Goal: Task Accomplishment & Management: Manage account settings

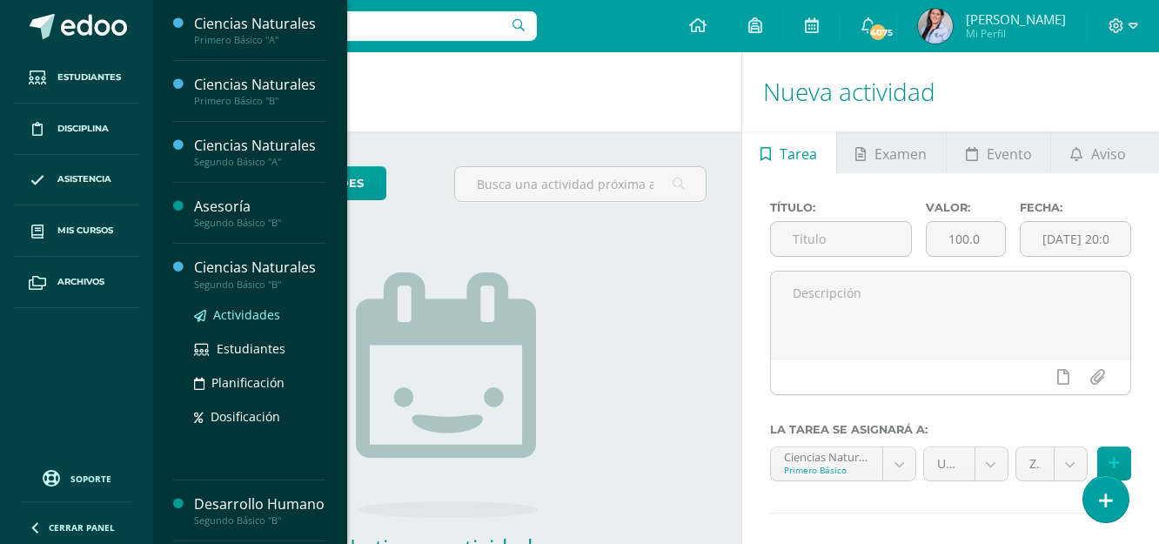
click at [252, 311] on span "Actividades" at bounding box center [246, 314] width 67 height 17
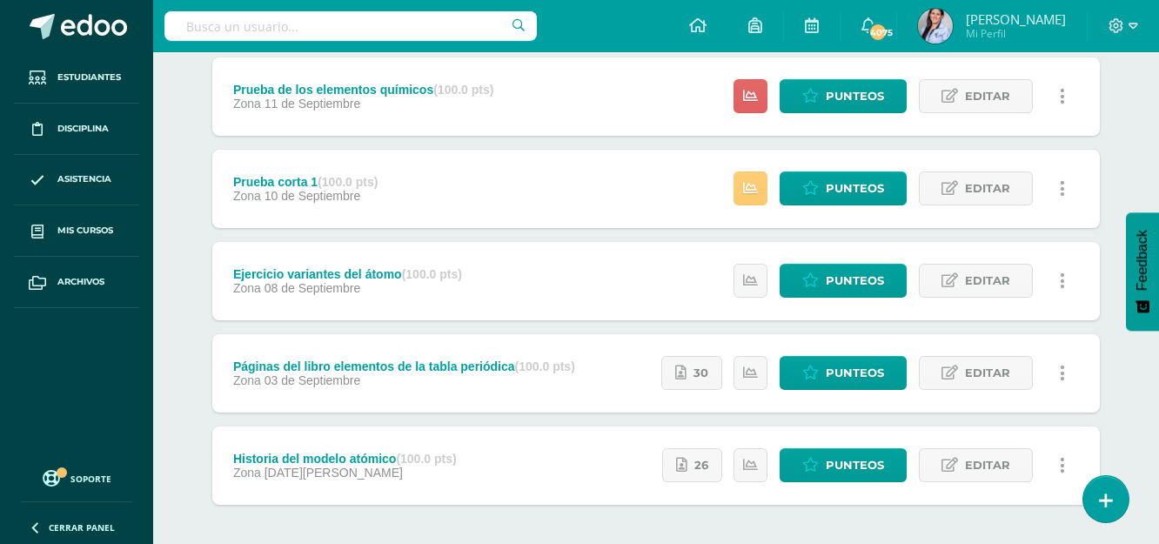
scroll to position [770, 0]
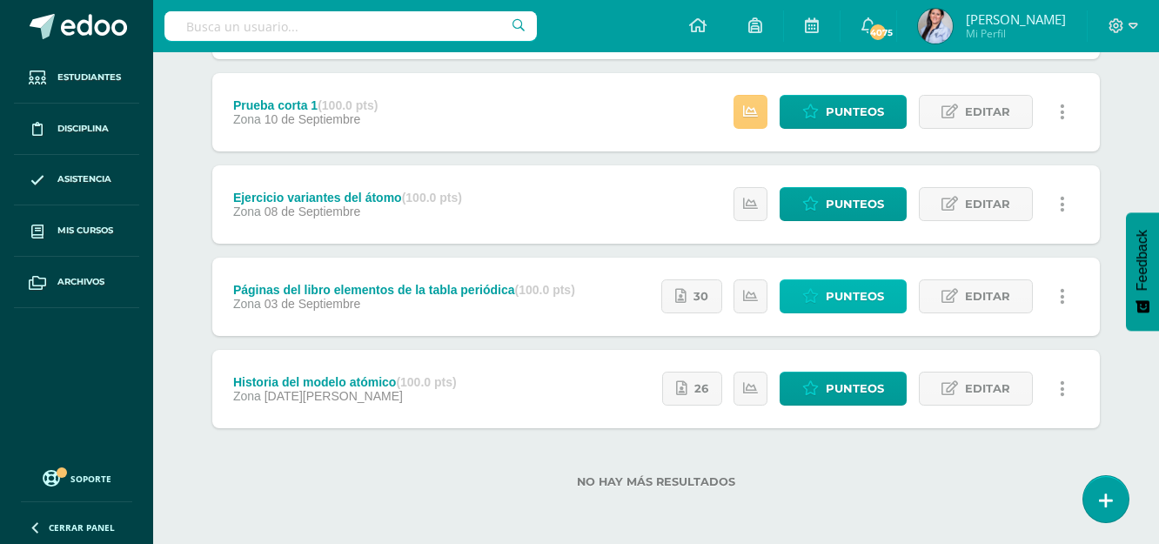
click at [854, 292] on span "Punteos" at bounding box center [855, 296] width 58 height 32
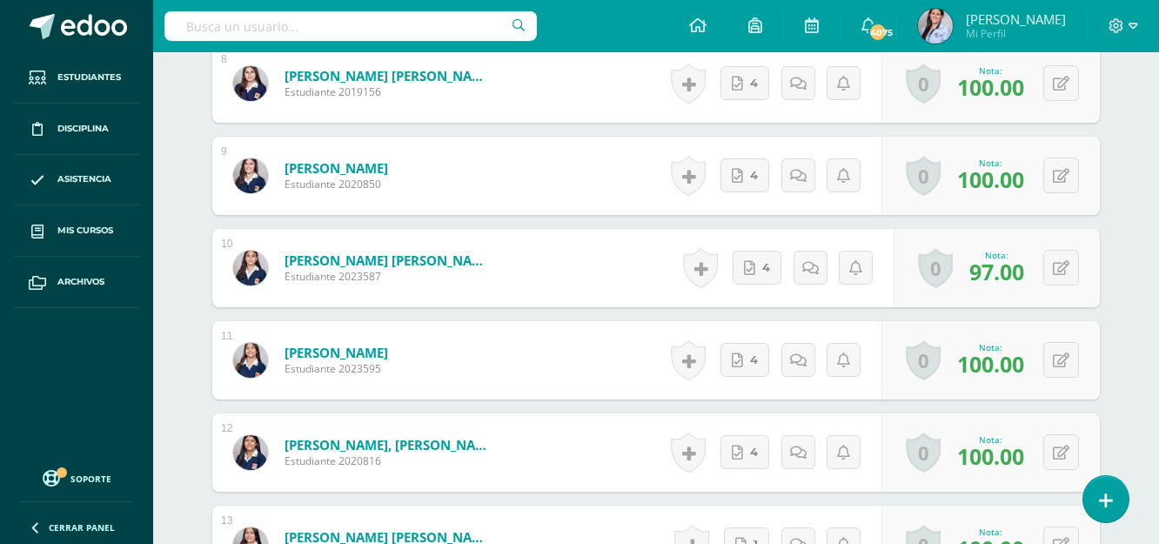
scroll to position [1220, 0]
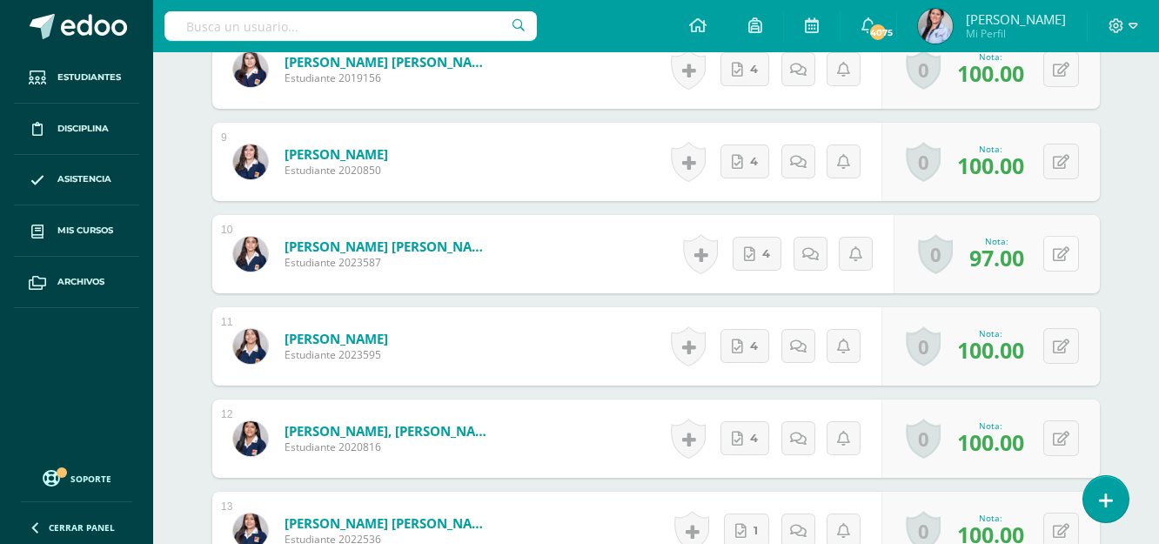
click at [1059, 252] on button at bounding box center [1061, 254] width 36 height 36
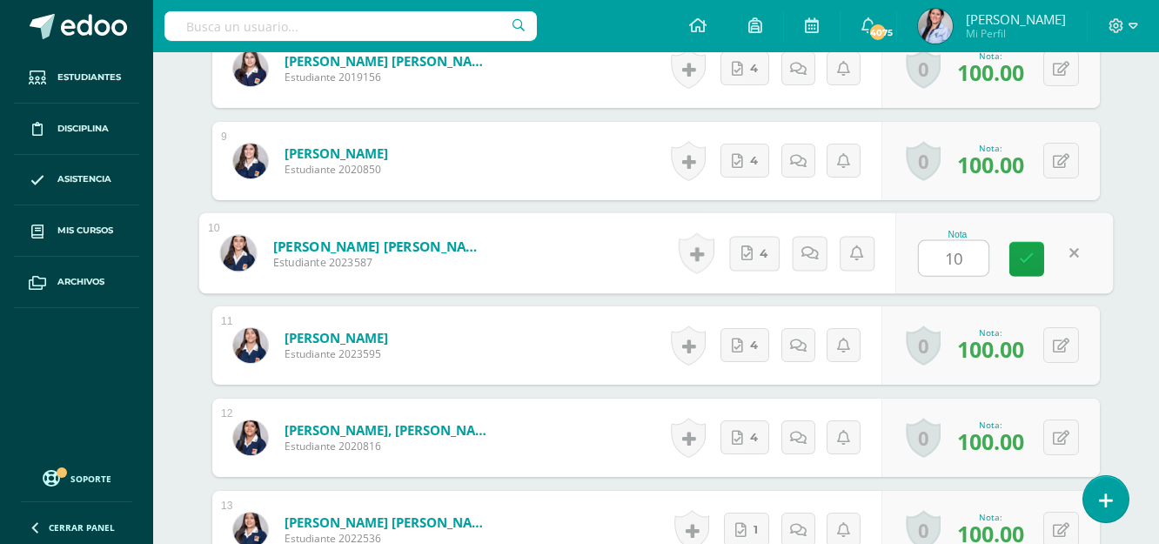
scroll to position [1222, 0]
type input "100"
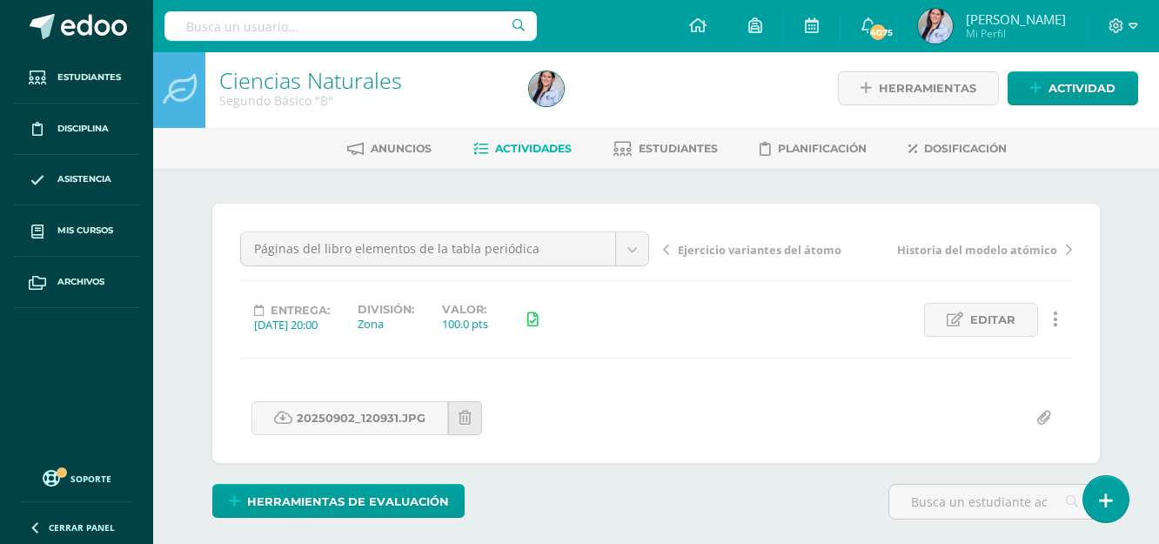
scroll to position [0, 0]
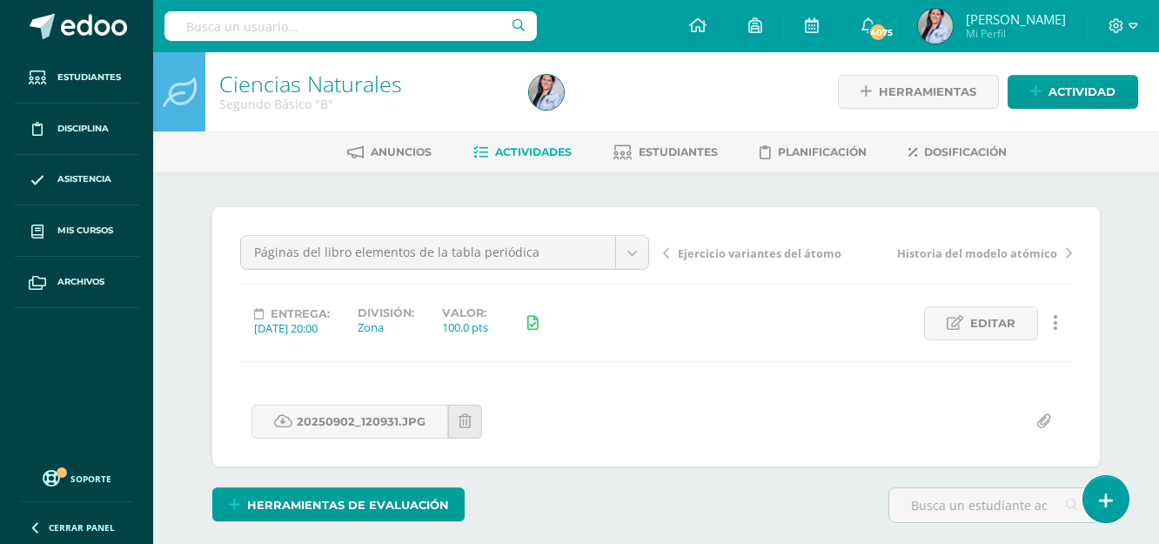
click at [653, 254] on div "Páginas del libro elementos de la tabla periódica Obras de culminación Prueba f…" at bounding box center [444, 259] width 423 height 49
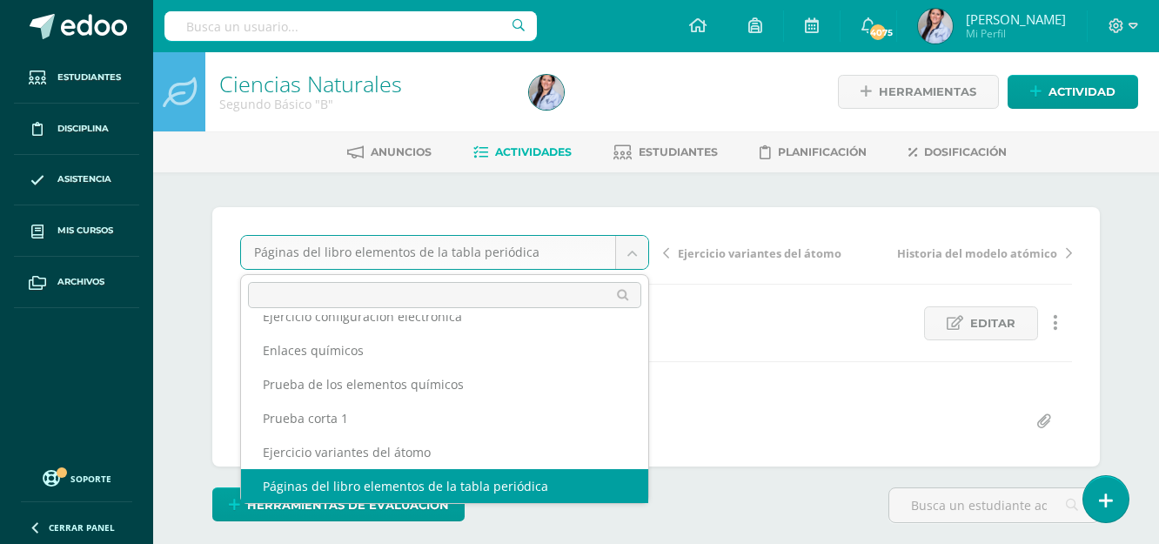
scroll to position [109, 0]
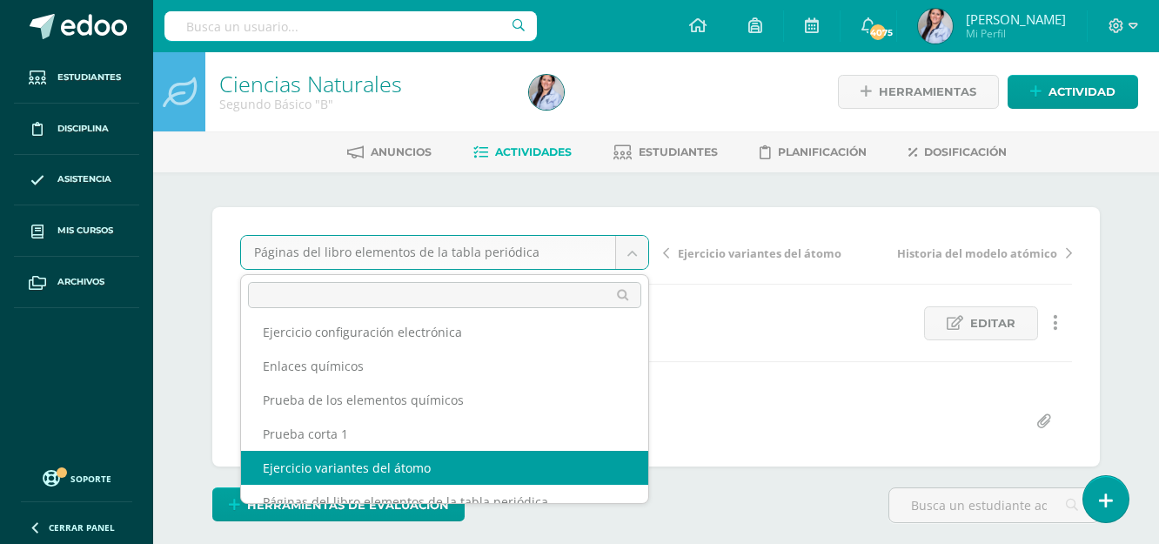
select select "/dashboard/teacher/grade-activity/129740/"
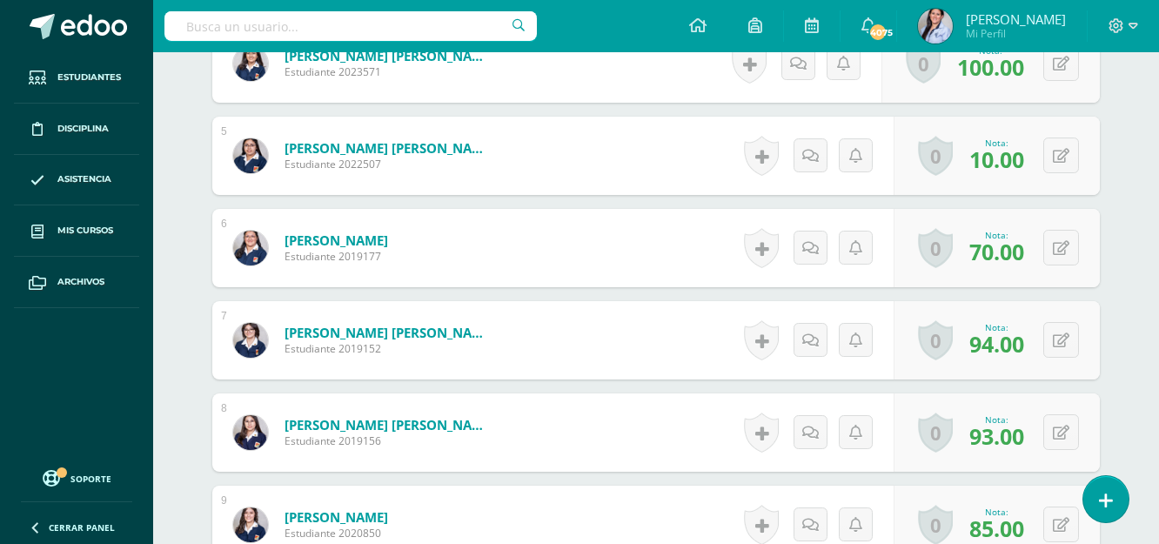
scroll to position [858, 0]
click at [1078, 341] on button at bounding box center [1061, 339] width 36 height 36
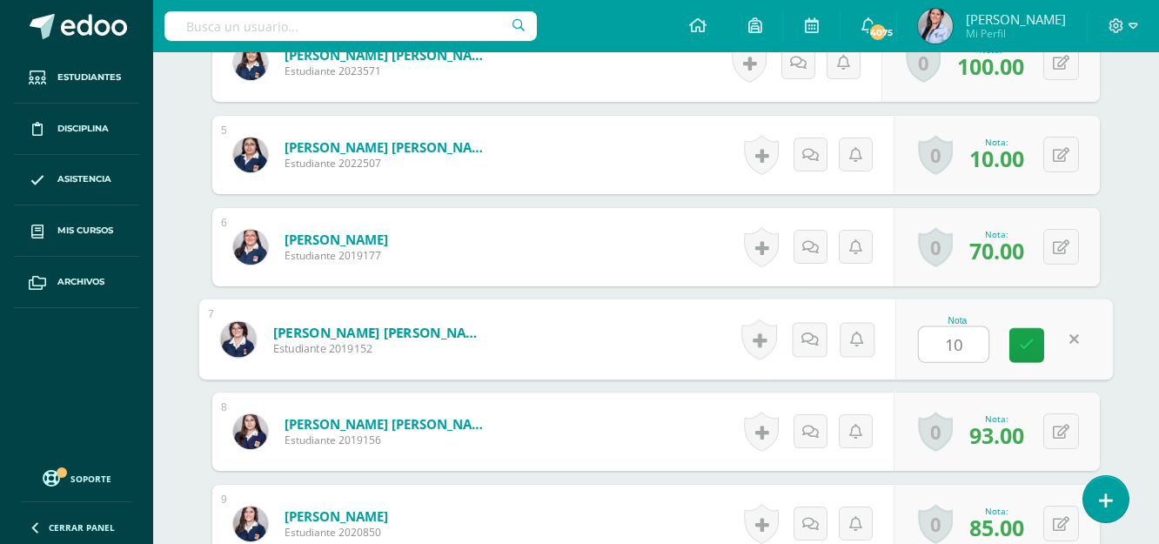
type input "100"
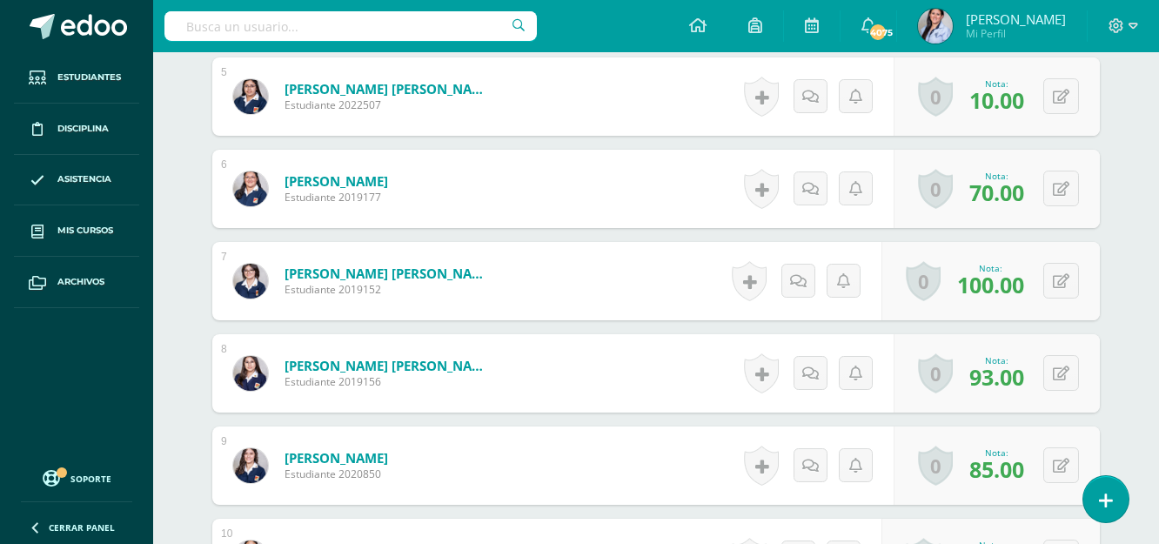
scroll to position [947, 0]
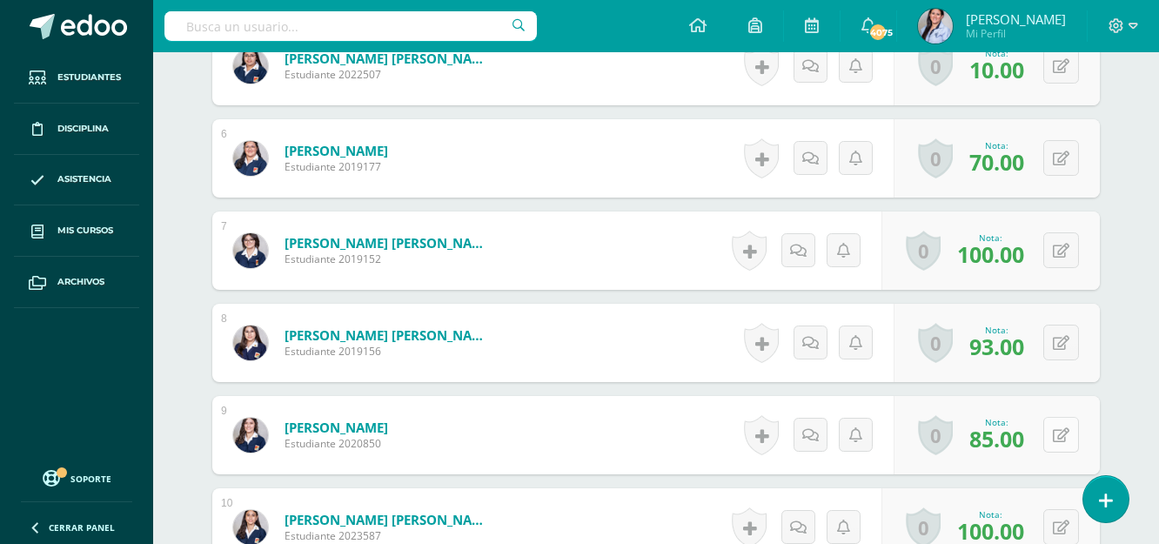
click at [1068, 425] on button at bounding box center [1061, 435] width 36 height 36
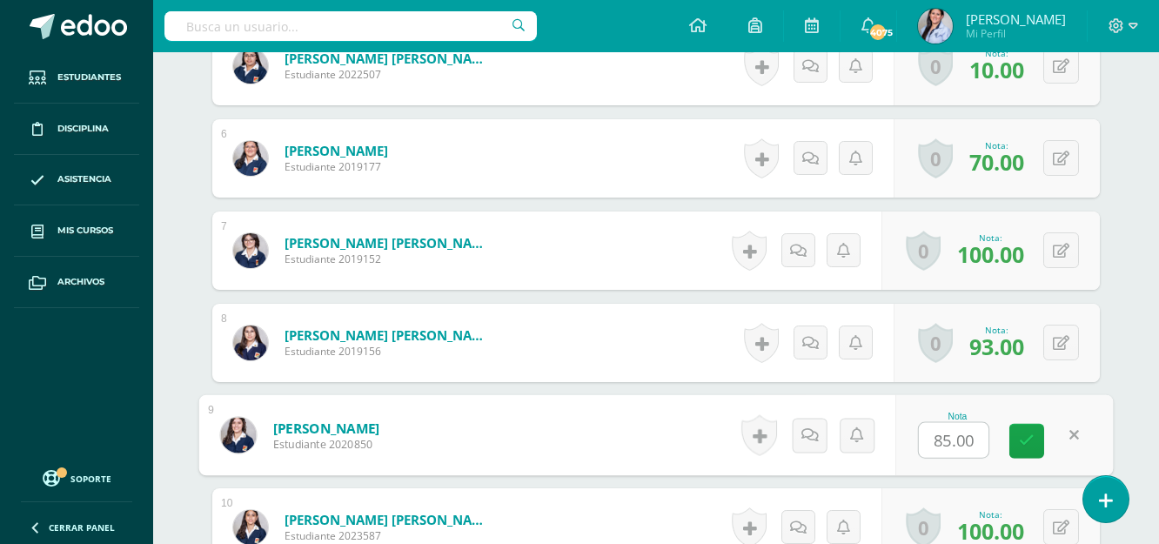
scroll to position [947, 0]
type input "100"
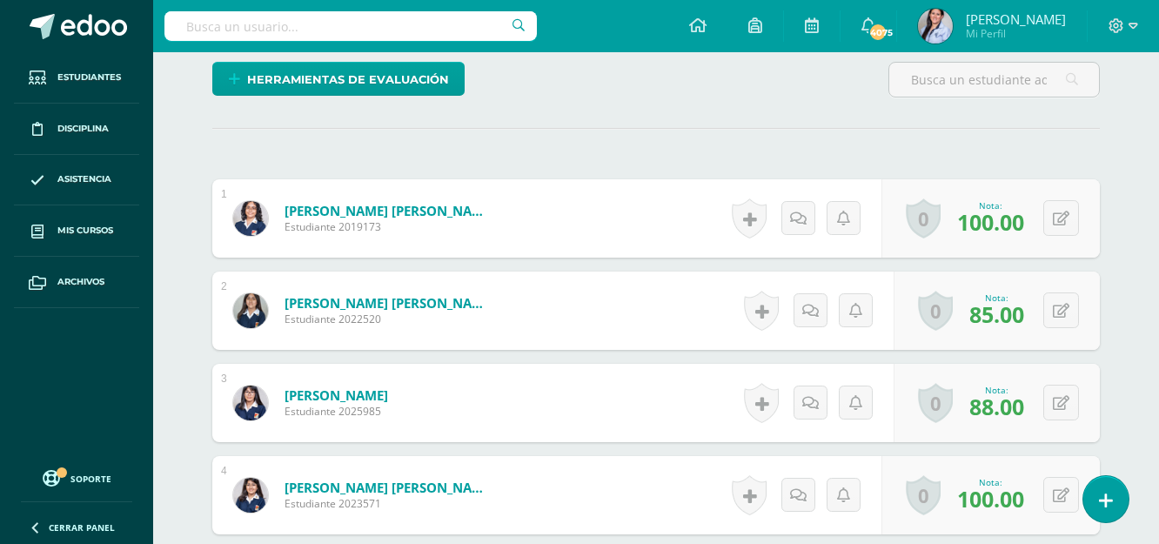
scroll to position [0, 0]
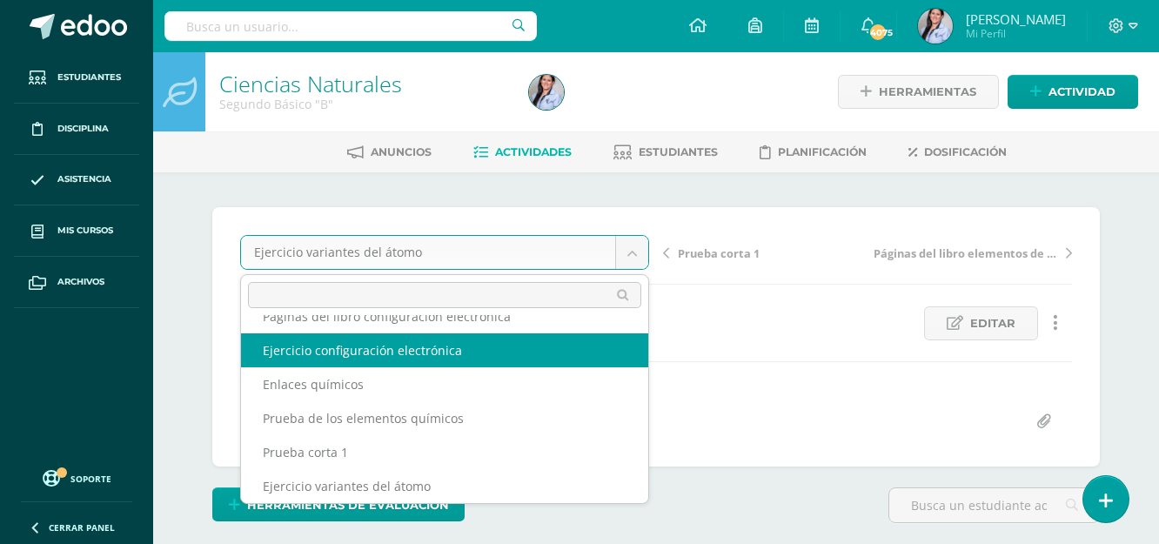
scroll to position [75, 0]
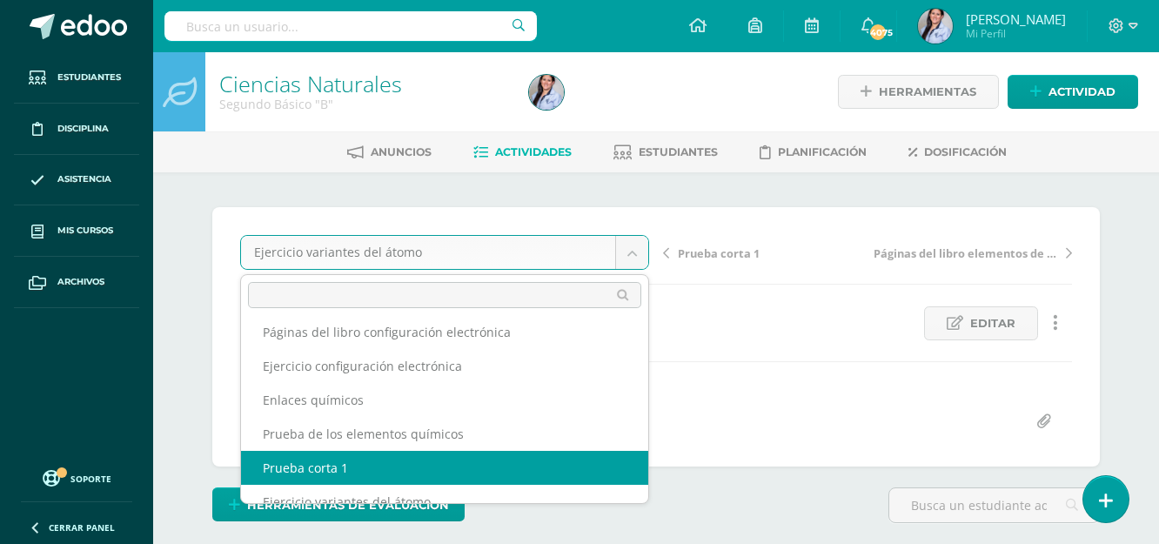
select select "/dashboard/teacher/grade-activity/129806/"
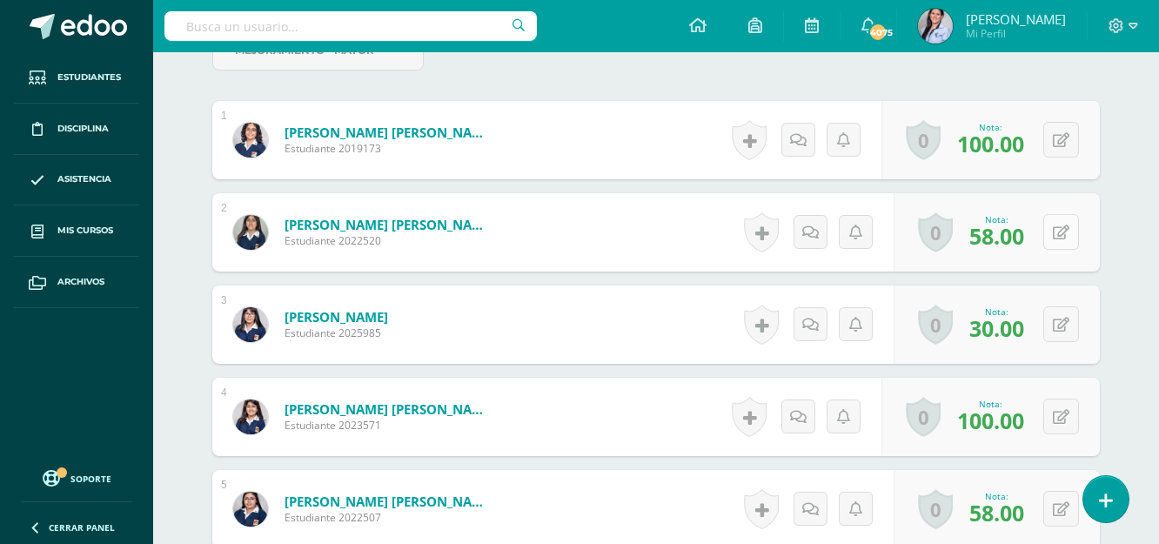
scroll to position [569, 0]
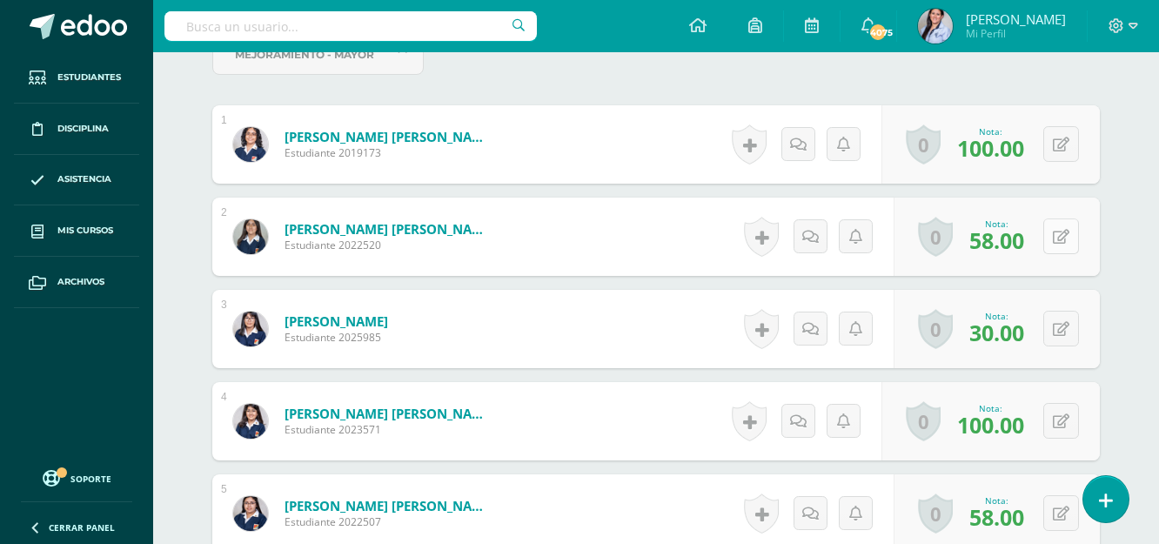
click at [1058, 243] on button at bounding box center [1061, 236] width 36 height 36
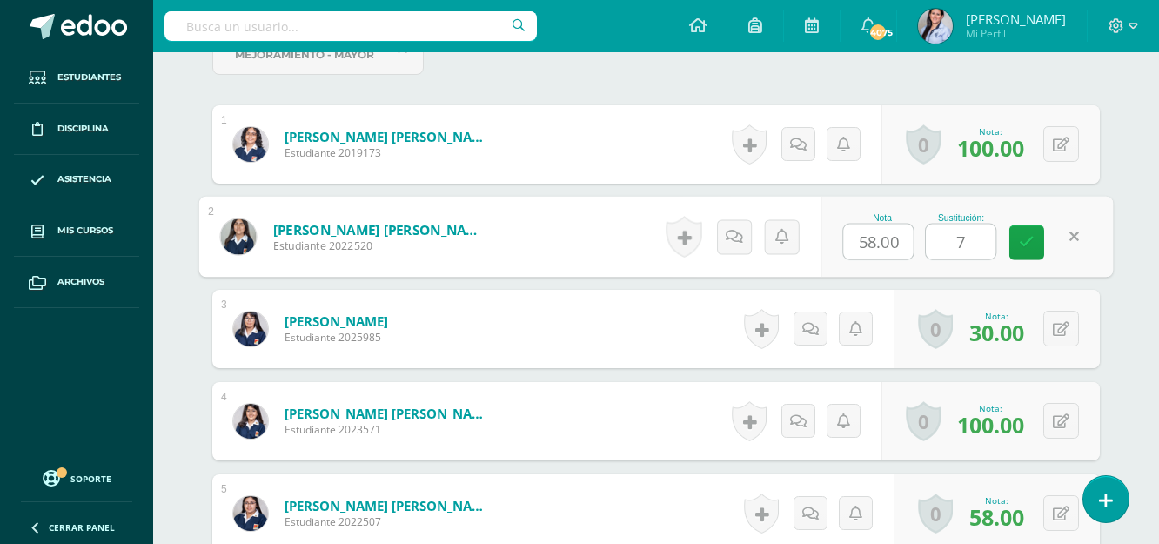
type input "78"
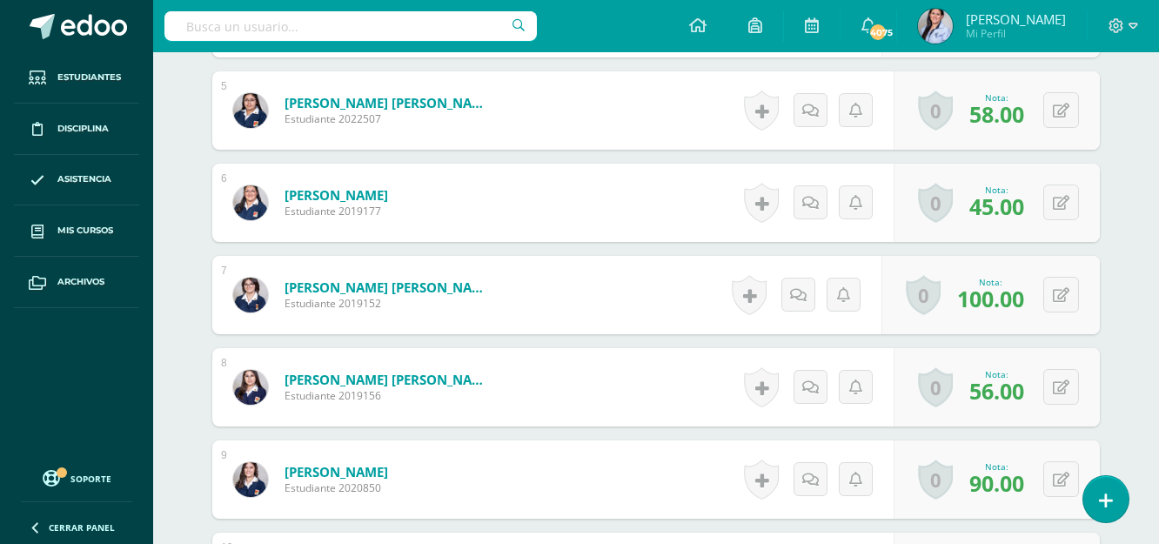
scroll to position [1059, 0]
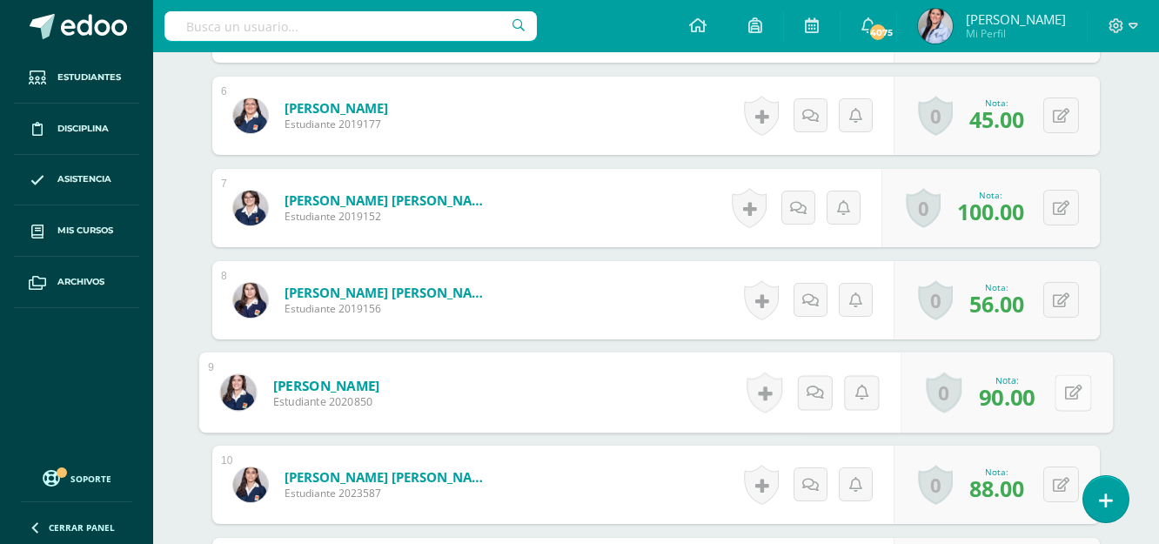
click at [1068, 400] on button at bounding box center [1073, 392] width 37 height 37
type input "1"
click at [863, 395] on input "90.00" at bounding box center [879, 397] width 70 height 35
type input "100.00"
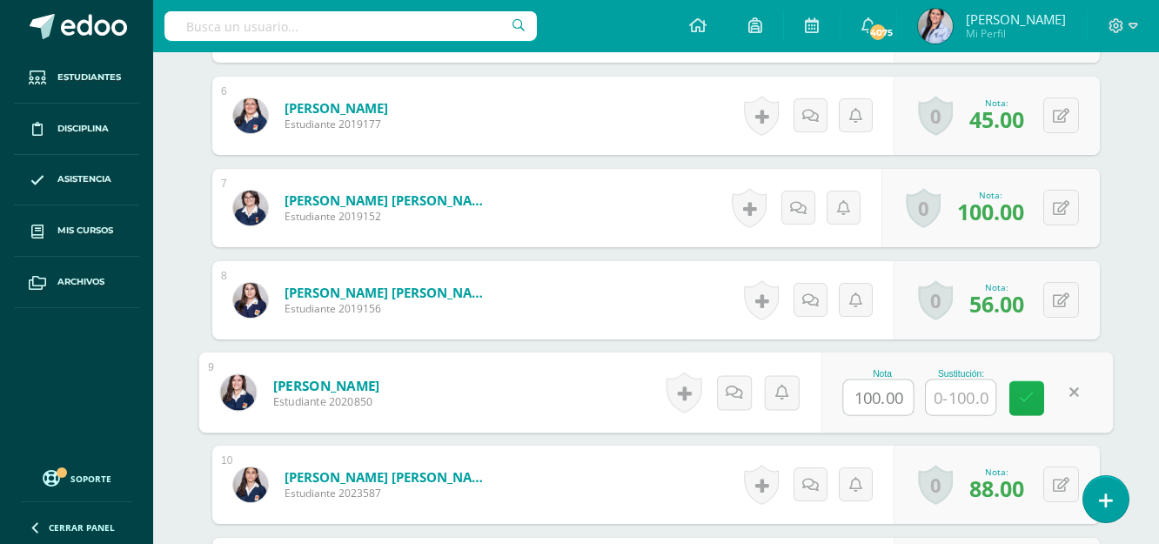
click at [1026, 402] on icon at bounding box center [1027, 398] width 16 height 15
click at [899, 402] on input "100.00" at bounding box center [879, 397] width 70 height 35
click at [907, 401] on input "100.00" at bounding box center [879, 397] width 70 height 35
click at [1012, 386] on form "Estrada Morales, María Isabella Estudiante 2020850 Nota 100.00 Sustitución:" at bounding box center [656, 392] width 914 height 81
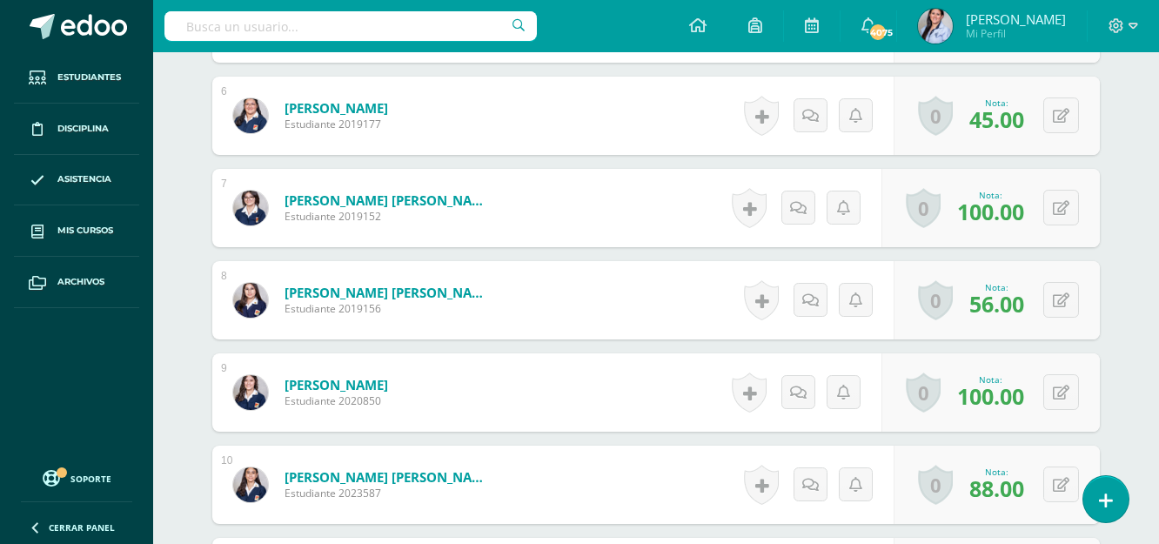
scroll to position [1146, 0]
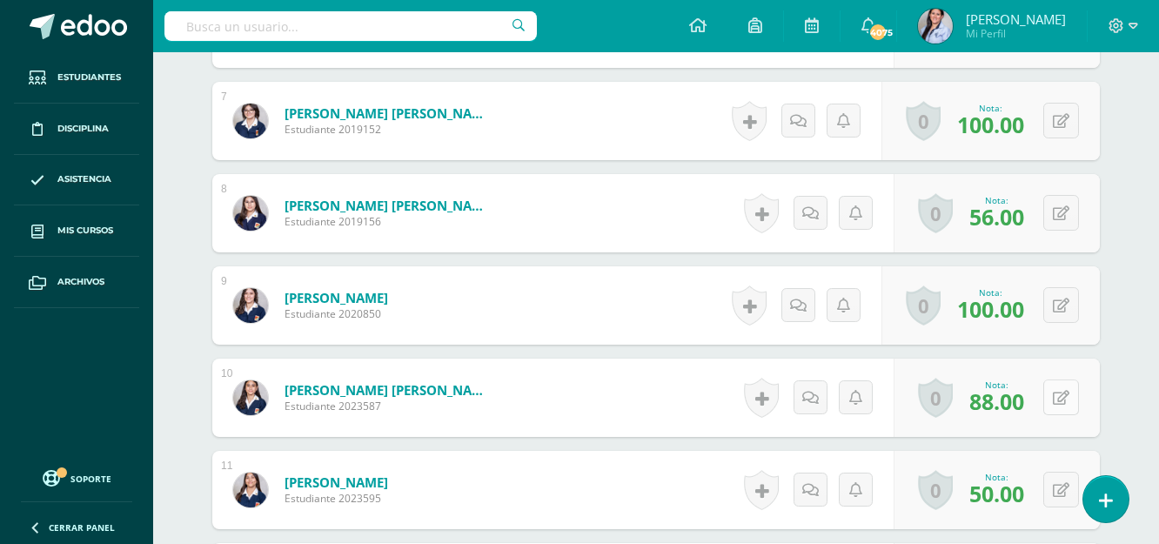
click at [1061, 381] on button at bounding box center [1061, 397] width 36 height 36
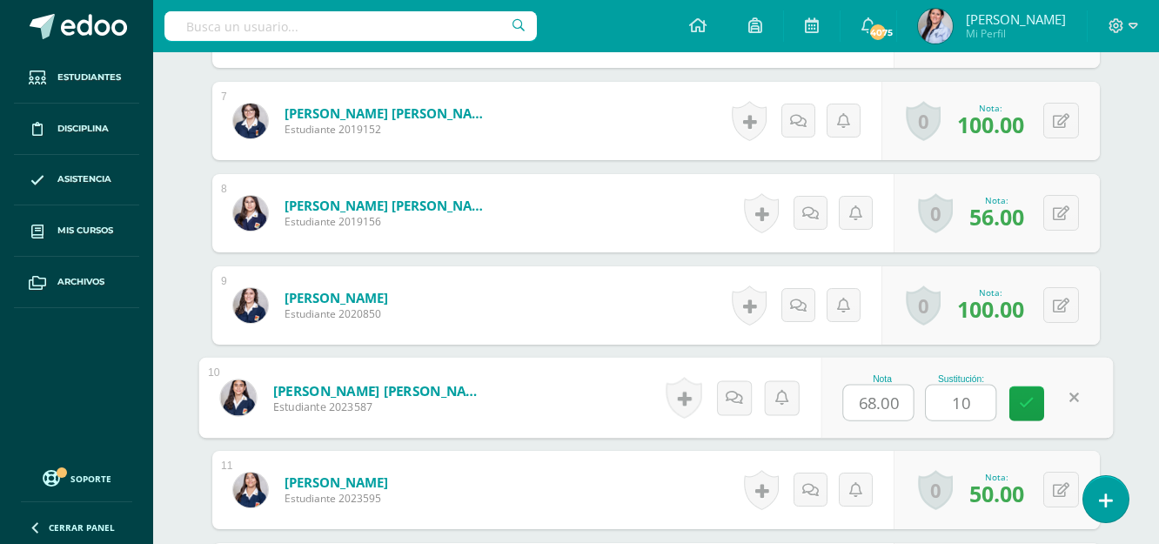
type input "1"
click at [876, 397] on input "68.00" at bounding box center [879, 402] width 70 height 35
type input "100.00"
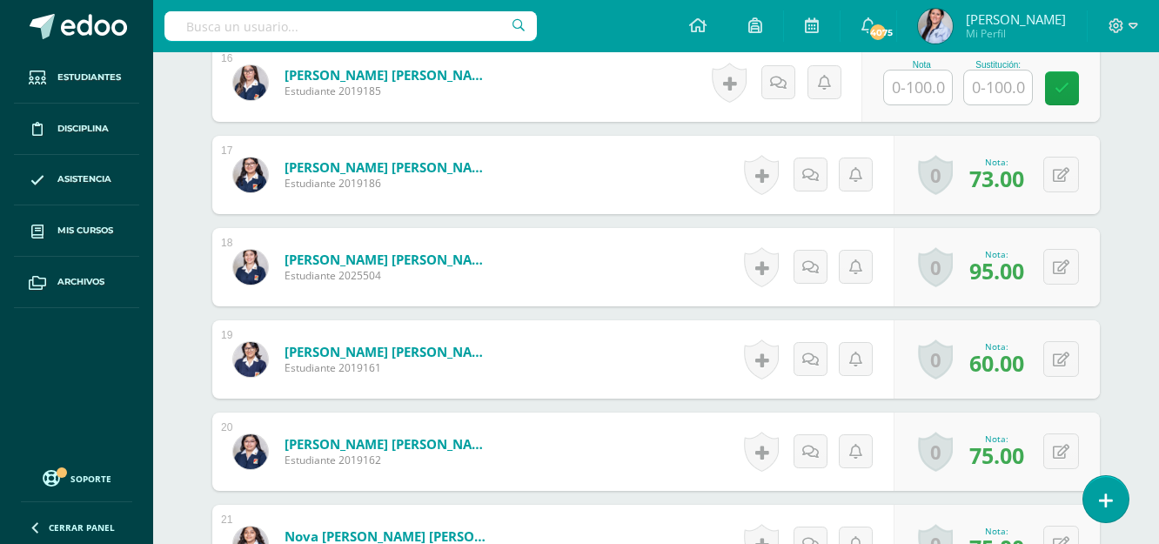
scroll to position [2016, 0]
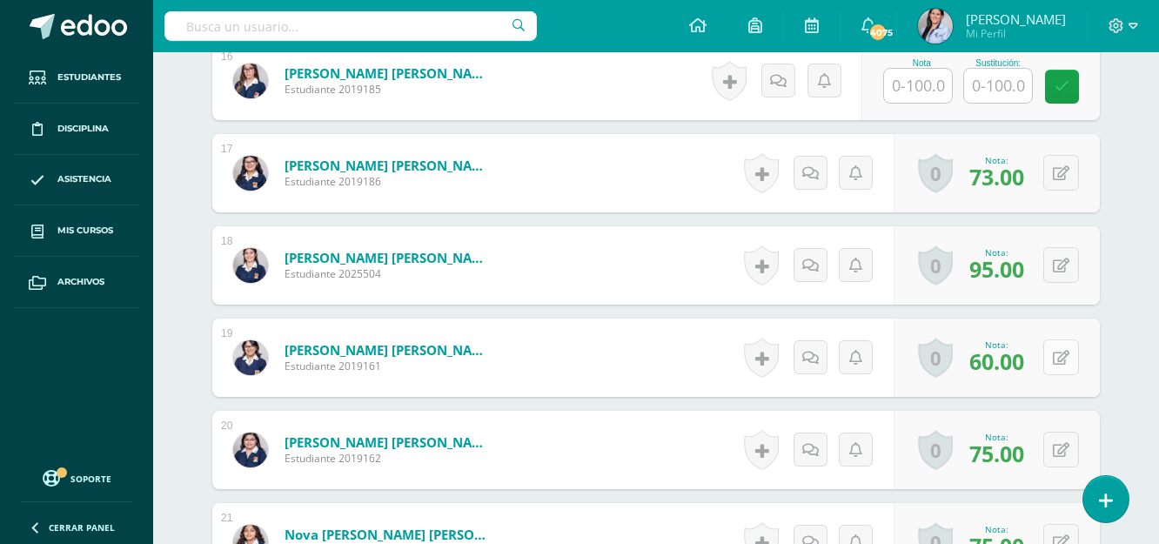
click at [1059, 349] on button at bounding box center [1061, 357] width 36 height 36
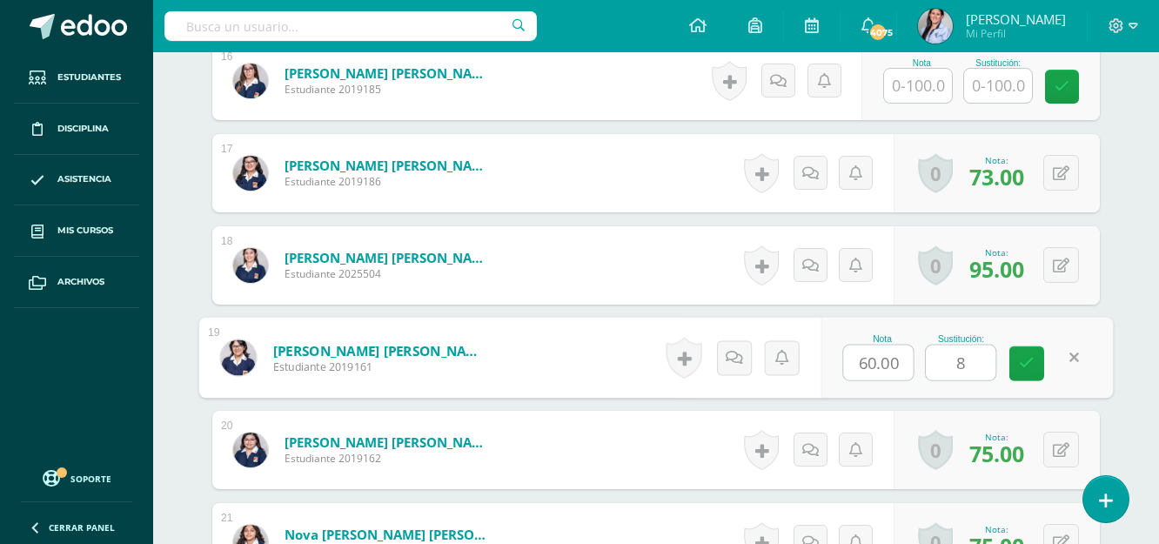
type input "80"
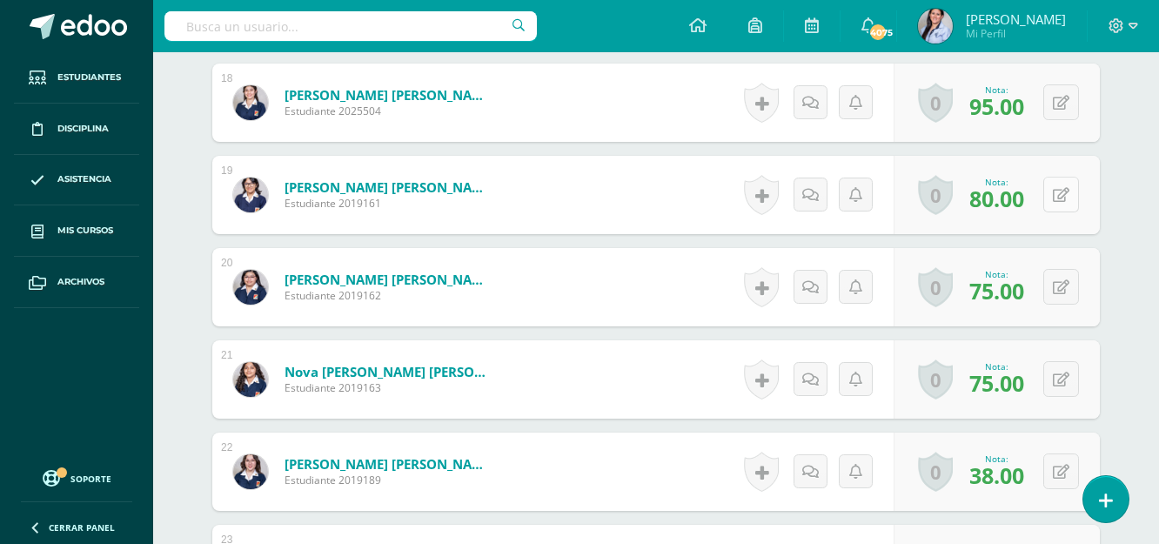
scroll to position [2190, 0]
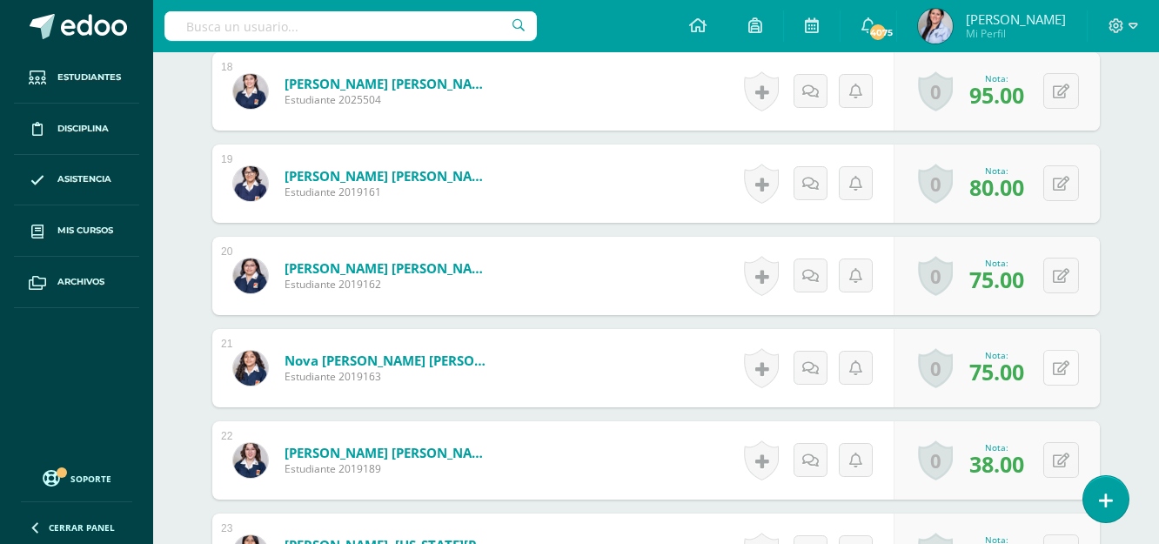
click at [1064, 368] on icon at bounding box center [1061, 368] width 17 height 15
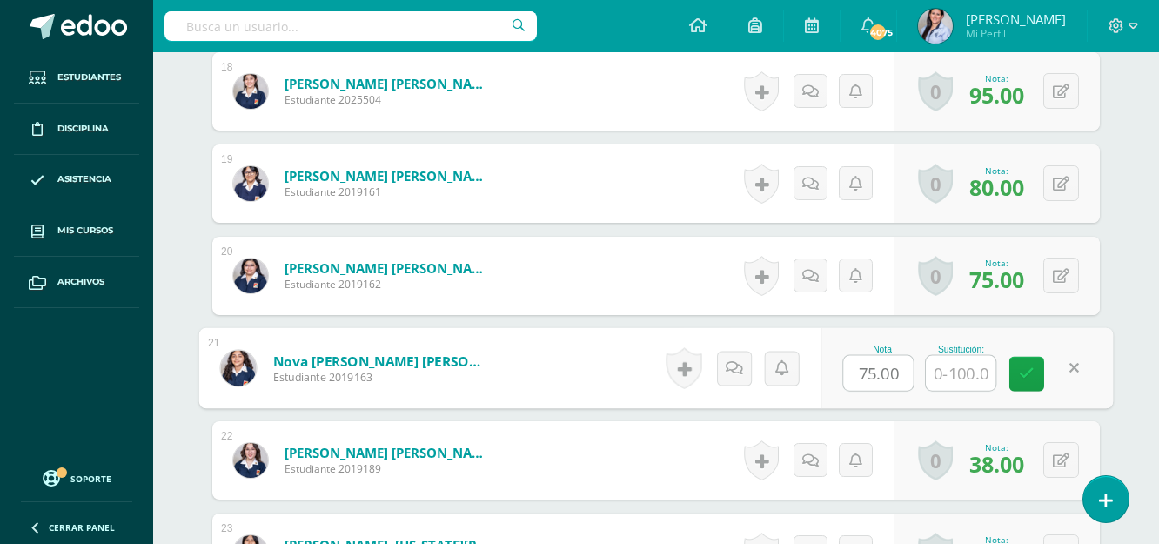
click at [867, 367] on input "75.00" at bounding box center [879, 373] width 70 height 35
type input "85.00"
click at [1035, 371] on link at bounding box center [1026, 374] width 35 height 35
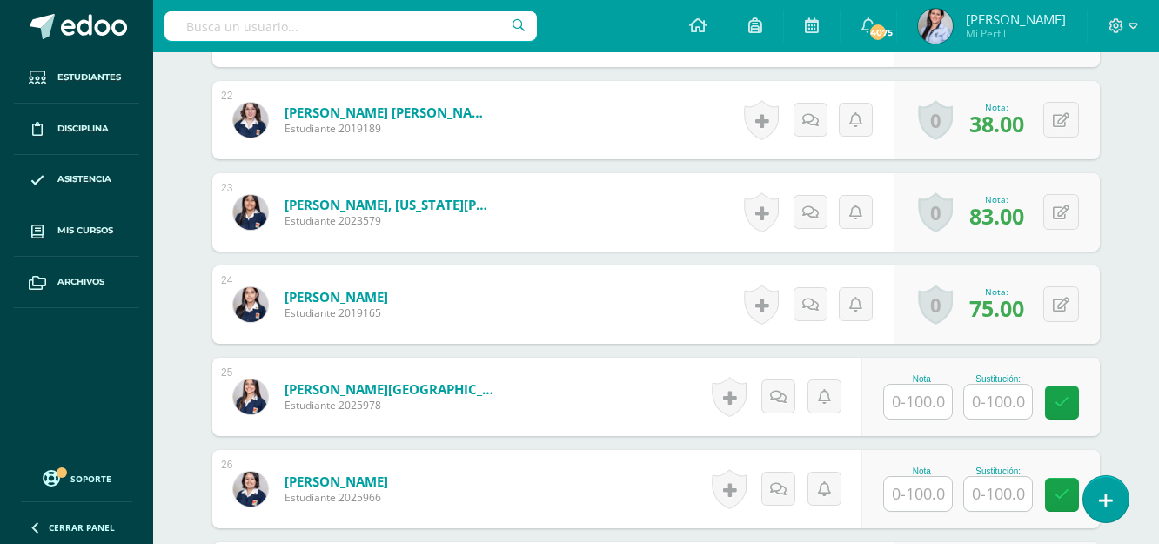
scroll to position [2538, 0]
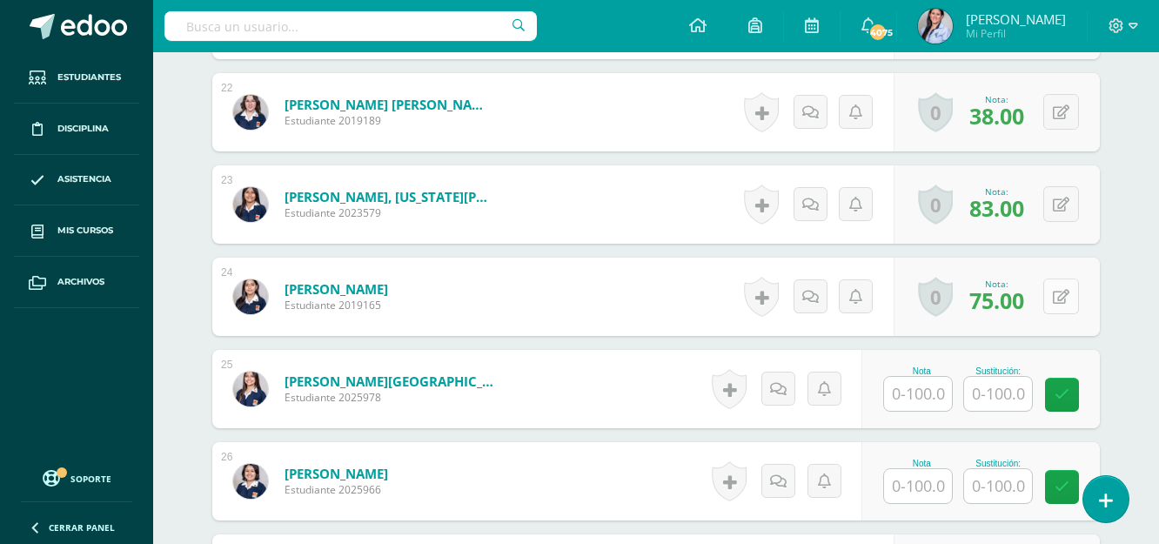
click at [1063, 289] on button at bounding box center [1061, 296] width 36 height 36
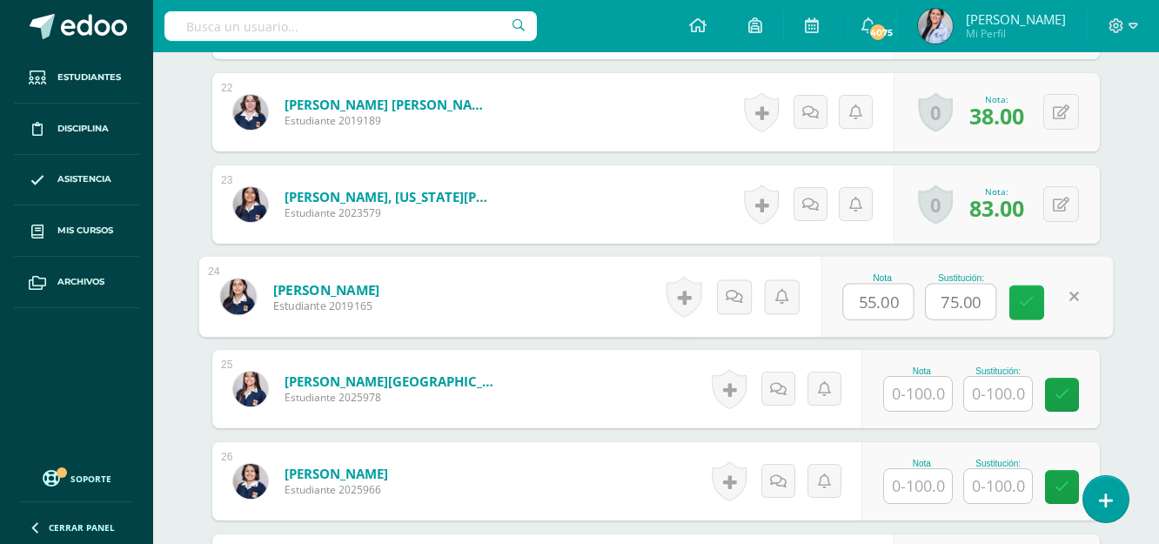
click at [1033, 301] on icon at bounding box center [1027, 302] width 16 height 15
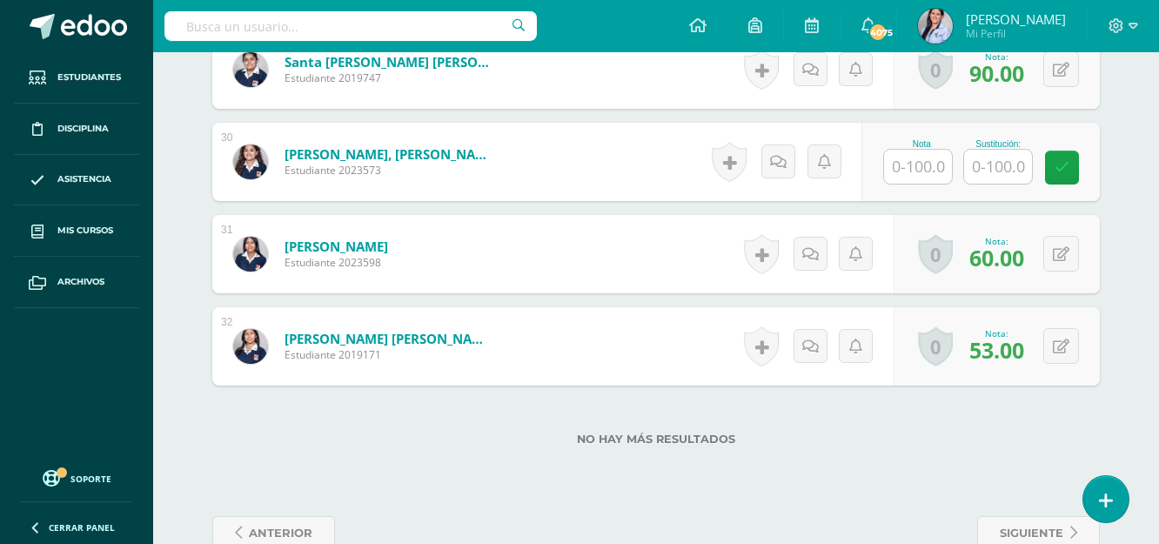
scroll to position [3234, 0]
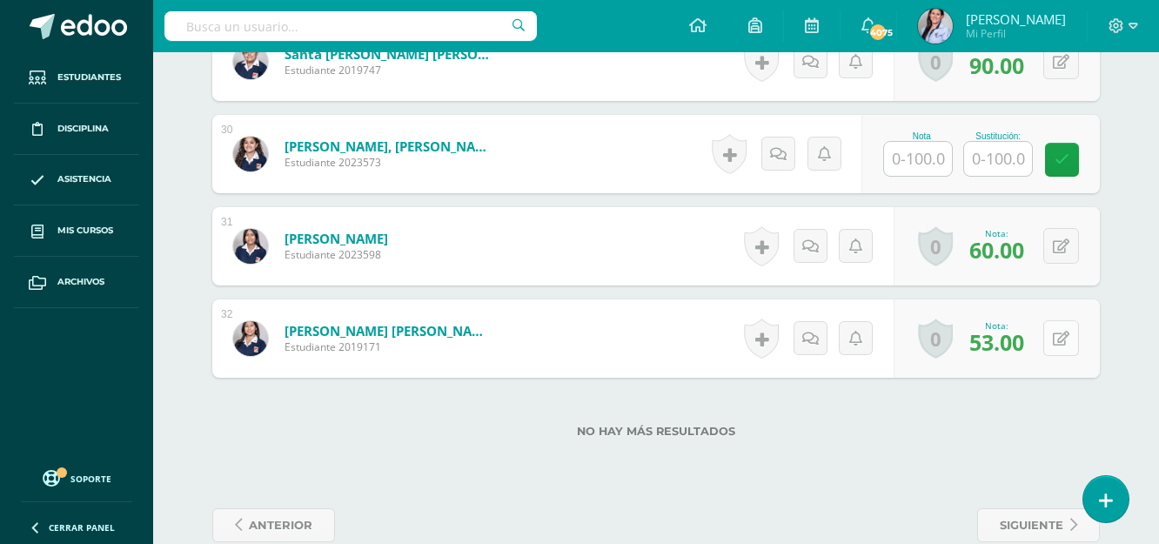
click at [1069, 339] on button at bounding box center [1061, 338] width 36 height 36
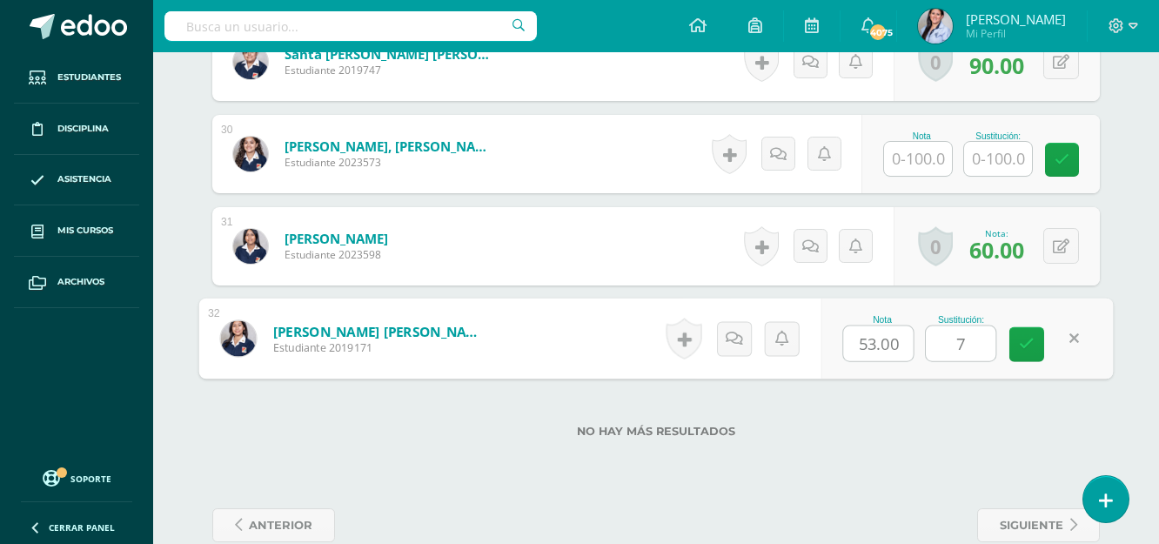
type input "73"
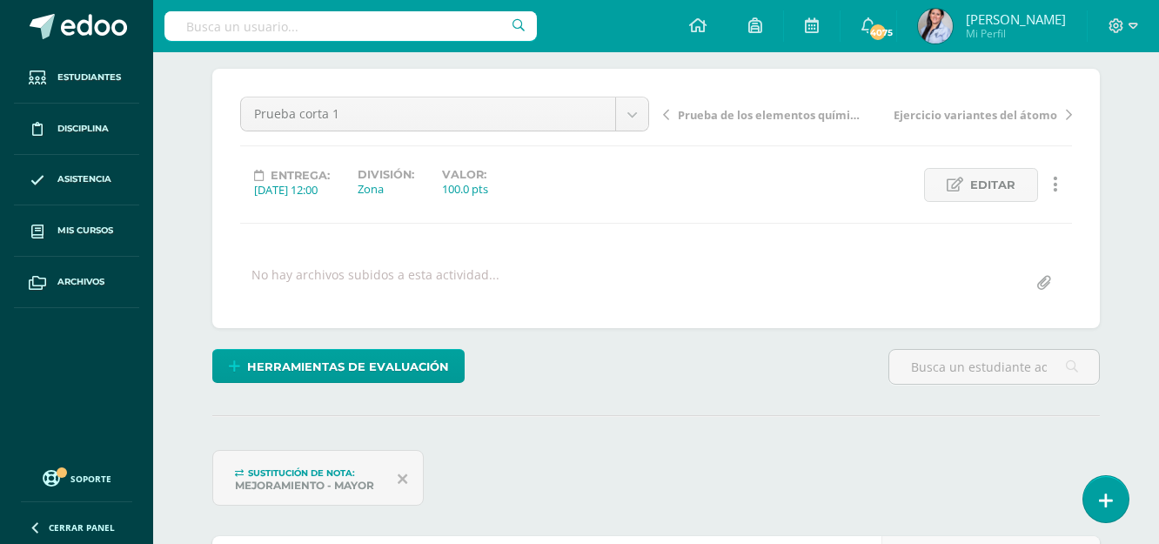
scroll to position [0, 0]
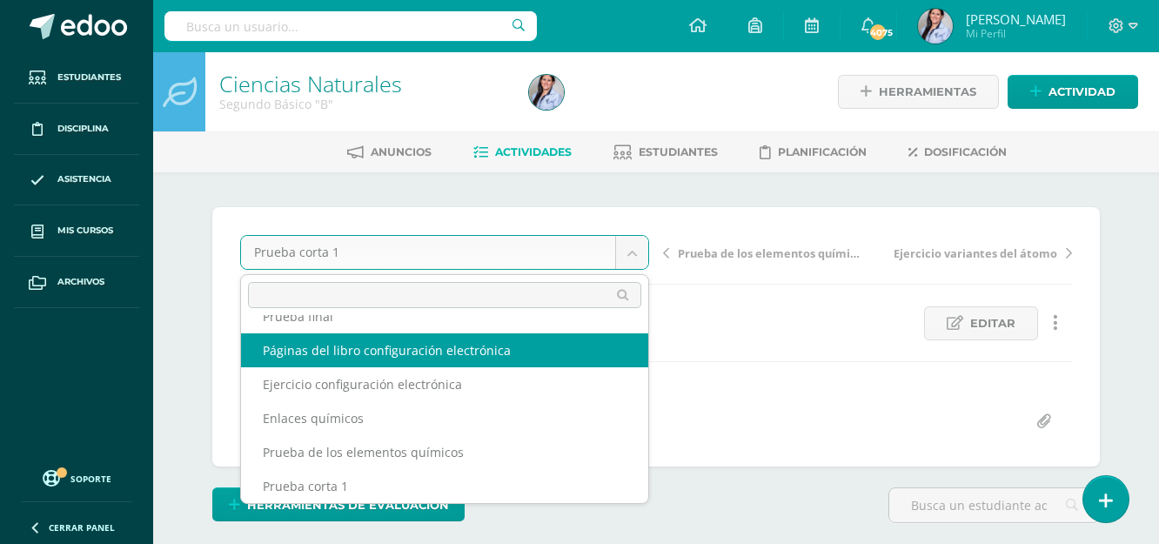
scroll to position [41, 0]
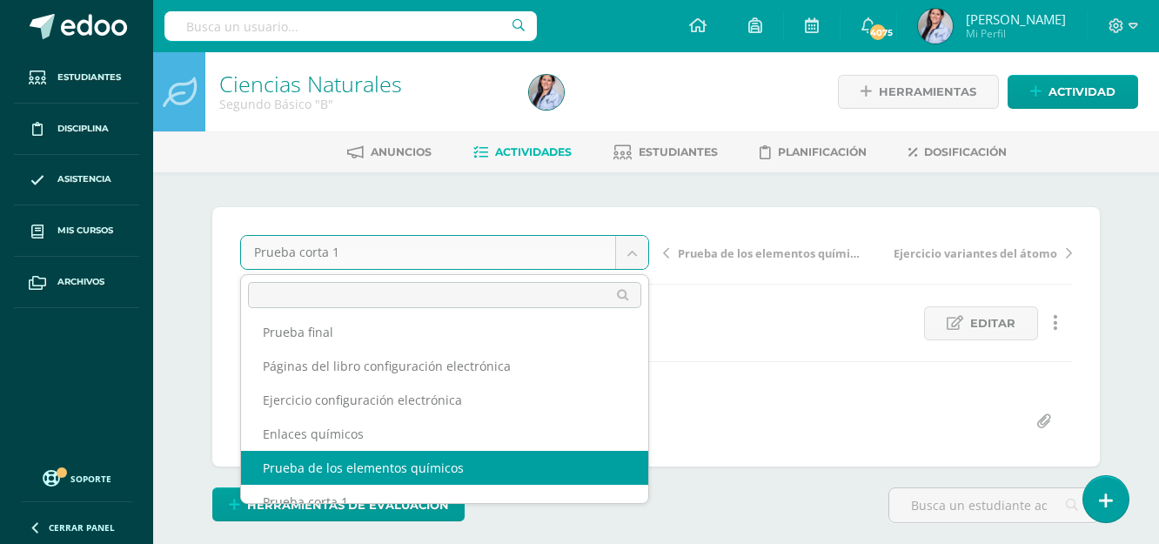
select select "/dashboard/teacher/grade-activity/129732/"
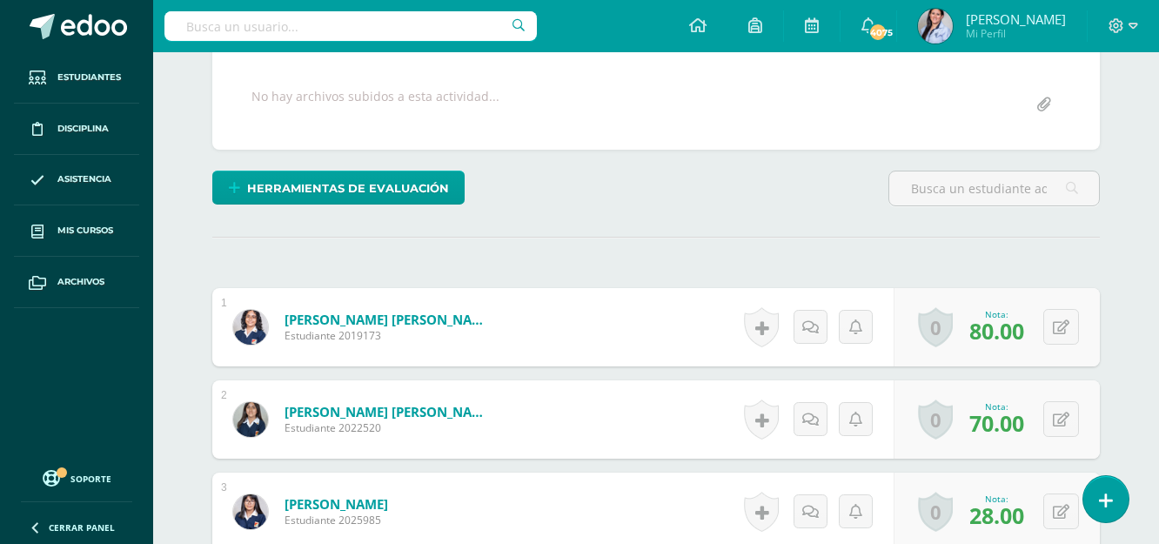
scroll to position [423, 0]
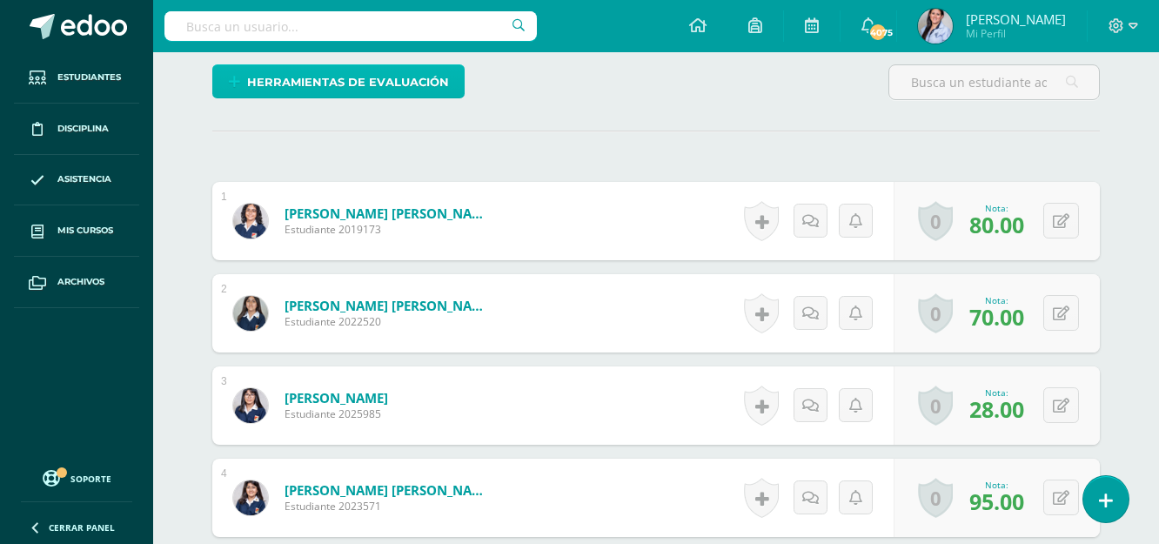
click at [371, 91] on span "Herramientas de evaluación" at bounding box center [348, 82] width 202 height 32
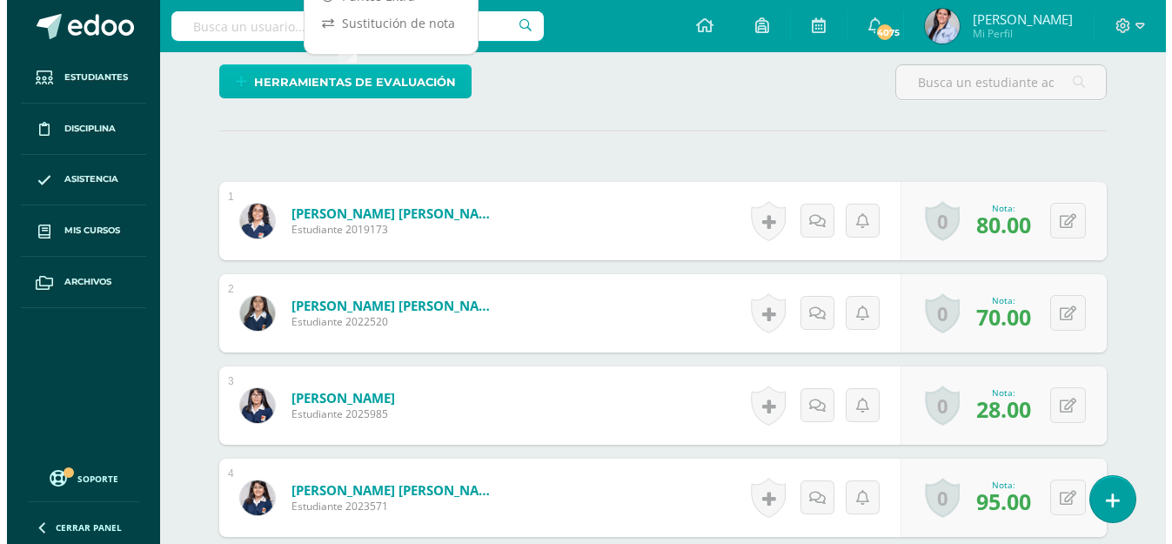
scroll to position [424, 0]
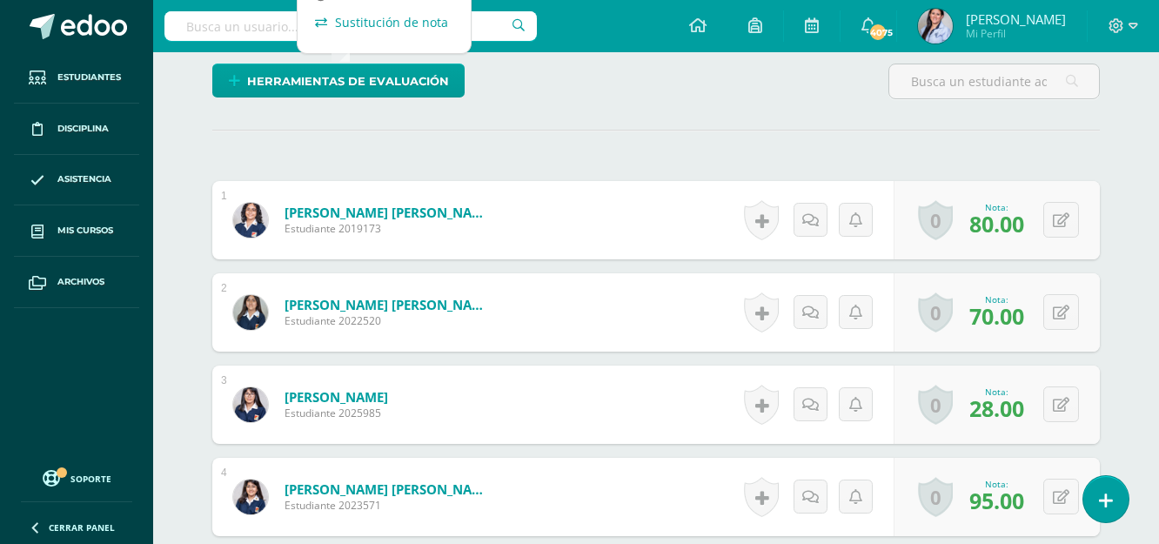
click at [378, 16] on link "Sustitución de nota" at bounding box center [384, 22] width 173 height 27
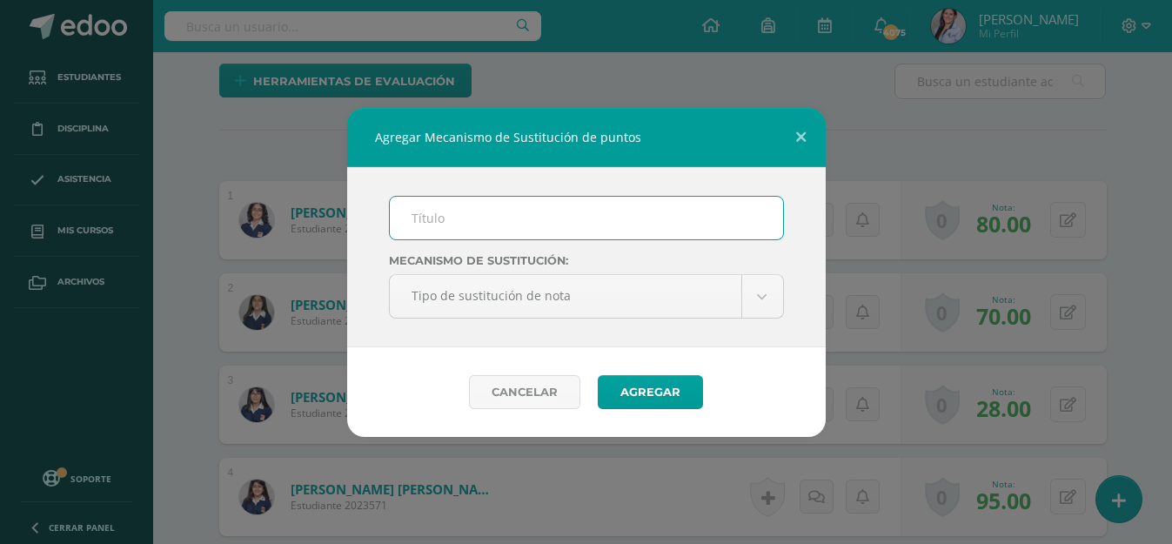
click at [552, 215] on input "text" at bounding box center [586, 218] width 393 height 43
type input "Mejoramiento"
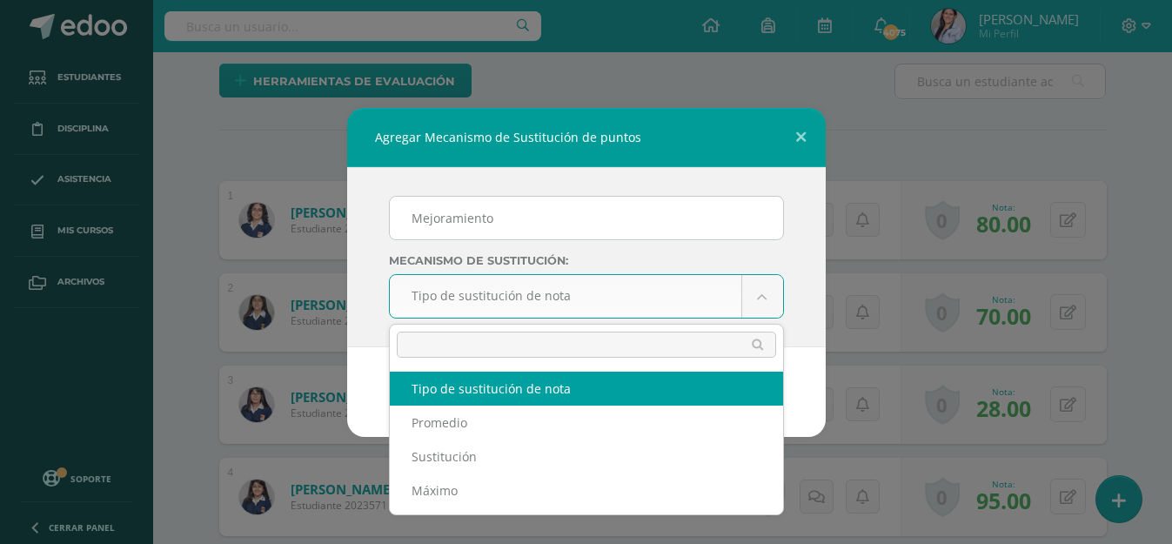
scroll to position [425, 0]
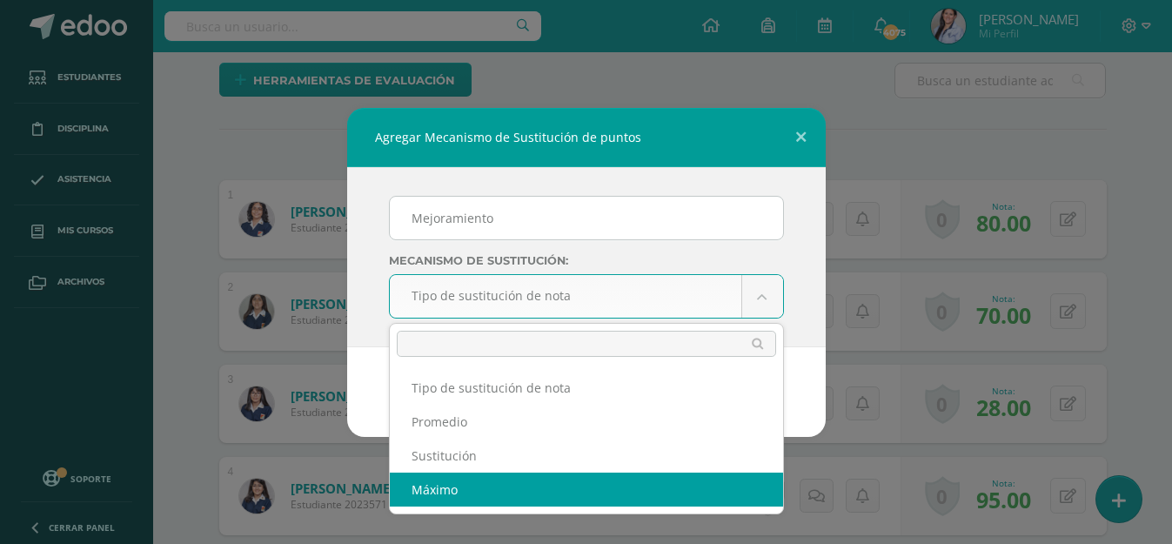
select select "maximum"
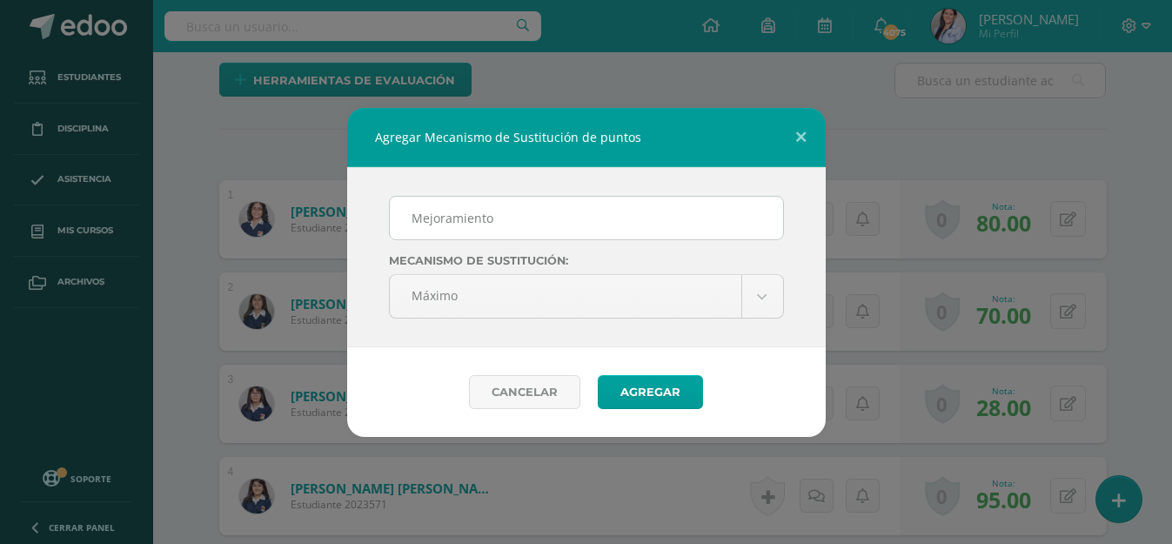
click at [702, 387] on div "Cancelar Agregar" at bounding box center [586, 392] width 479 height 90
click at [675, 390] on button "Agregar" at bounding box center [650, 392] width 105 height 34
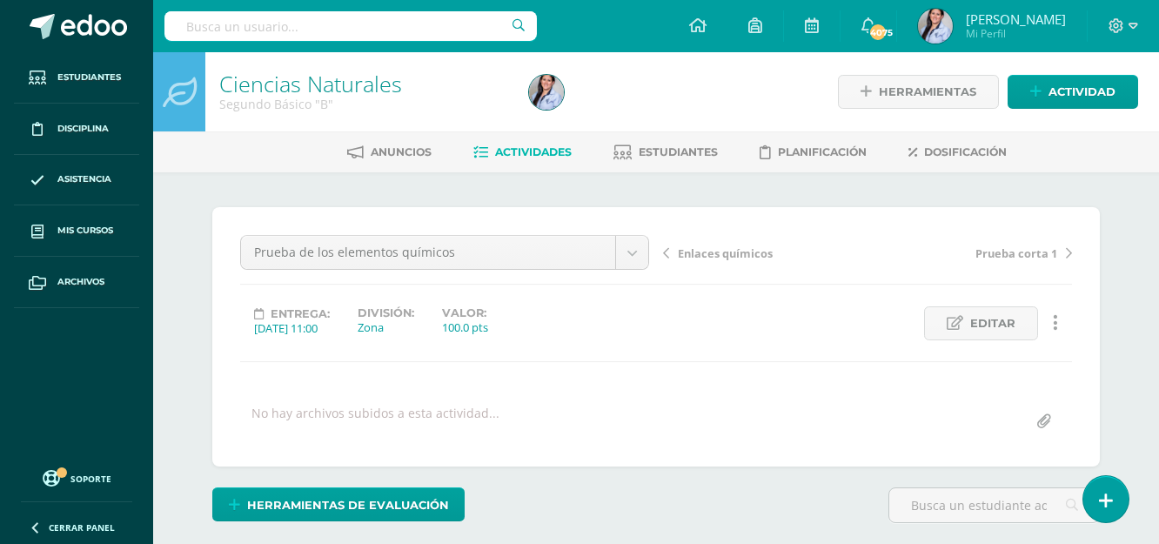
scroll to position [435, 0]
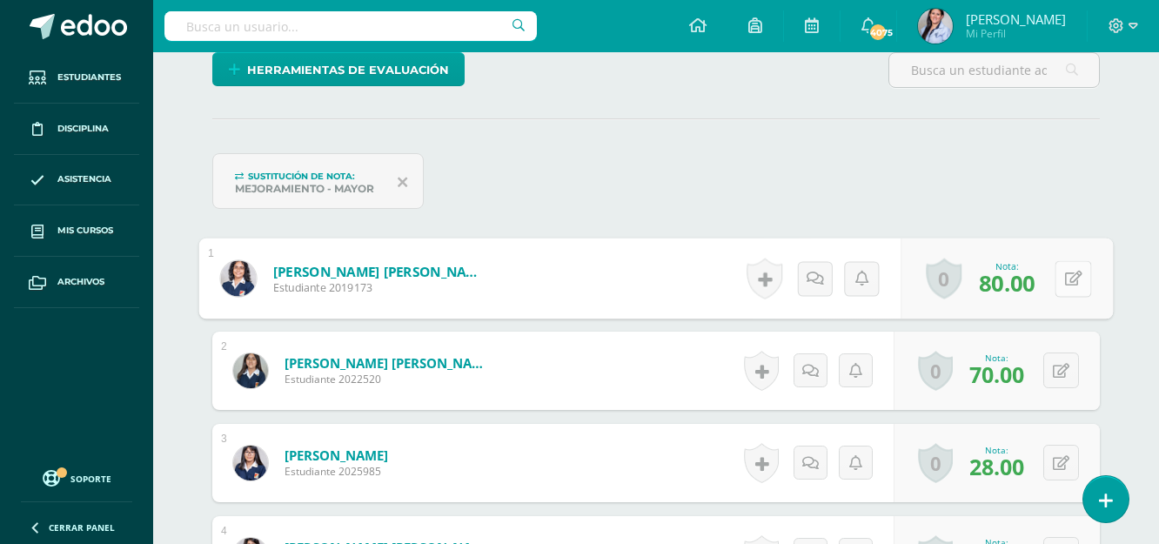
click at [1058, 265] on button at bounding box center [1073, 278] width 37 height 37
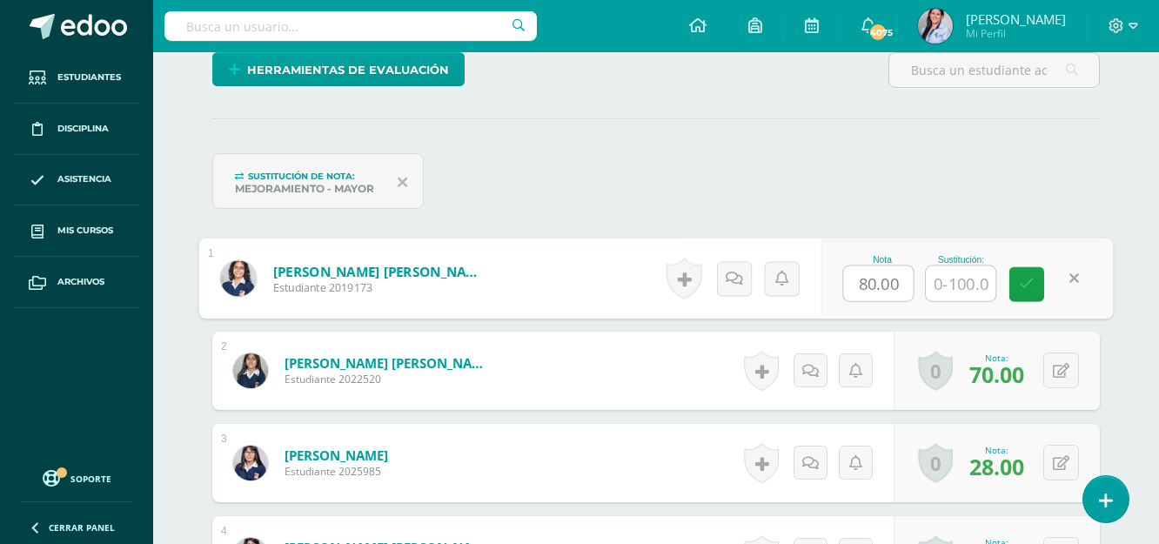
click at [863, 283] on input "80.00" at bounding box center [879, 283] width 70 height 35
type input "100.00"
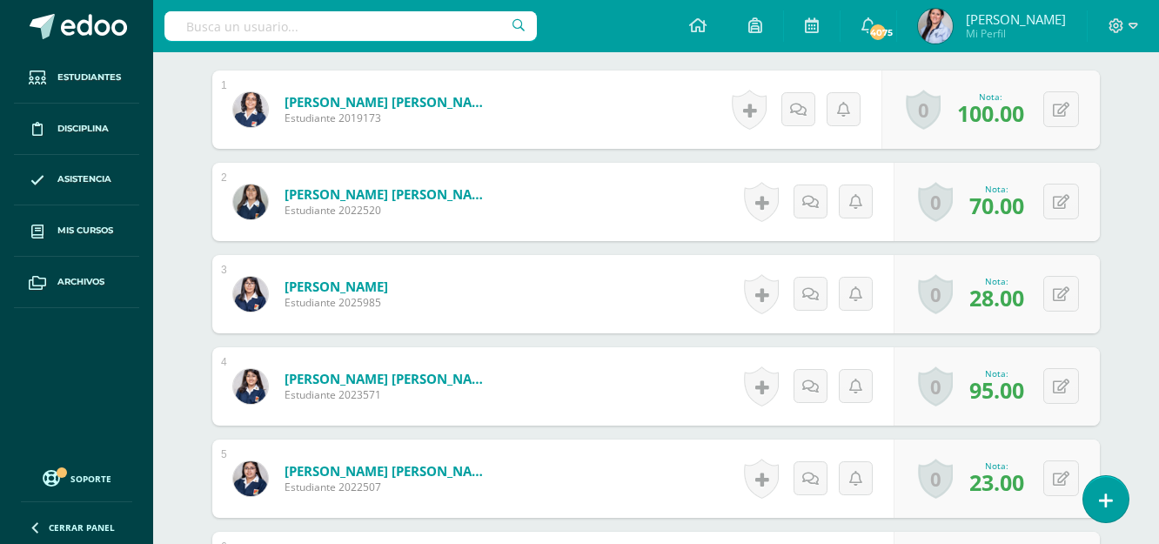
scroll to position [609, 0]
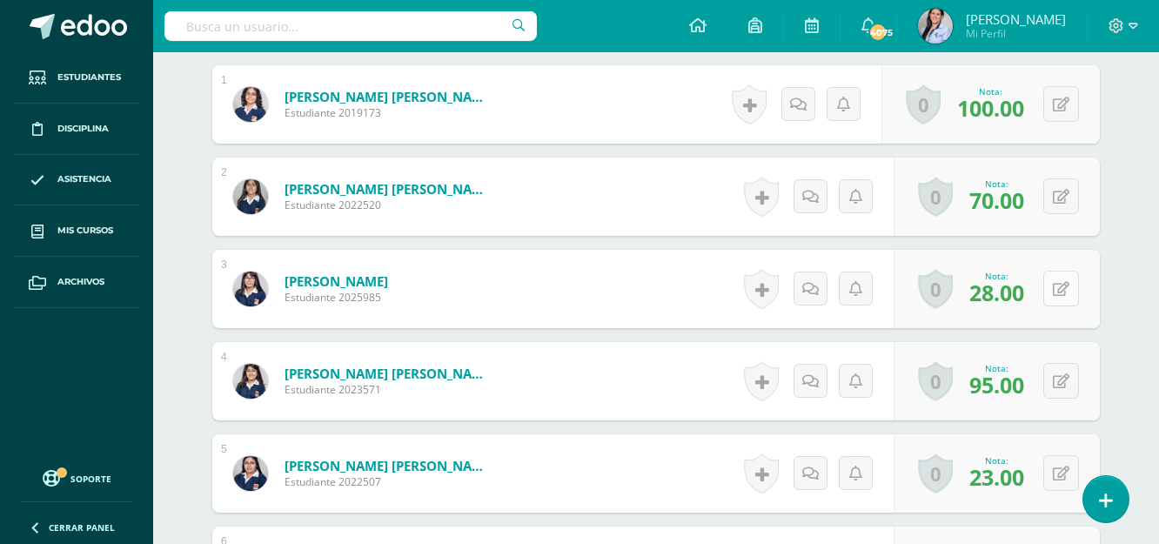
click at [1059, 295] on button at bounding box center [1061, 289] width 36 height 36
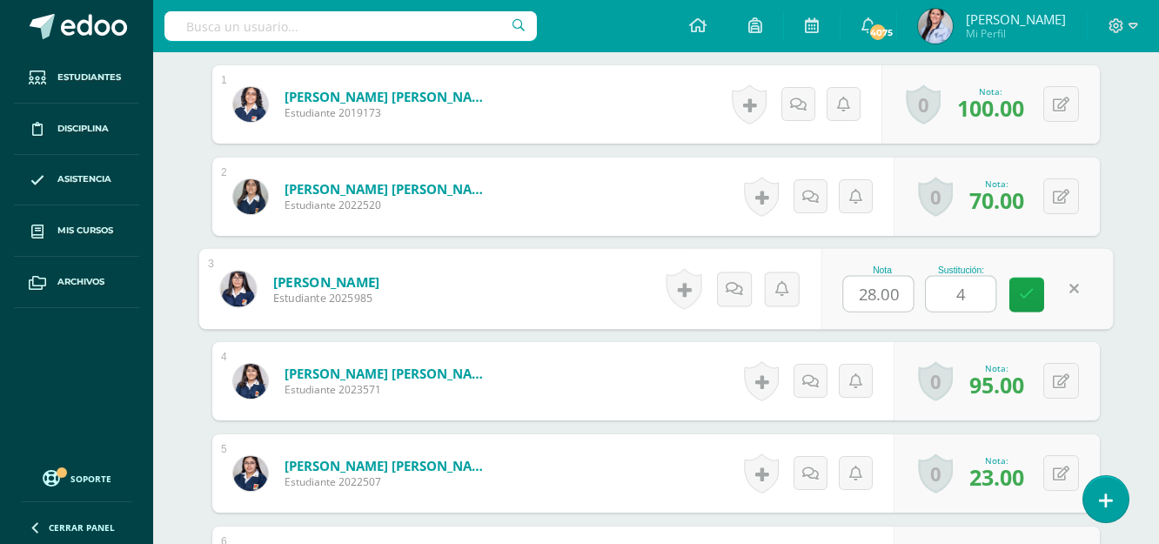
type input "43"
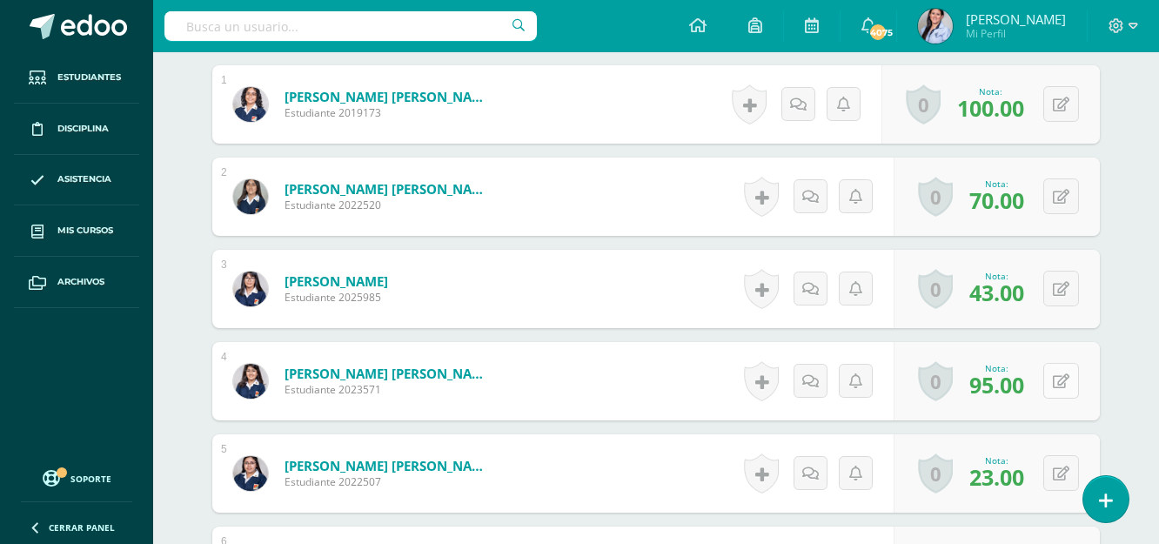
scroll to position [696, 0]
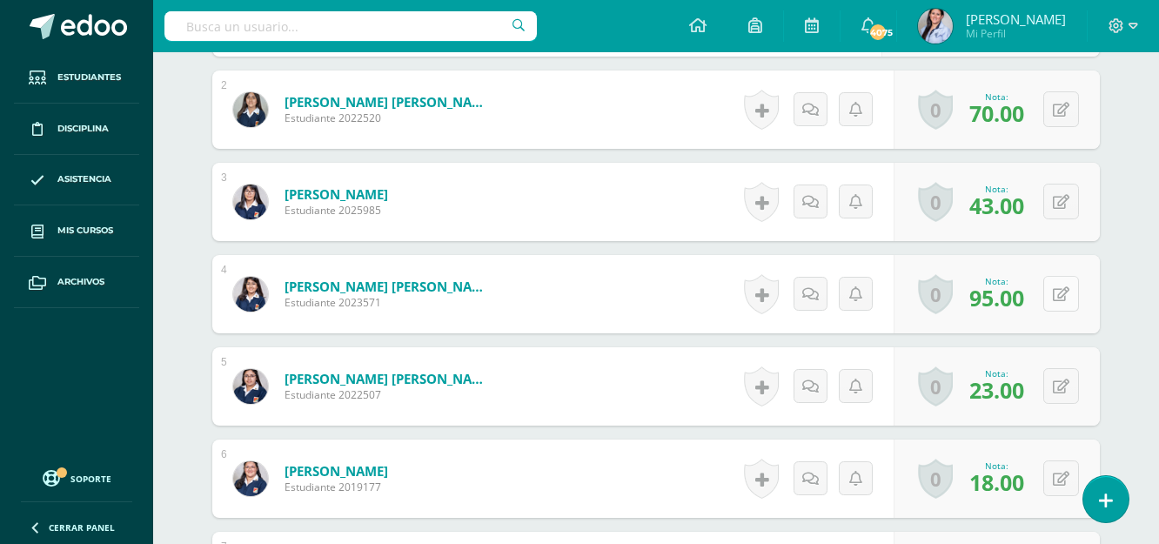
click at [1055, 296] on button at bounding box center [1061, 294] width 36 height 36
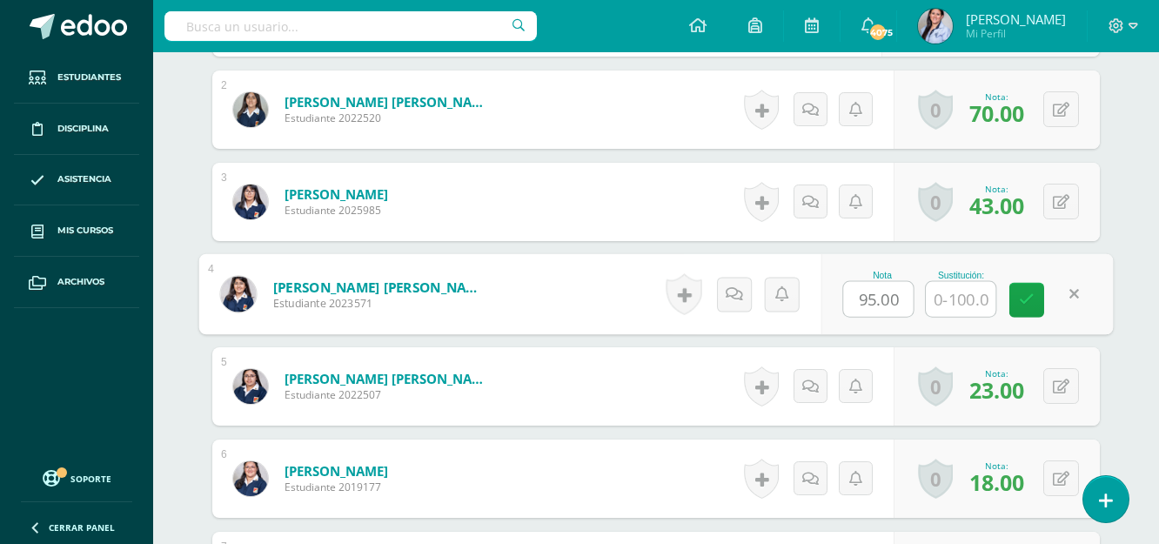
click at [874, 295] on input "95.00" at bounding box center [879, 299] width 70 height 35
type input "100.00"
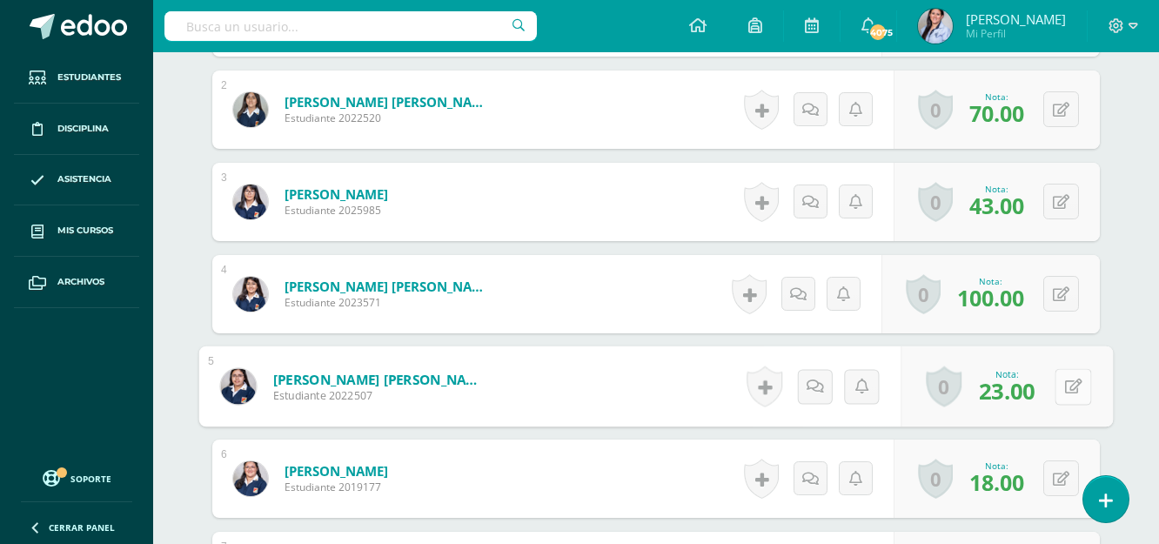
click at [1061, 379] on button at bounding box center [1073, 386] width 37 height 37
type input "31"
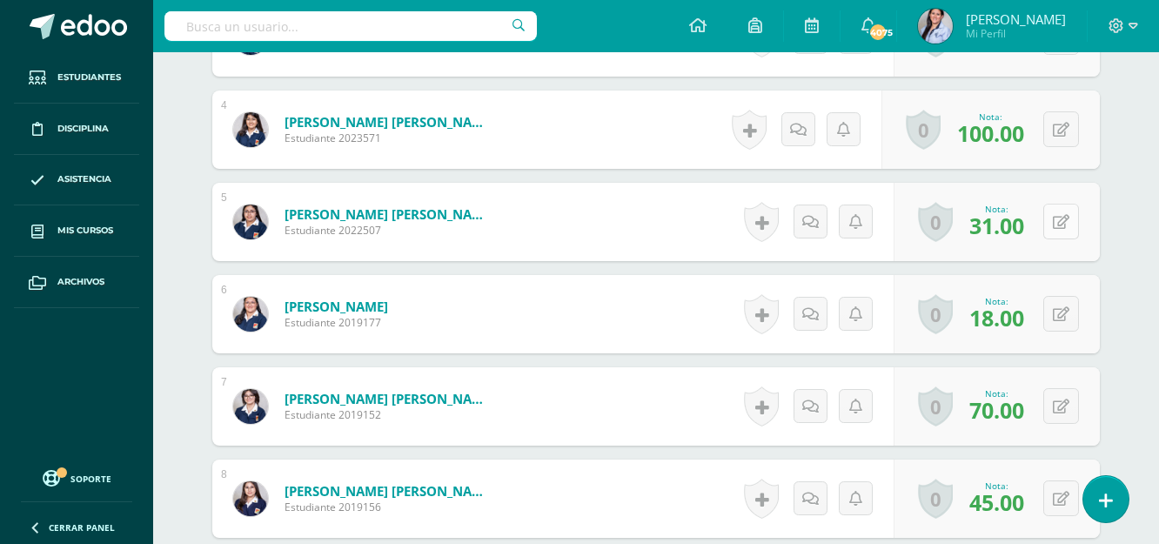
scroll to position [870, 0]
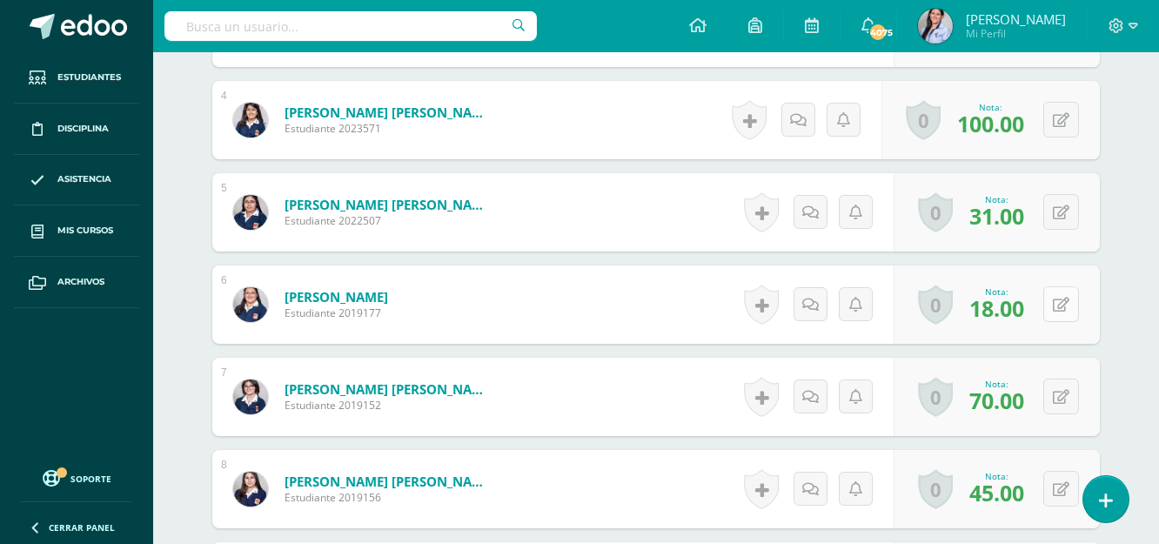
click at [1055, 292] on button at bounding box center [1061, 304] width 36 height 36
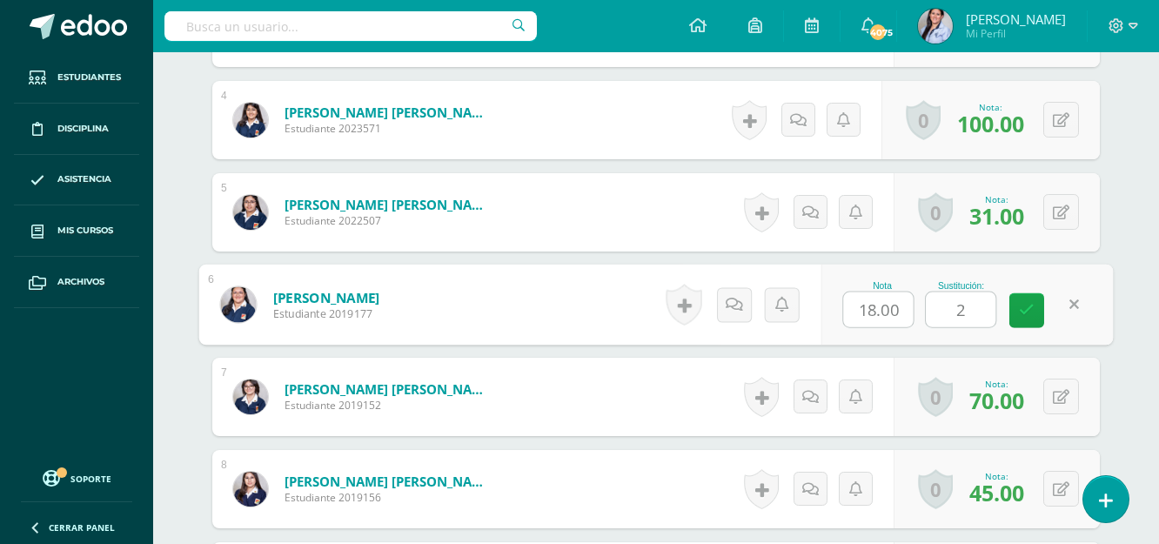
type input "28"
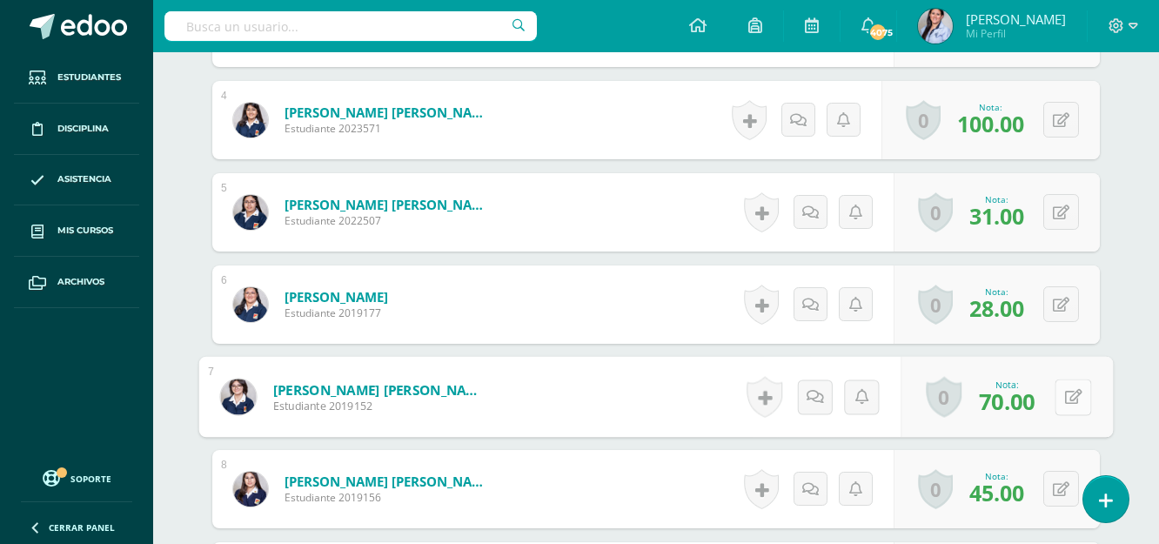
click at [1058, 398] on button at bounding box center [1073, 396] width 37 height 37
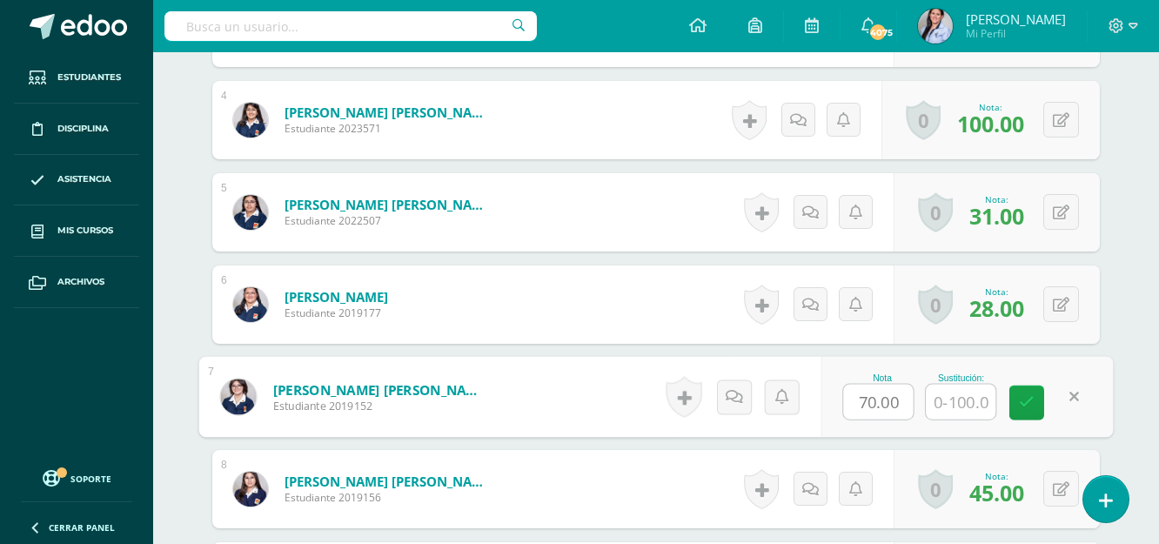
click at [868, 408] on input "70.00" at bounding box center [879, 402] width 70 height 35
type input "100"
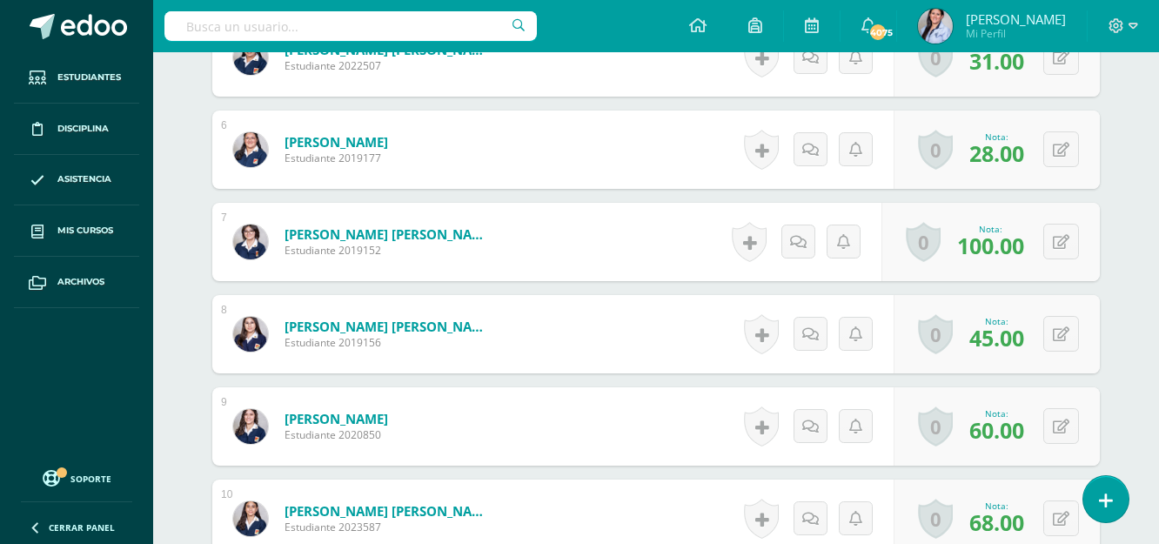
scroll to position [1044, 0]
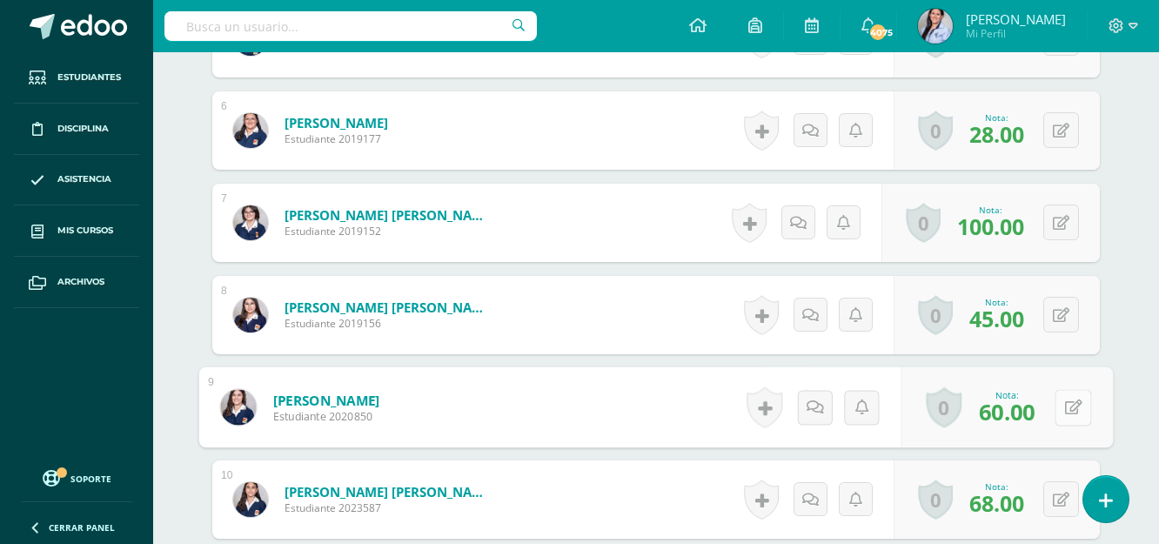
click at [1057, 392] on button at bounding box center [1073, 407] width 37 height 37
drag, startPoint x: 867, startPoint y: 403, endPoint x: 914, endPoint y: 405, distance: 47.0
click at [867, 404] on input "60.00" at bounding box center [879, 412] width 70 height 35
type input "100.00"
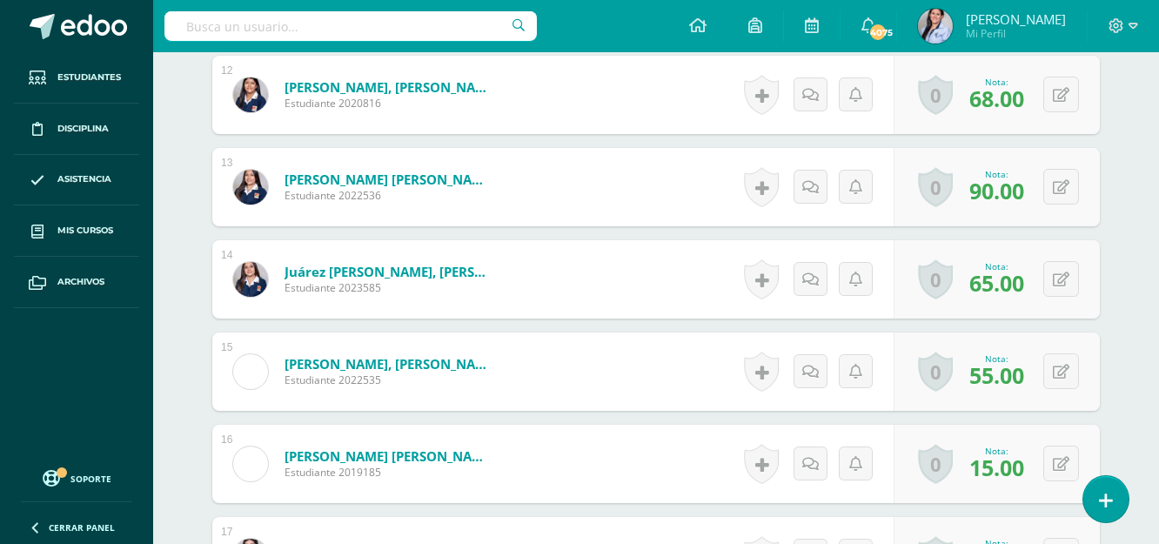
scroll to position [1653, 0]
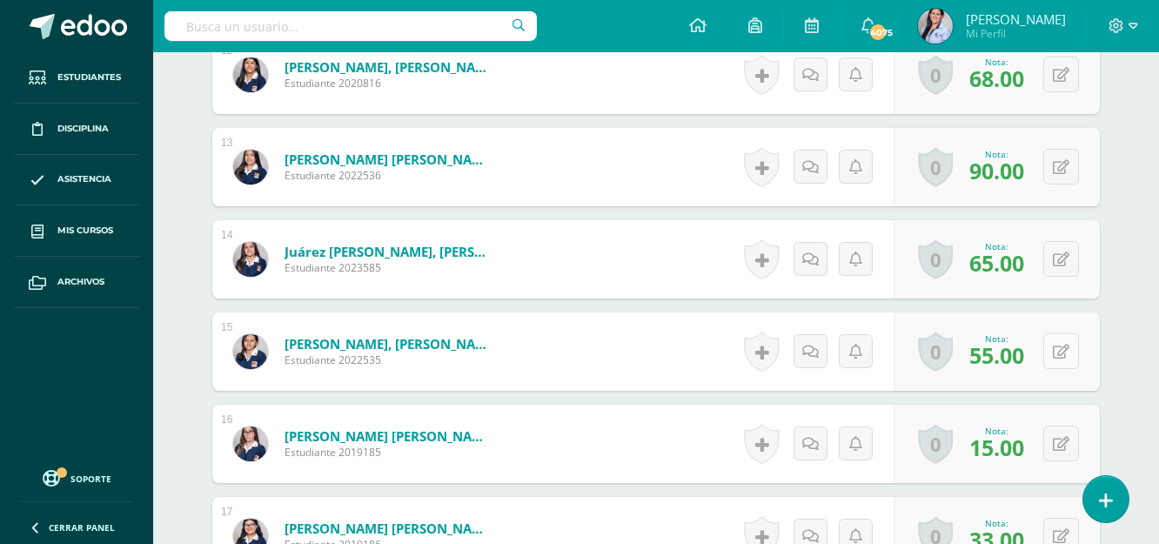
click at [1058, 348] on button at bounding box center [1061, 351] width 36 height 36
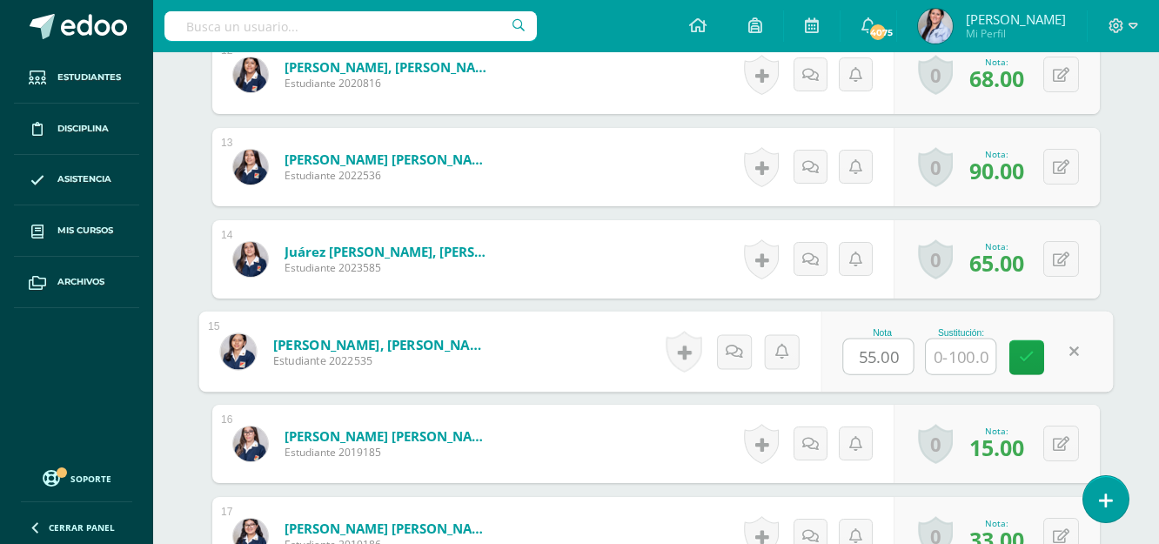
click at [951, 359] on input "text" at bounding box center [961, 356] width 70 height 35
type input "77"
click at [1027, 356] on icon at bounding box center [1027, 357] width 16 height 15
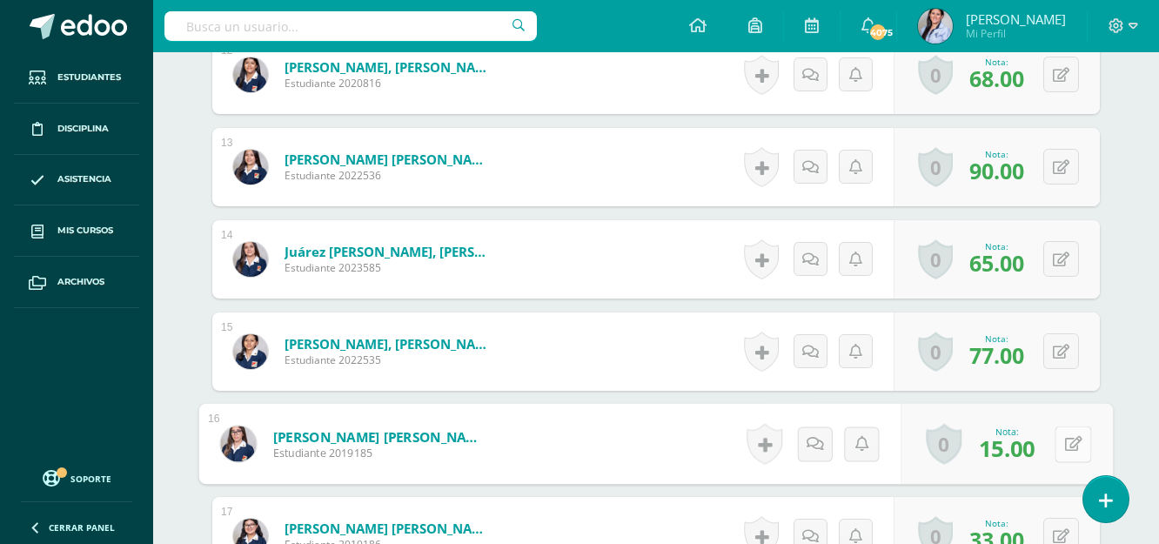
click at [1075, 449] on button at bounding box center [1073, 443] width 37 height 37
type input "25"
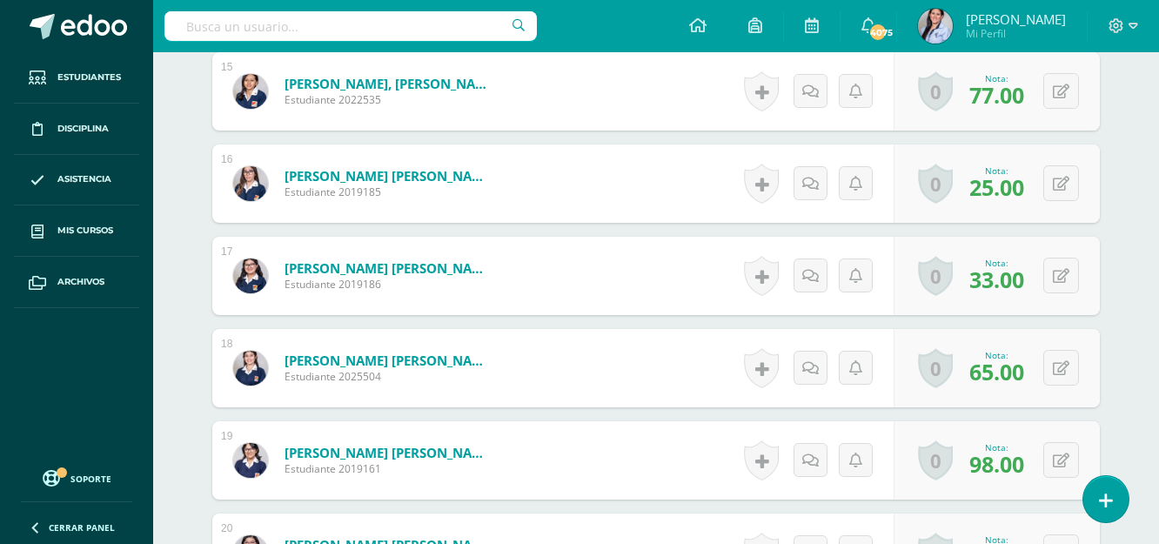
scroll to position [1914, 0]
click at [1052, 270] on div "0 Logros Logros obtenidos Aún no hay logros agregados Nota: 33.00" at bounding box center [997, 275] width 206 height 78
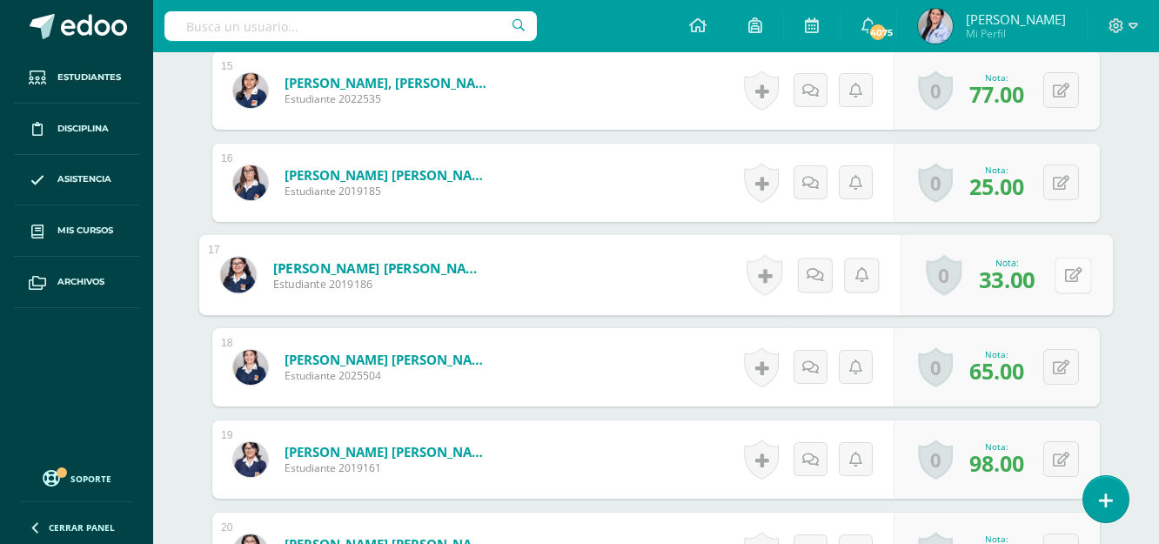
click at [1069, 277] on icon at bounding box center [1073, 274] width 17 height 15
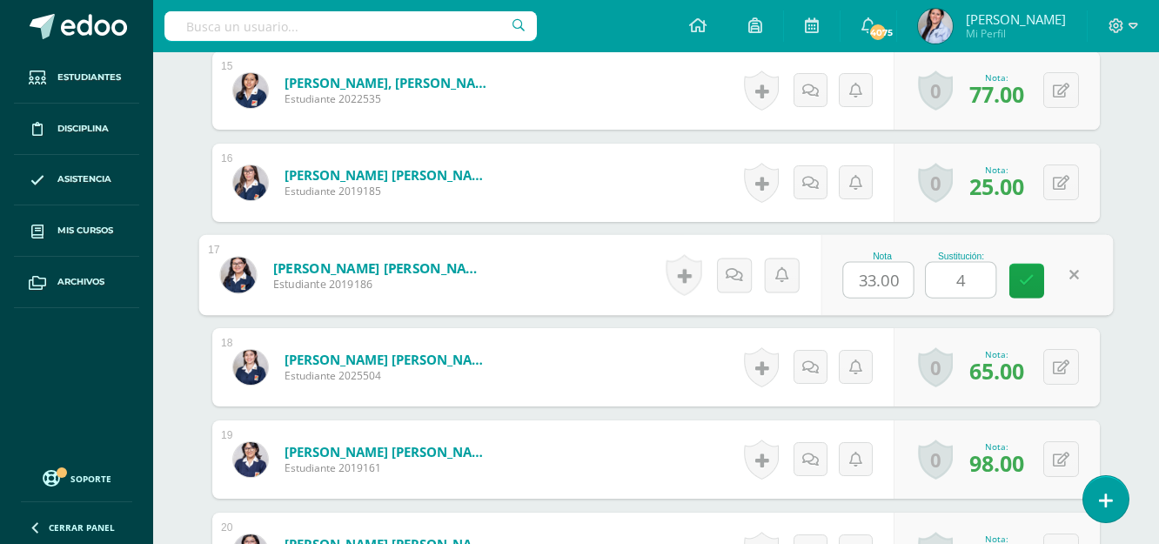
type input "43"
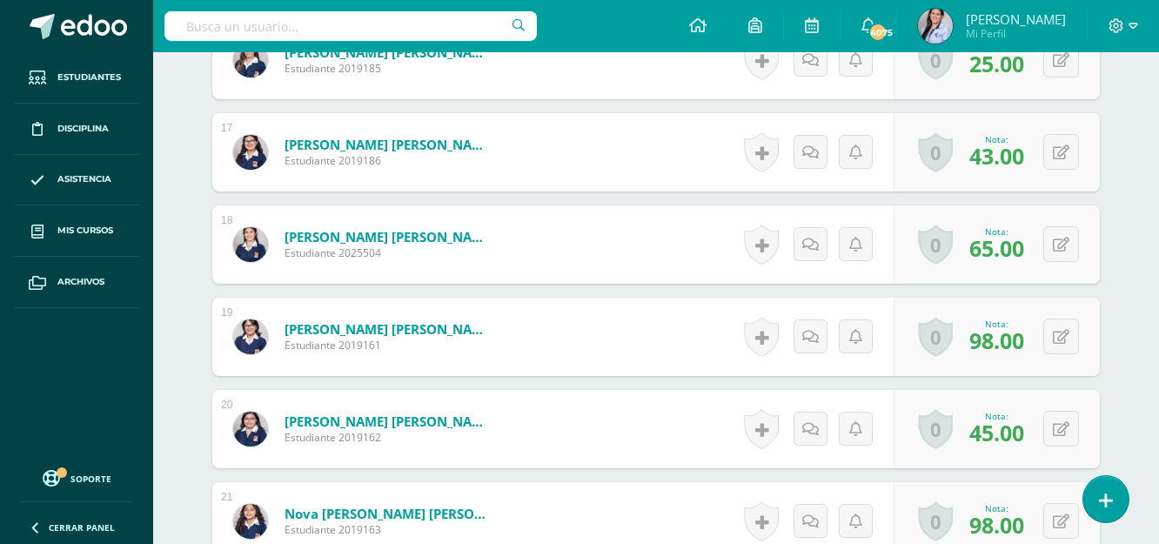
scroll to position [2088, 0]
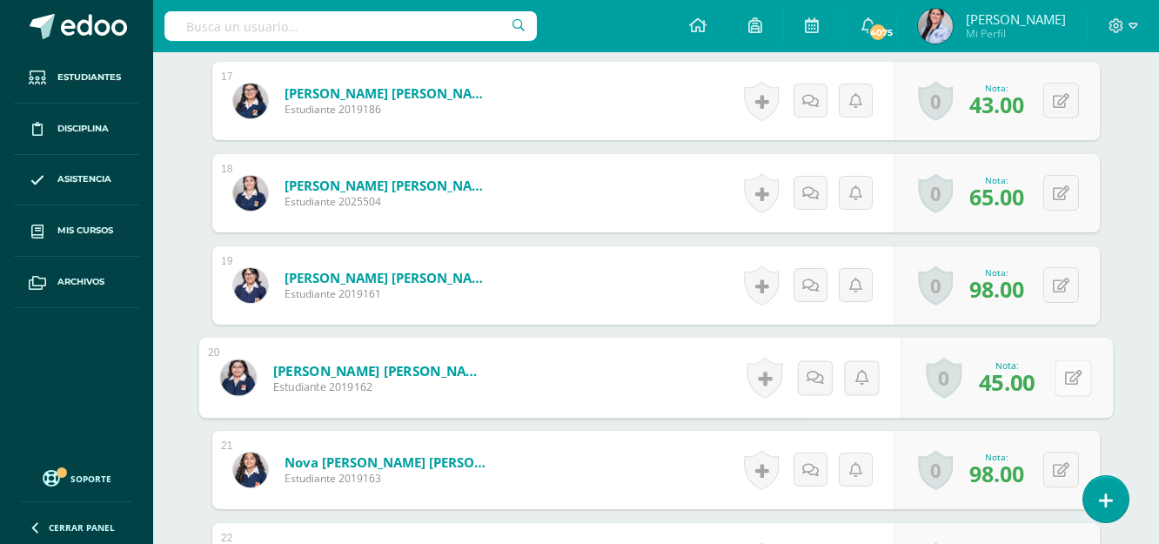
click at [1048, 372] on div "0 Logros Logros obtenidos Aún no hay logros agregados Nota: 45.00" at bounding box center [1007, 378] width 212 height 81
click at [1068, 373] on icon at bounding box center [1073, 377] width 17 height 15
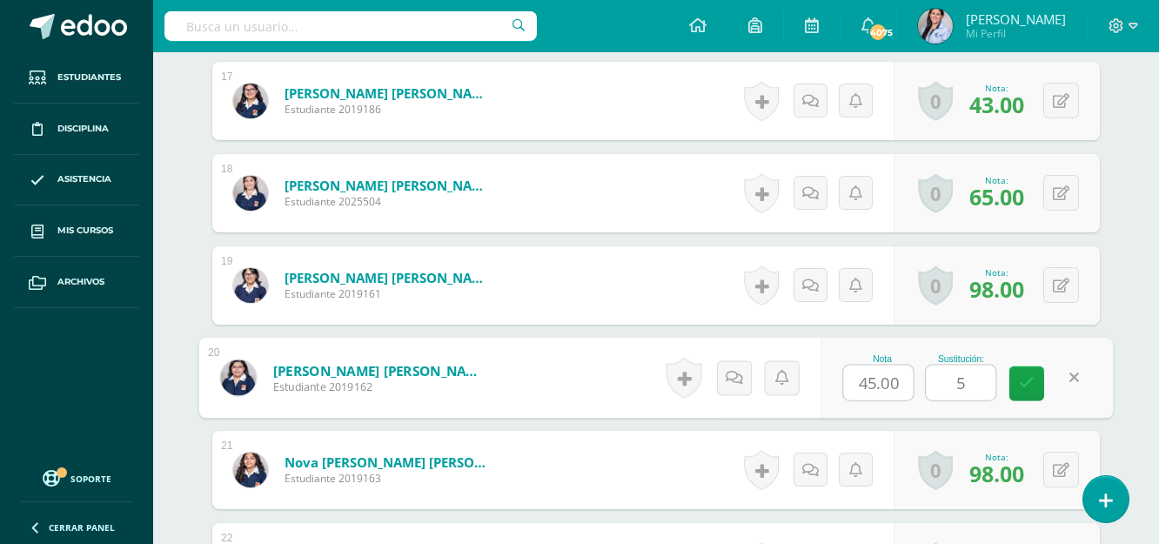
type input "55"
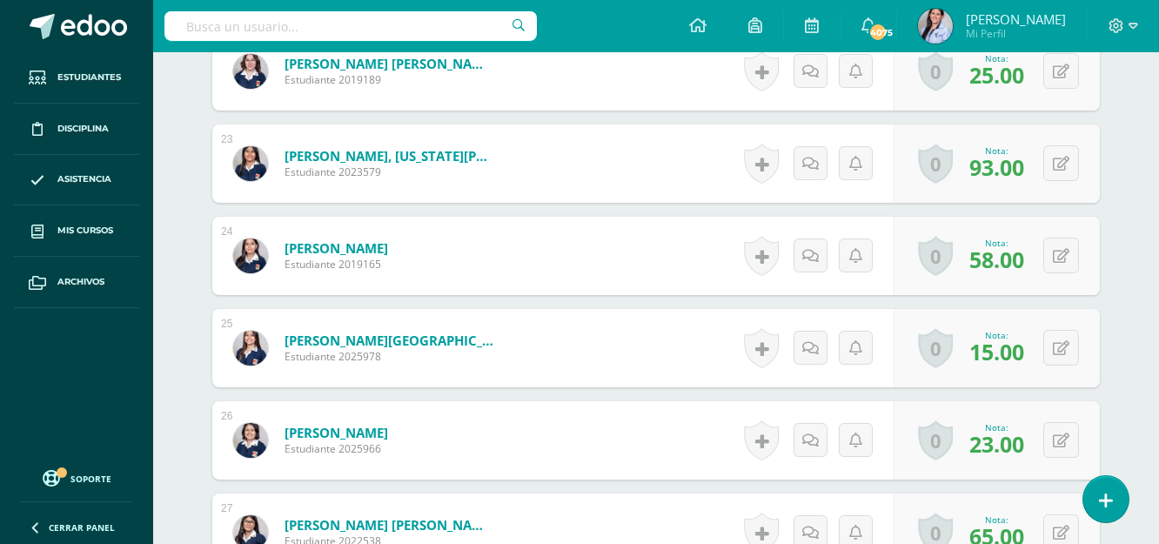
scroll to position [2610, 0]
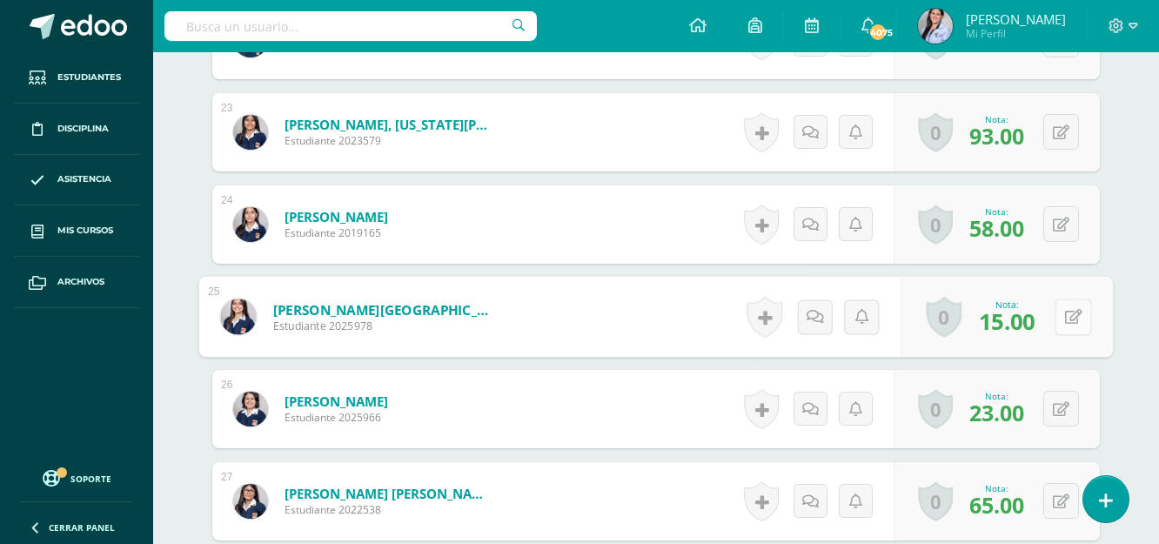
click at [1068, 321] on icon at bounding box center [1073, 316] width 17 height 15
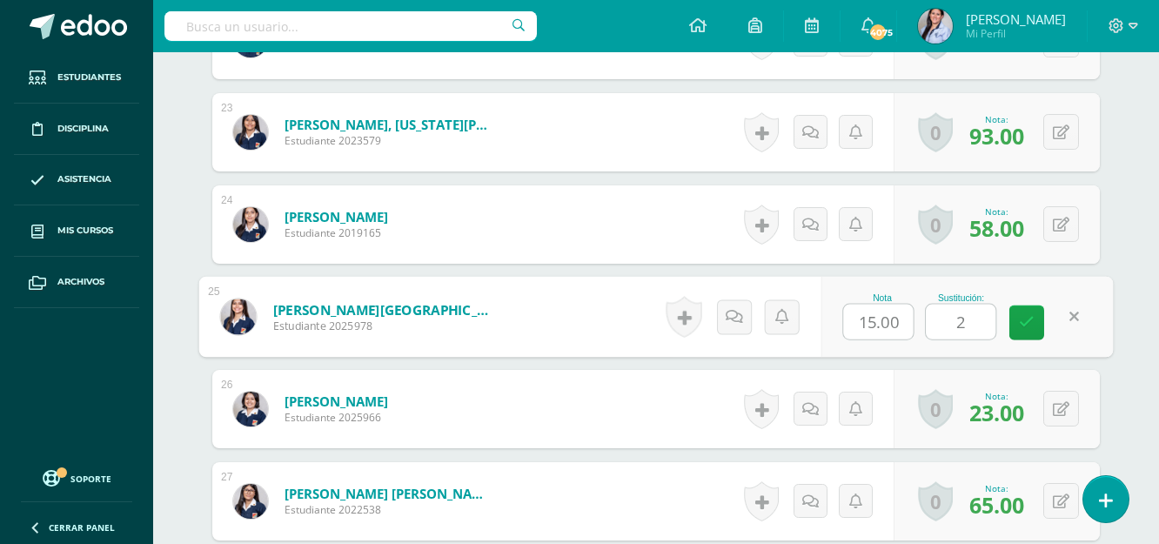
type input "25"
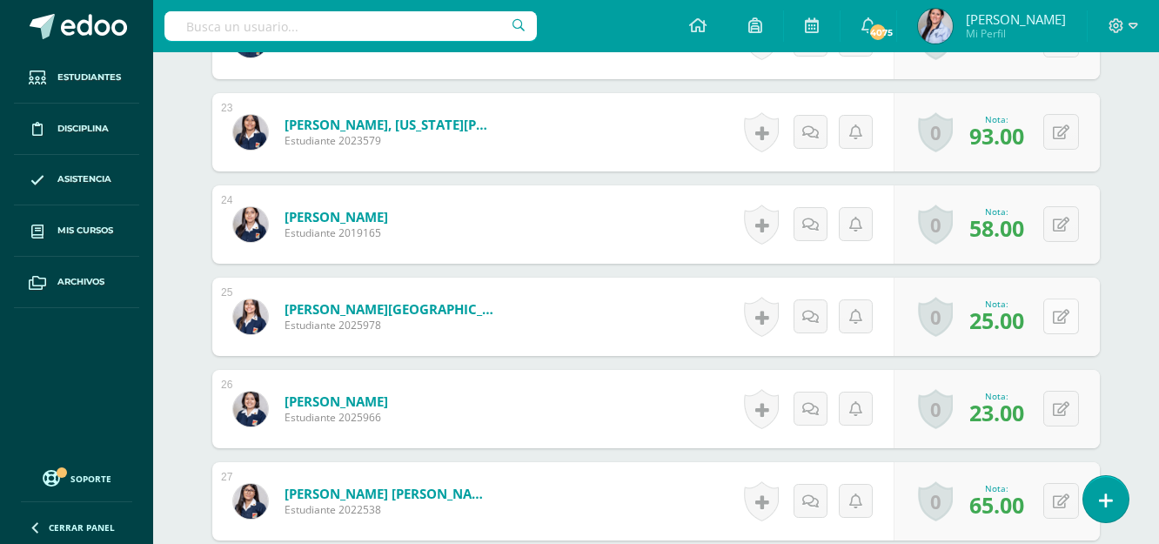
scroll to position [2697, 0]
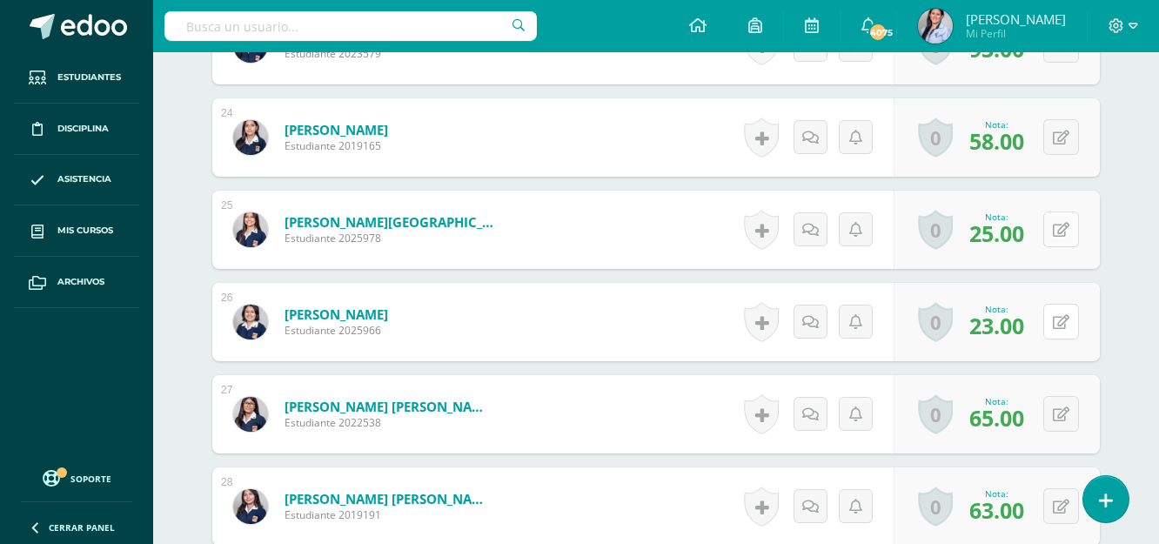
click at [1068, 321] on icon at bounding box center [1061, 322] width 17 height 15
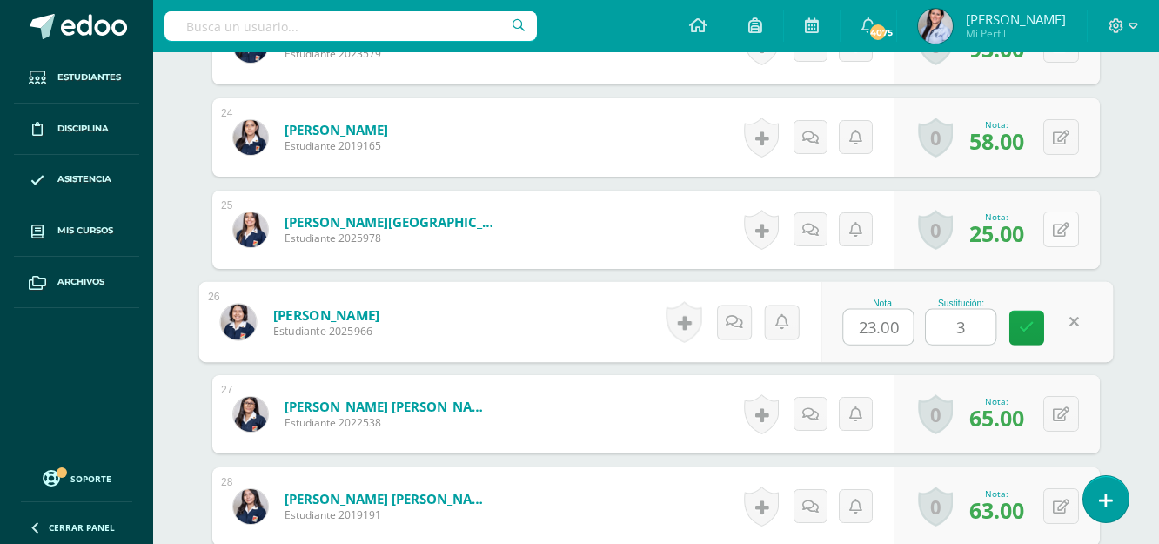
type input "33"
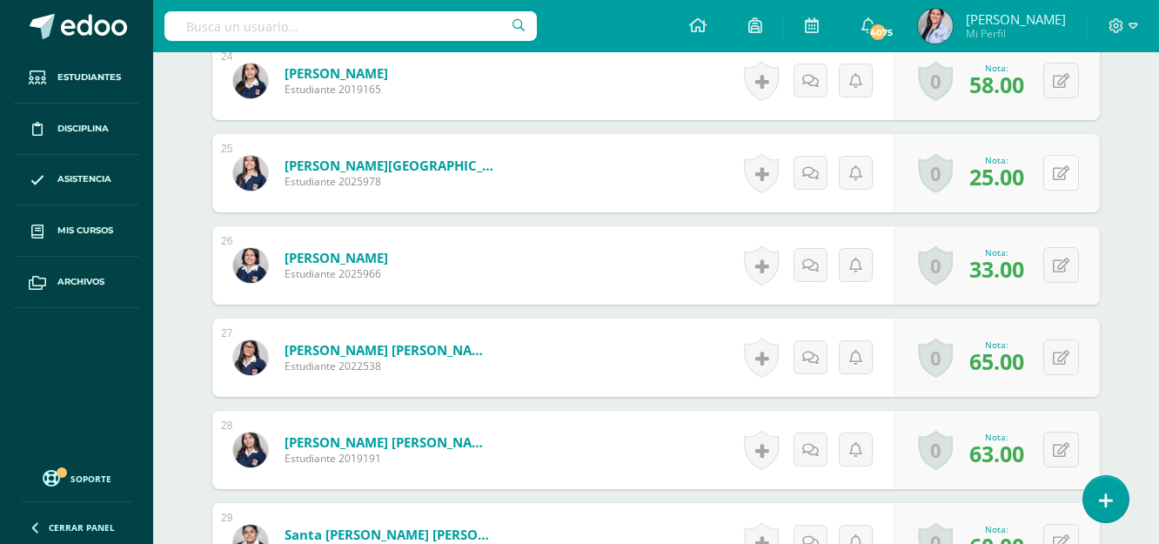
scroll to position [2784, 0]
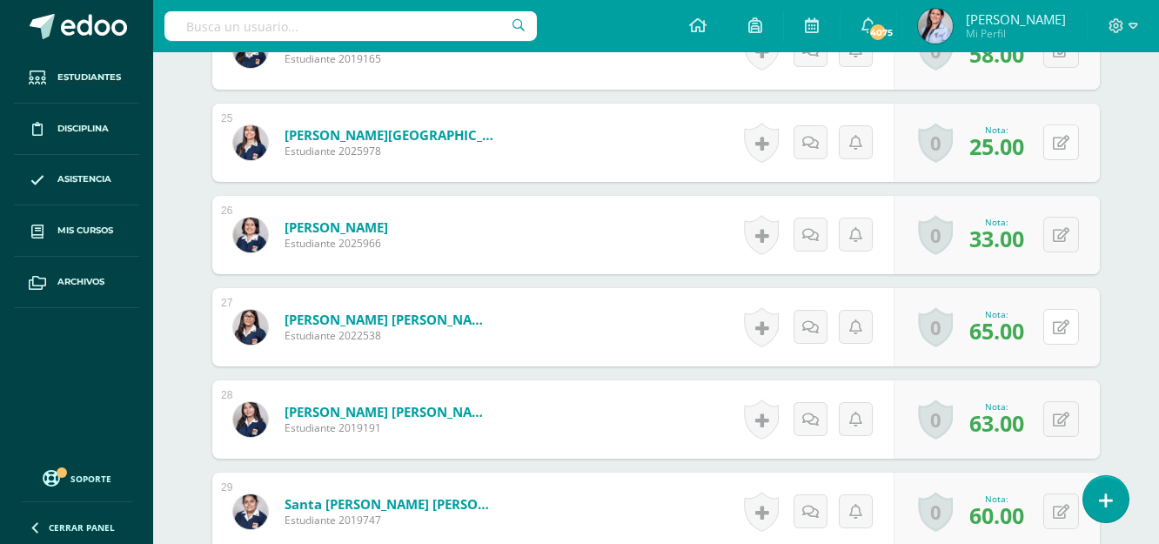
click at [1068, 321] on icon at bounding box center [1061, 327] width 17 height 15
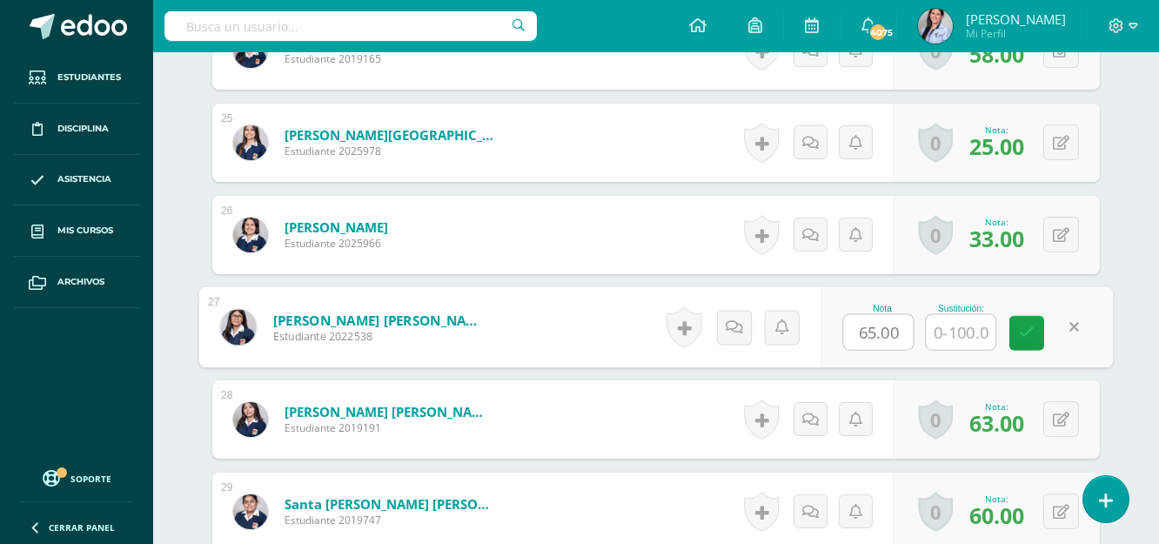
click at [865, 333] on input "65.00" at bounding box center [879, 332] width 70 height 35
type input "85.00"
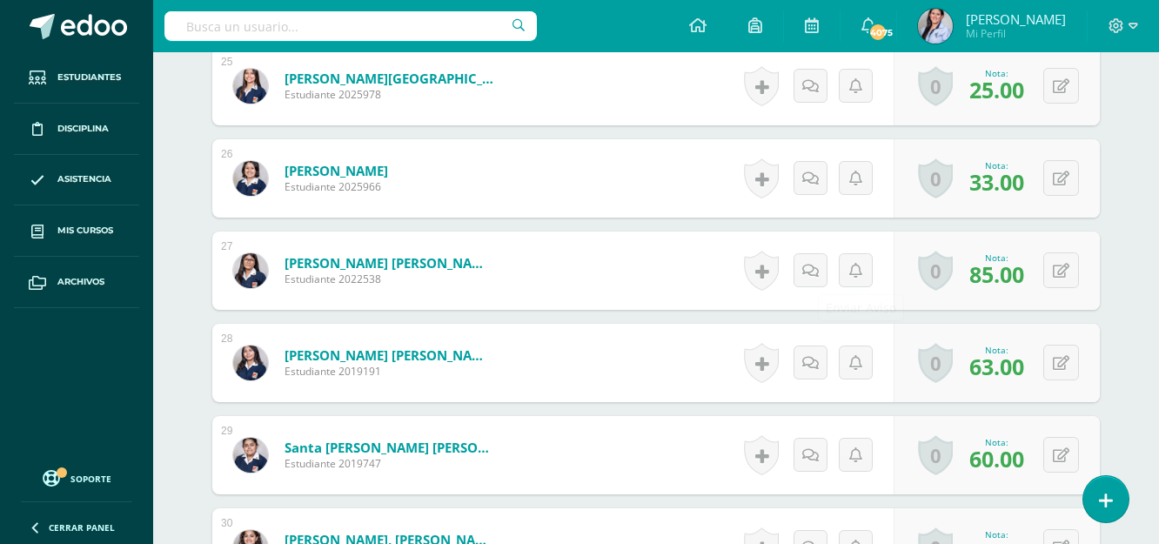
scroll to position [2871, 0]
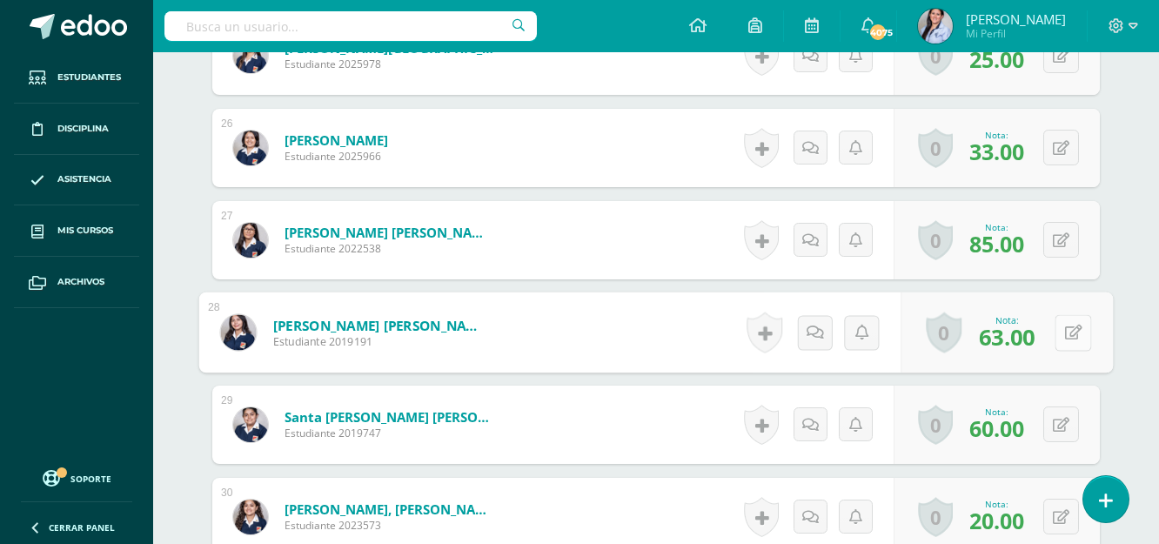
click at [1068, 335] on icon at bounding box center [1073, 332] width 17 height 15
click at [1014, 345] on link at bounding box center [1026, 338] width 35 height 35
type input "83"
click at [1068, 420] on icon at bounding box center [1061, 425] width 17 height 15
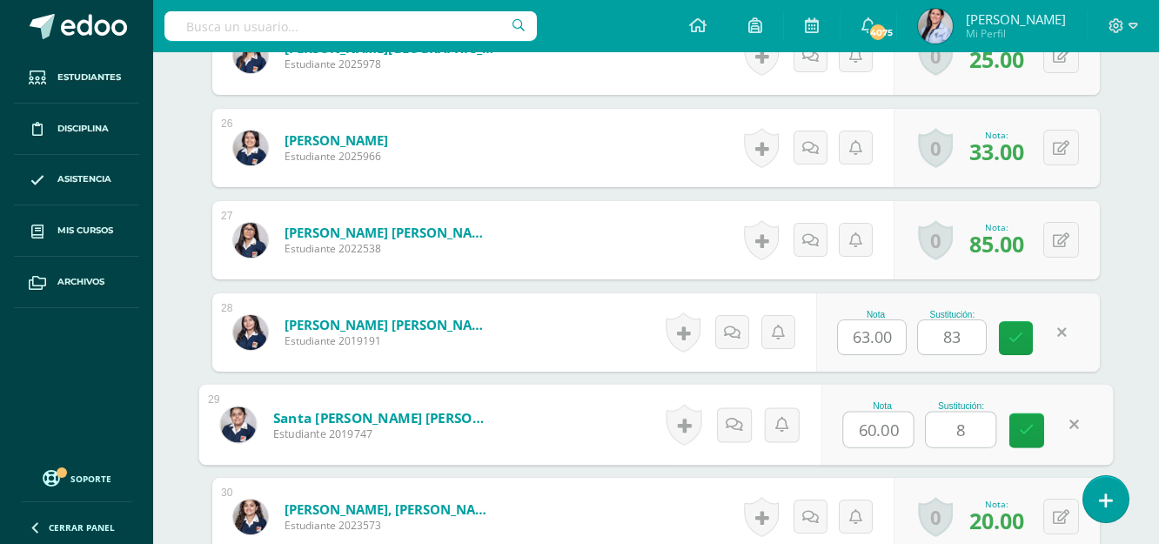
type input "80"
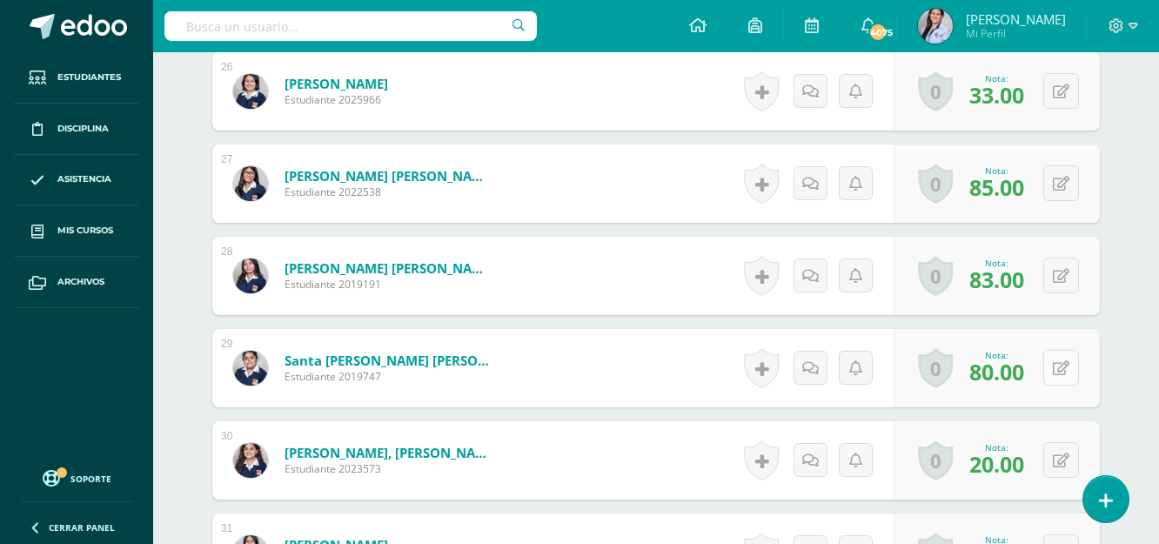
scroll to position [2958, 0]
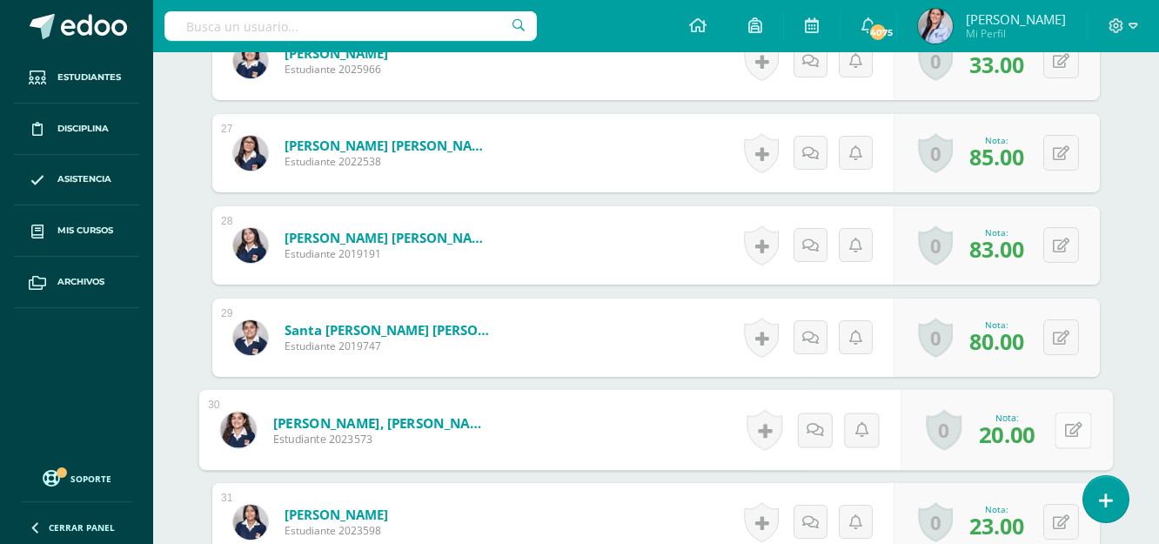
click at [1071, 422] on button at bounding box center [1073, 430] width 37 height 37
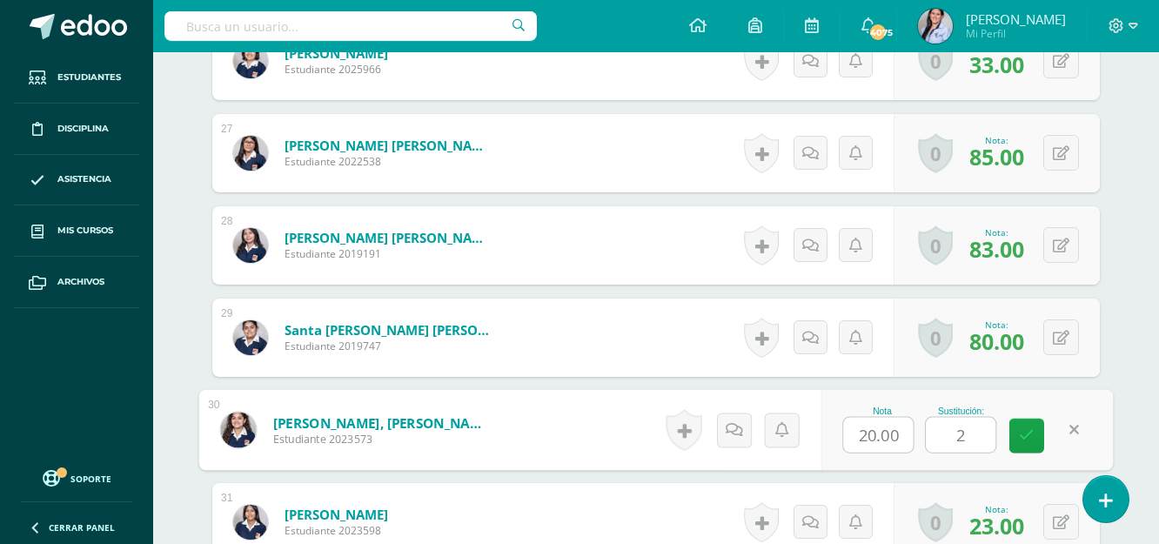
type input "25"
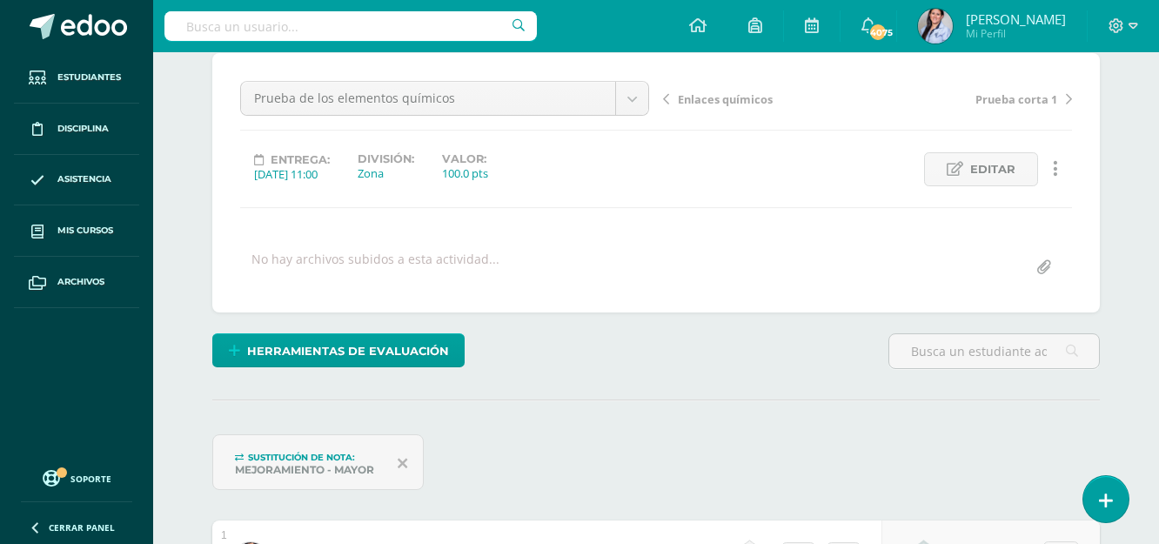
scroll to position [0, 0]
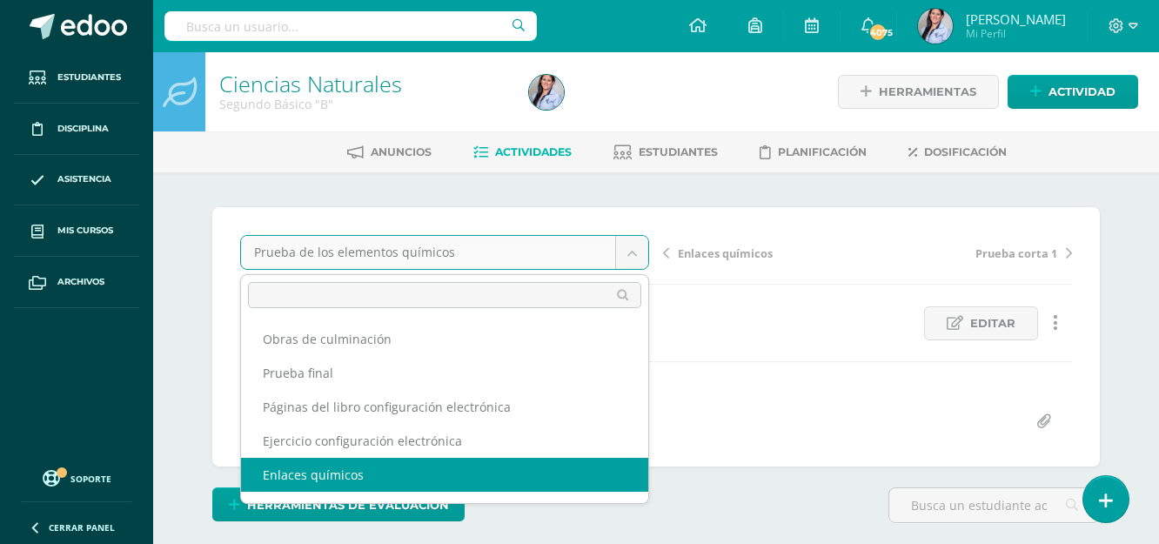
select select "/dashboard/teacher/grade-activity/129733/"
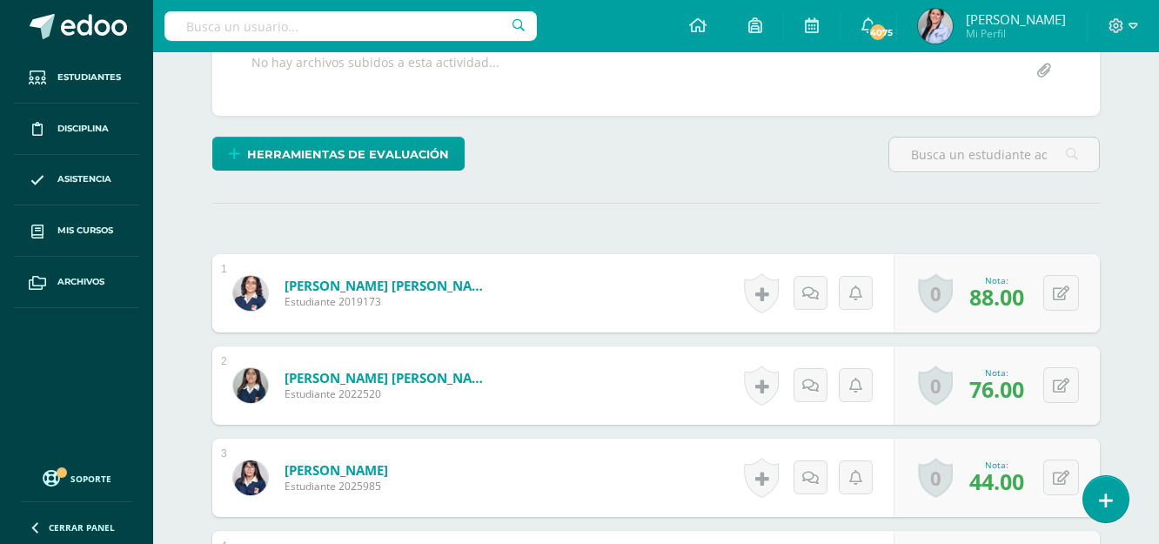
scroll to position [350, 0]
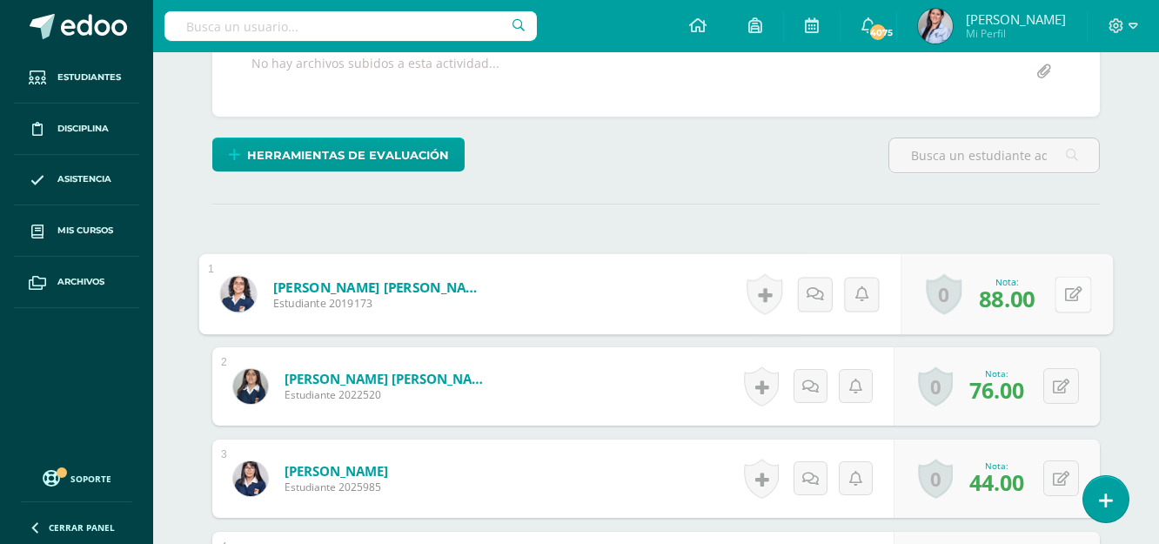
click at [1061, 297] on button at bounding box center [1073, 294] width 37 height 37
type input "100"
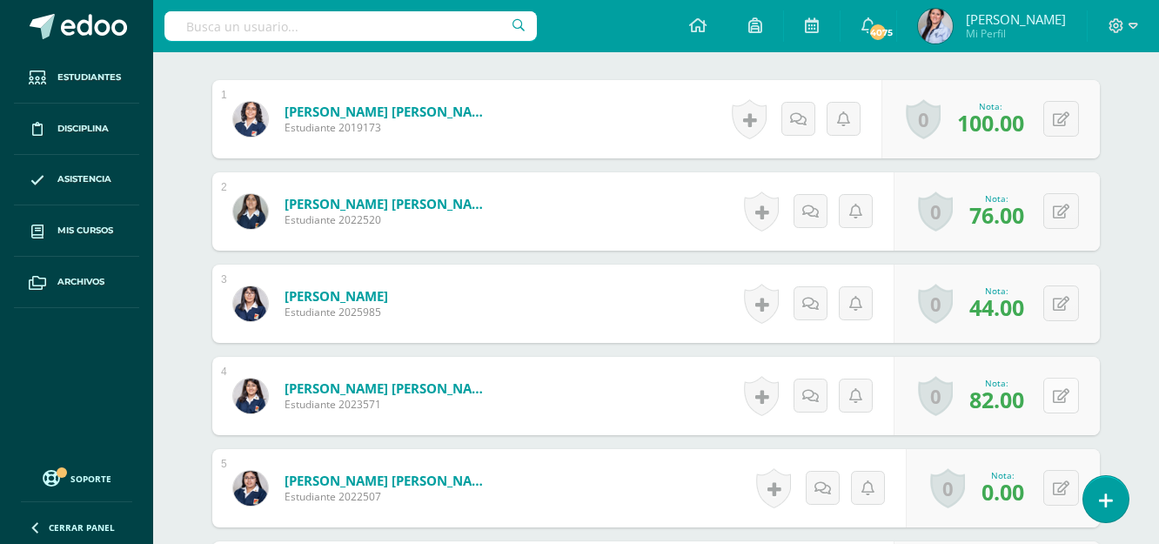
scroll to position [526, 0]
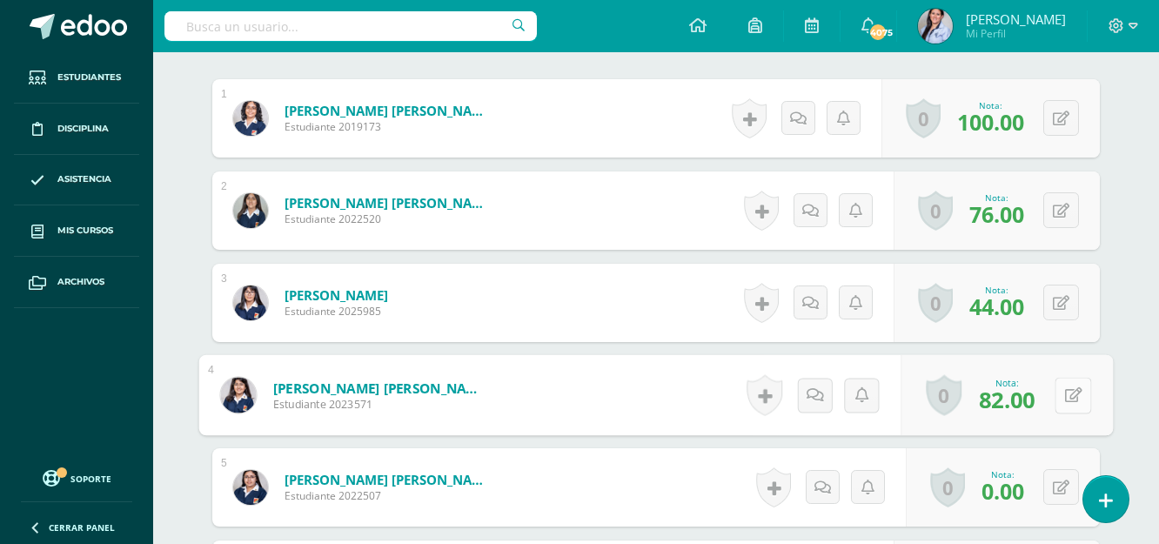
click at [1070, 398] on button at bounding box center [1073, 395] width 37 height 37
type input "100"
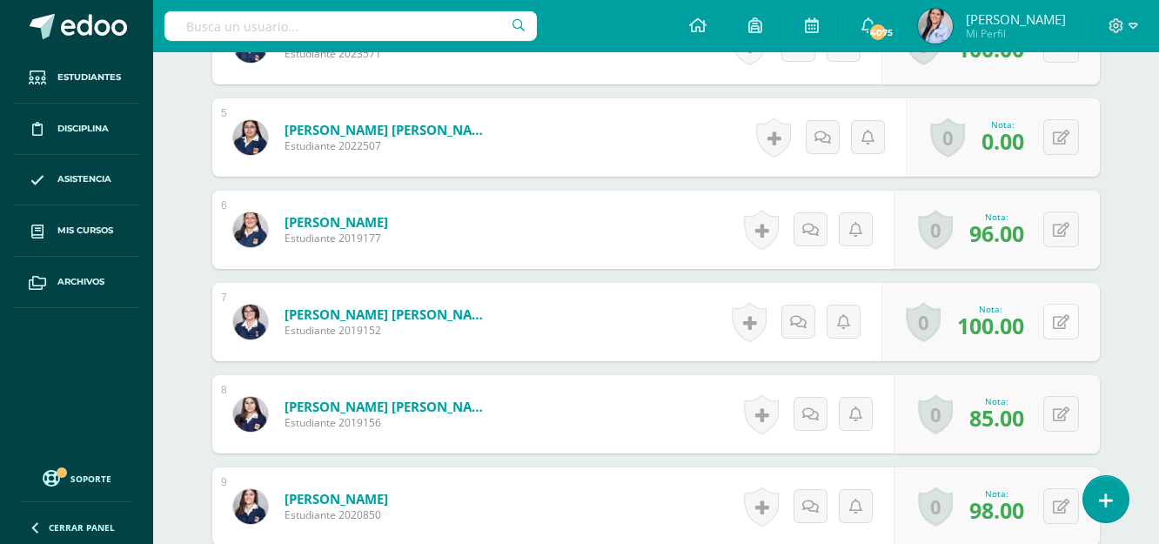
scroll to position [961, 0]
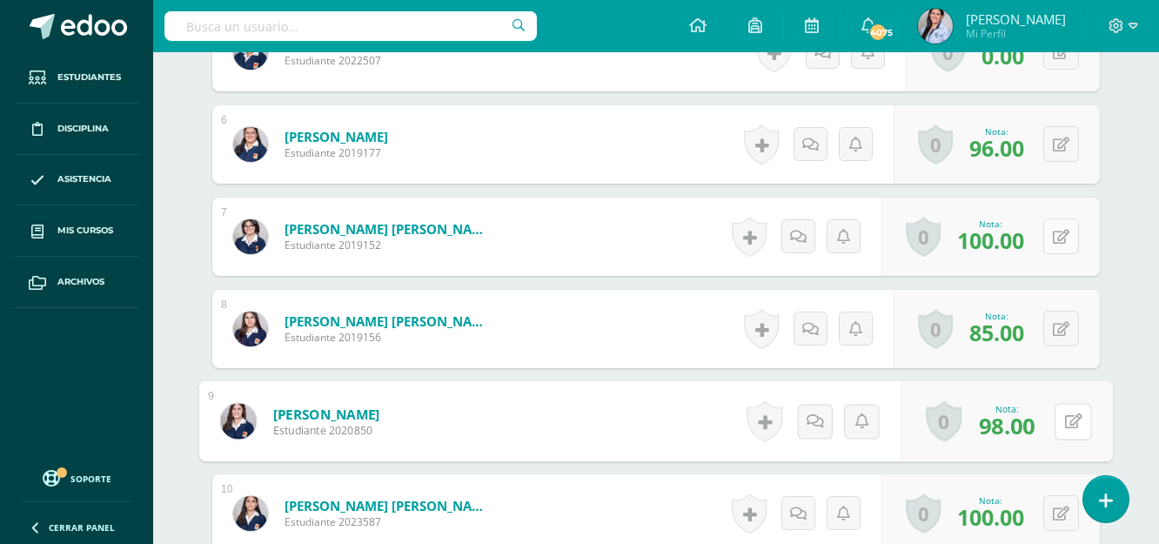
click at [1067, 413] on icon at bounding box center [1073, 420] width 17 height 15
type input "100"
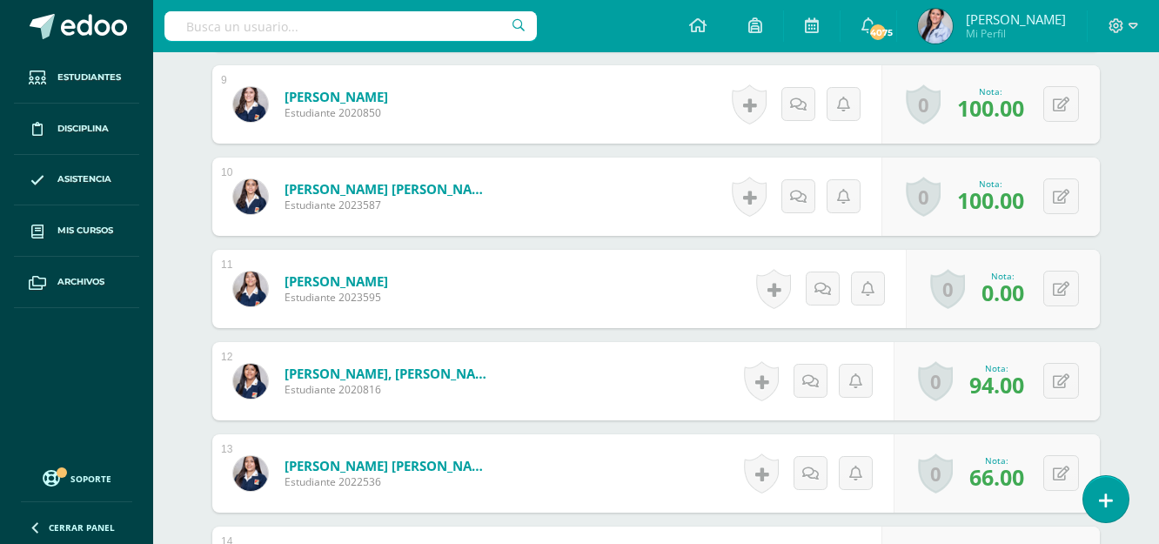
scroll to position [1309, 0]
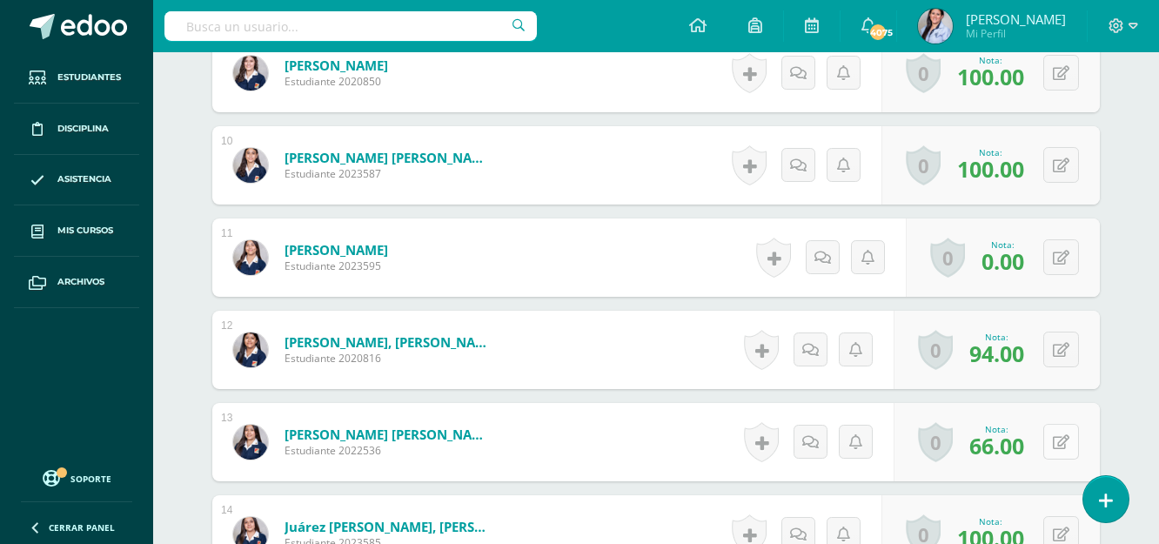
click at [1052, 439] on div "0 Logros Logros obtenidos Aún no hay logros agregados Nota: 66.00" at bounding box center [997, 442] width 206 height 78
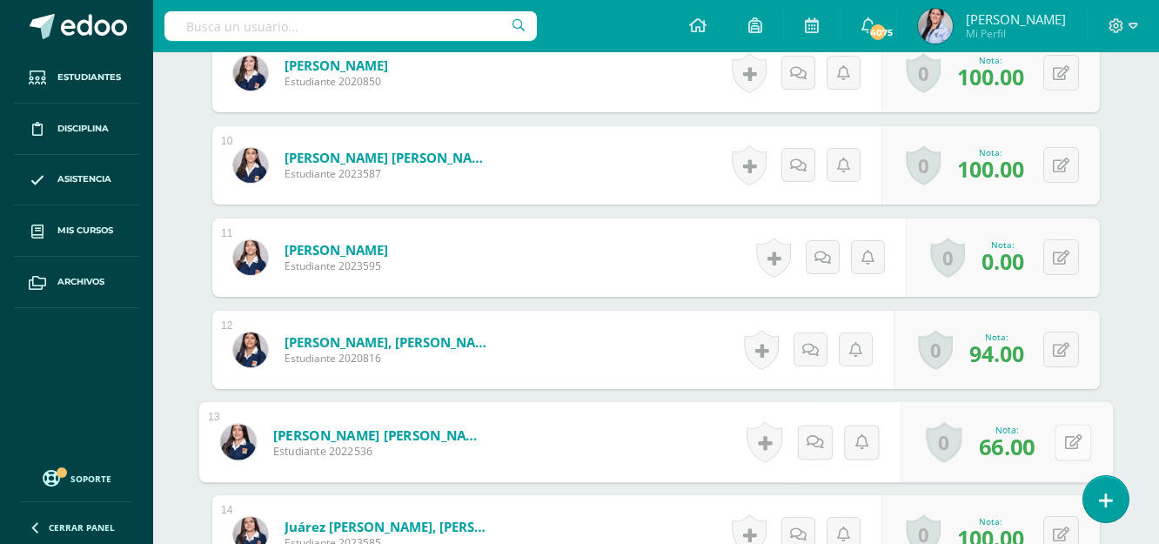
click at [1068, 443] on icon at bounding box center [1073, 441] width 17 height 15
type input "86"
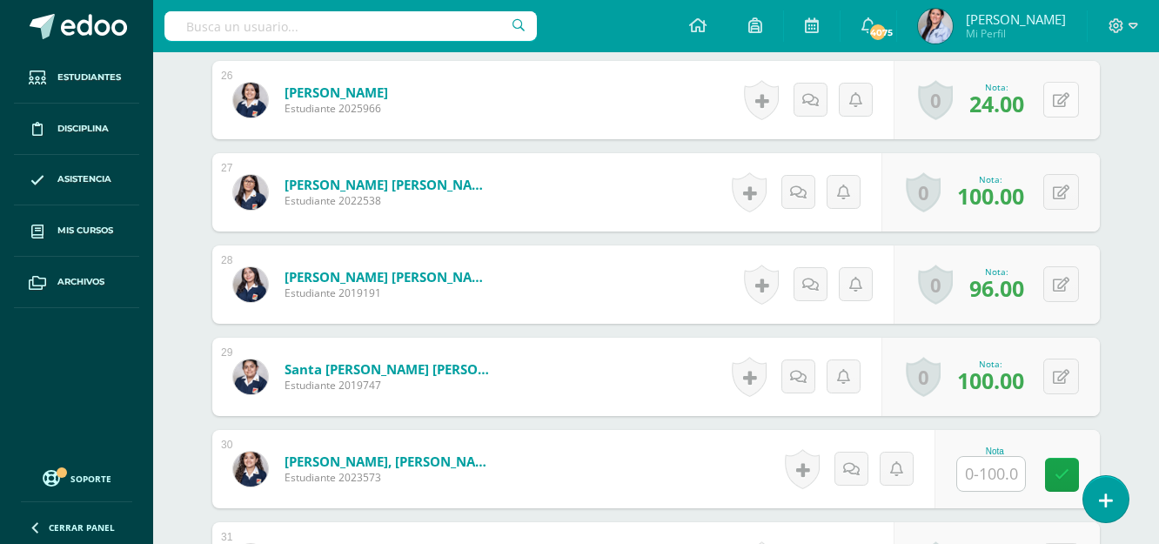
scroll to position [2875, 0]
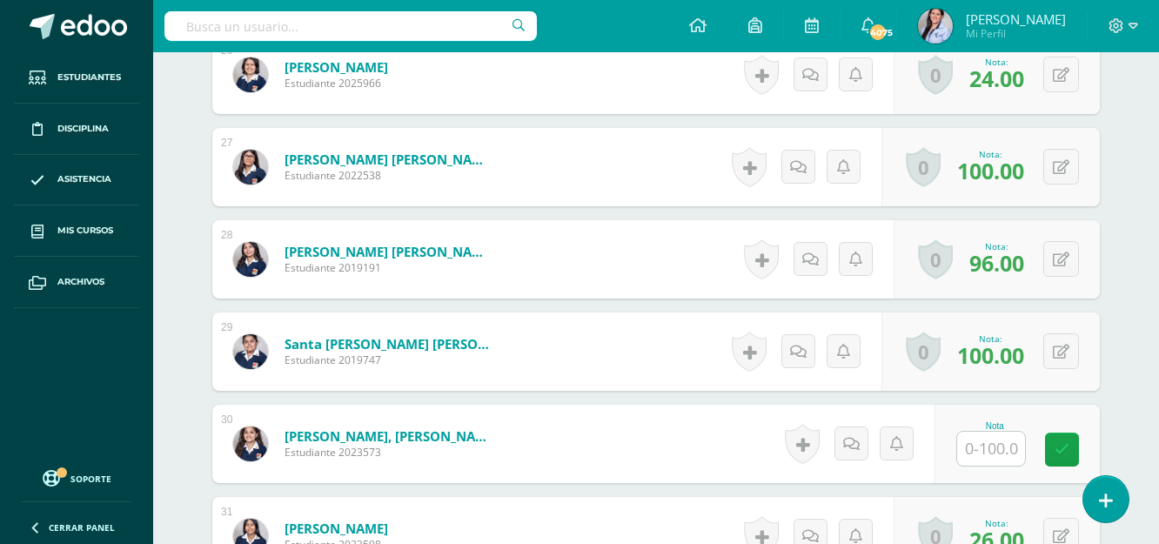
click at [1008, 447] on input "text" at bounding box center [991, 449] width 68 height 34
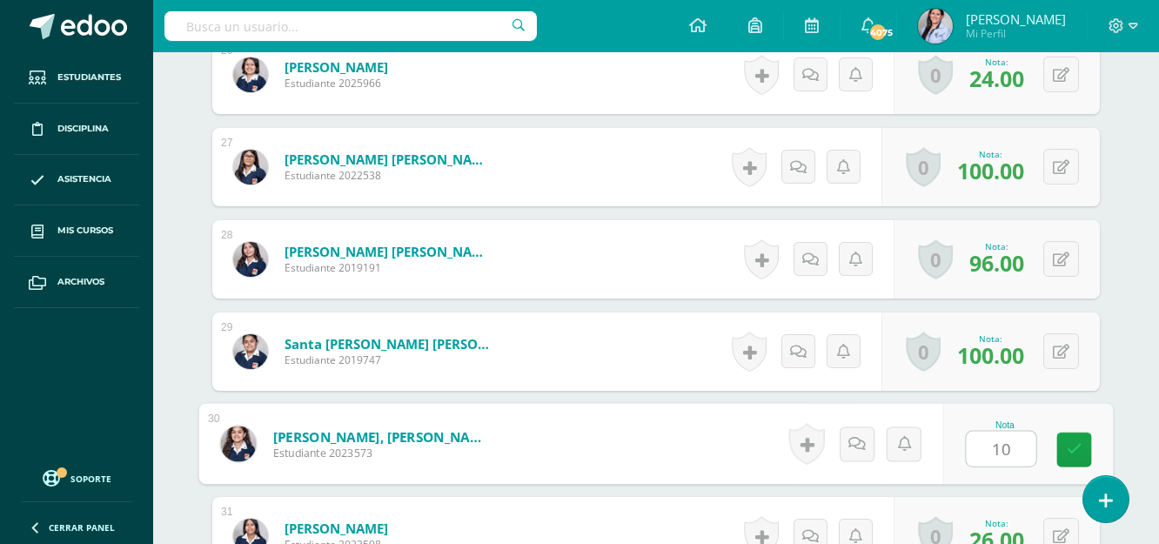
type input "100"
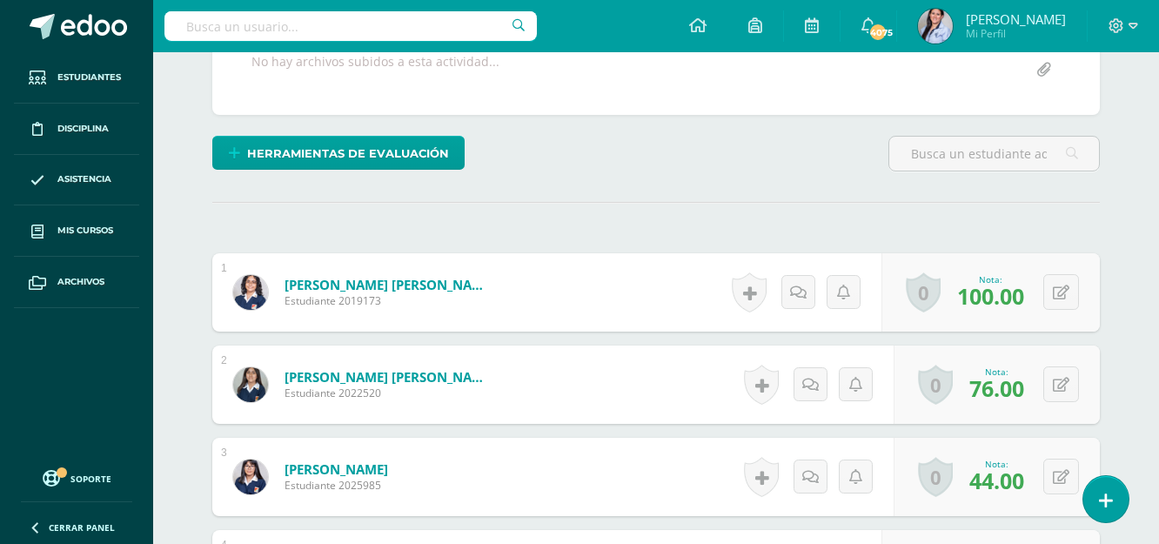
scroll to position [0, 0]
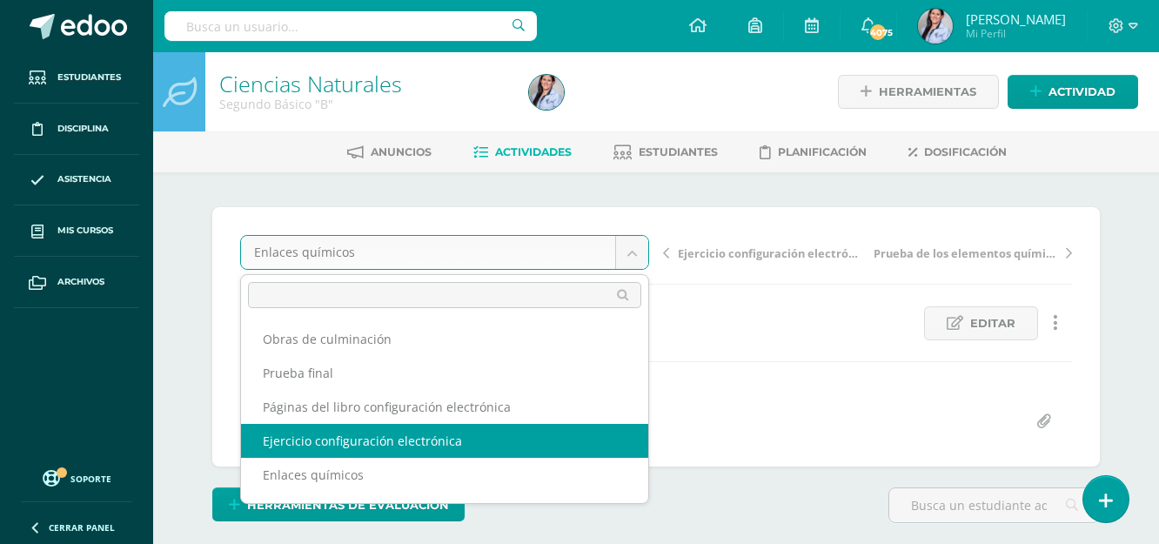
select select "/dashboard/teacher/grade-activity/129827/"
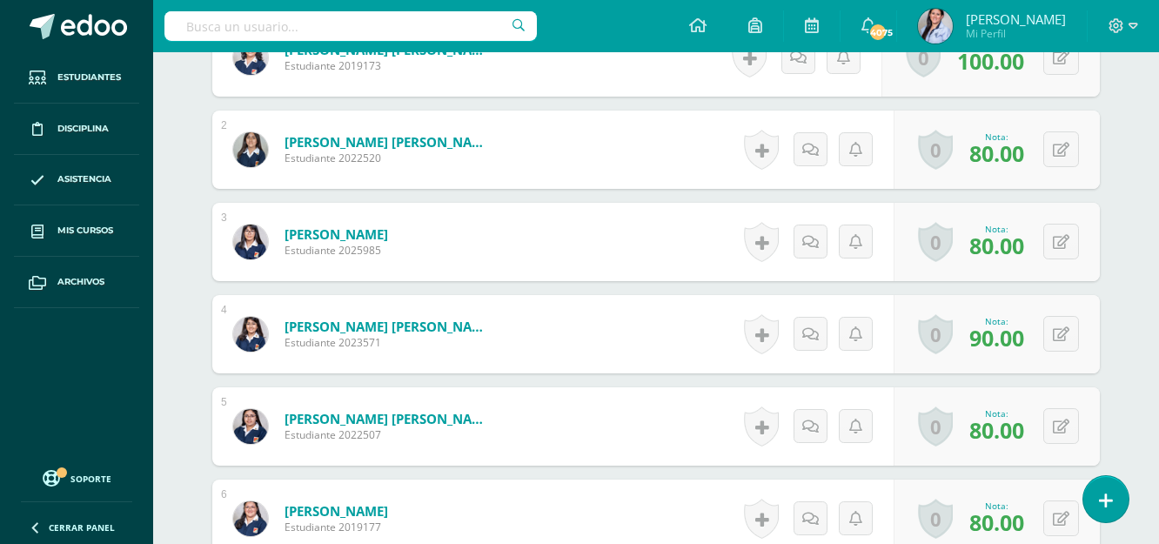
scroll to position [609, 0]
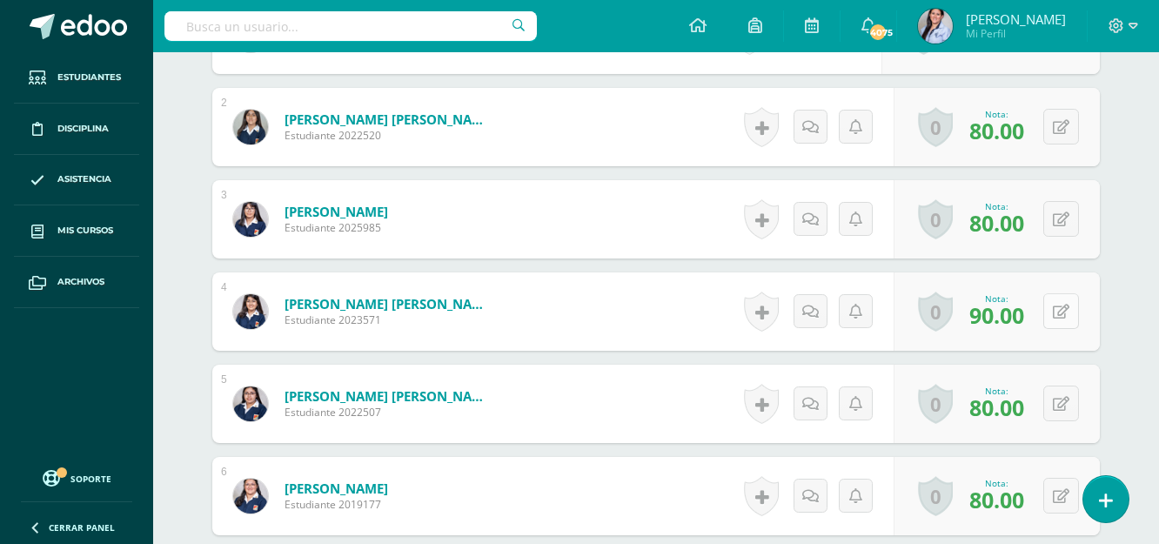
click at [1062, 298] on button at bounding box center [1061, 311] width 36 height 36
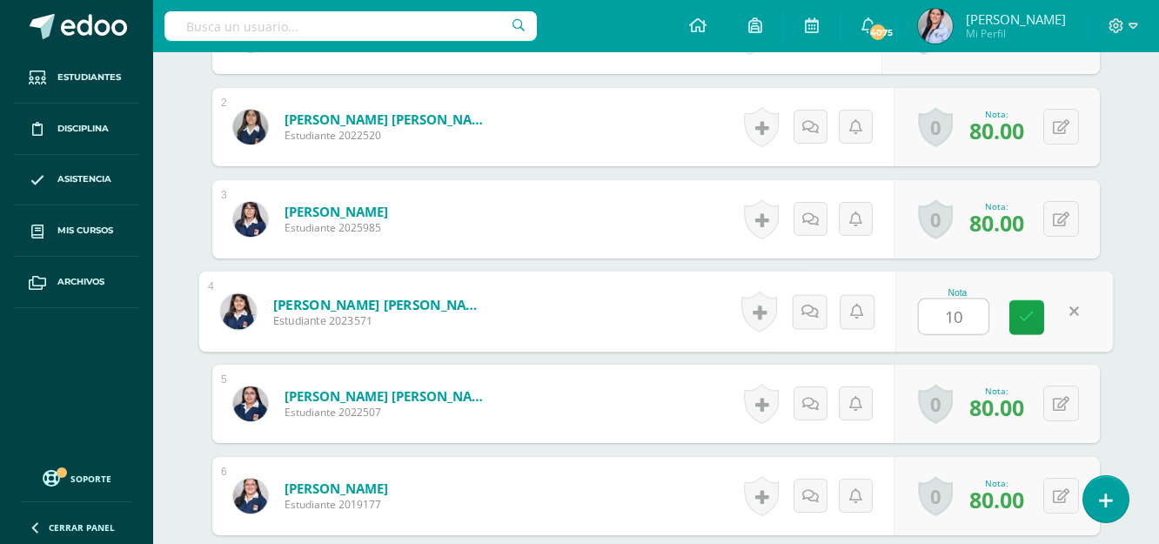
type input "100"
click at [1024, 328] on link at bounding box center [1026, 317] width 35 height 35
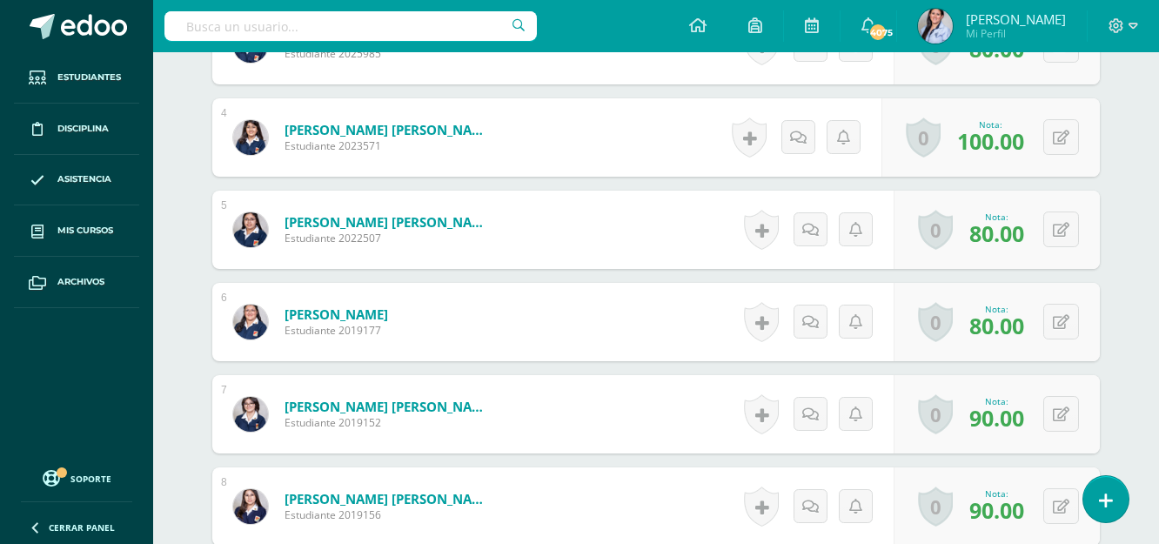
scroll to position [784, 0]
click at [1060, 410] on button at bounding box center [1061, 413] width 36 height 36
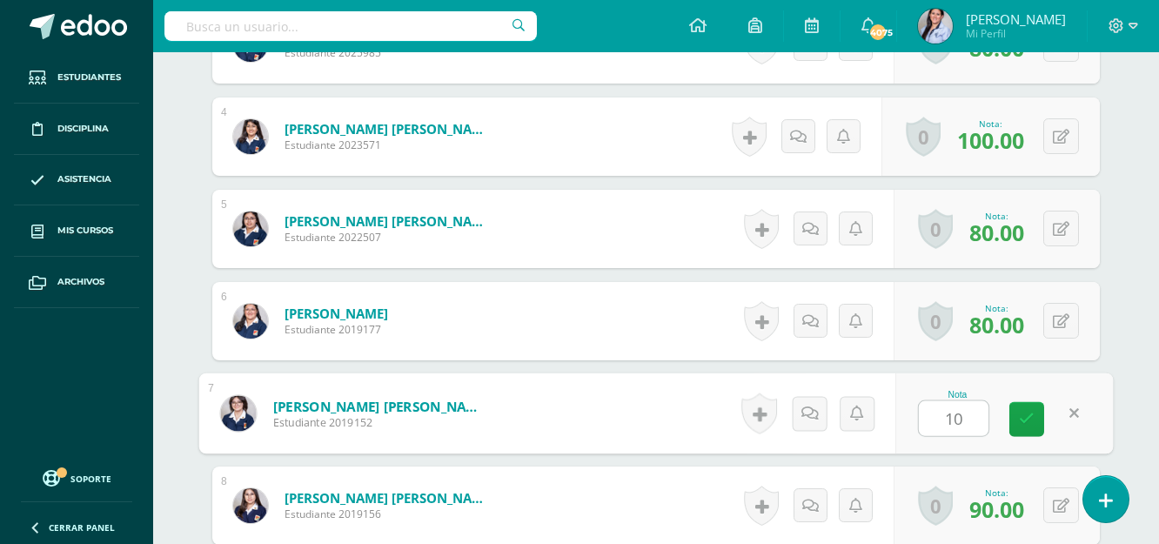
type input "100"
click at [1017, 431] on link at bounding box center [1026, 419] width 35 height 35
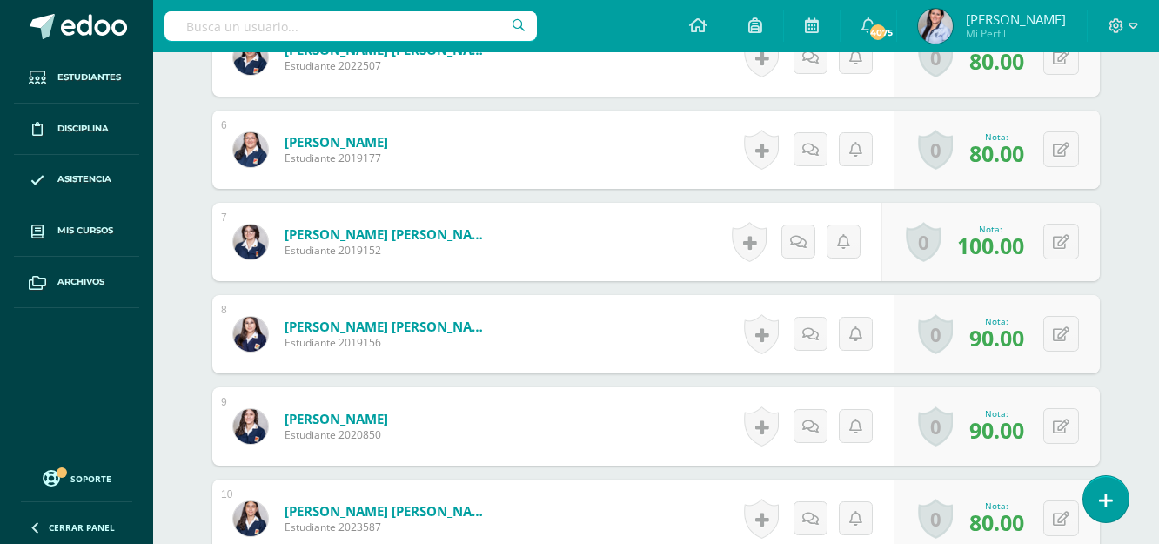
scroll to position [960, 0]
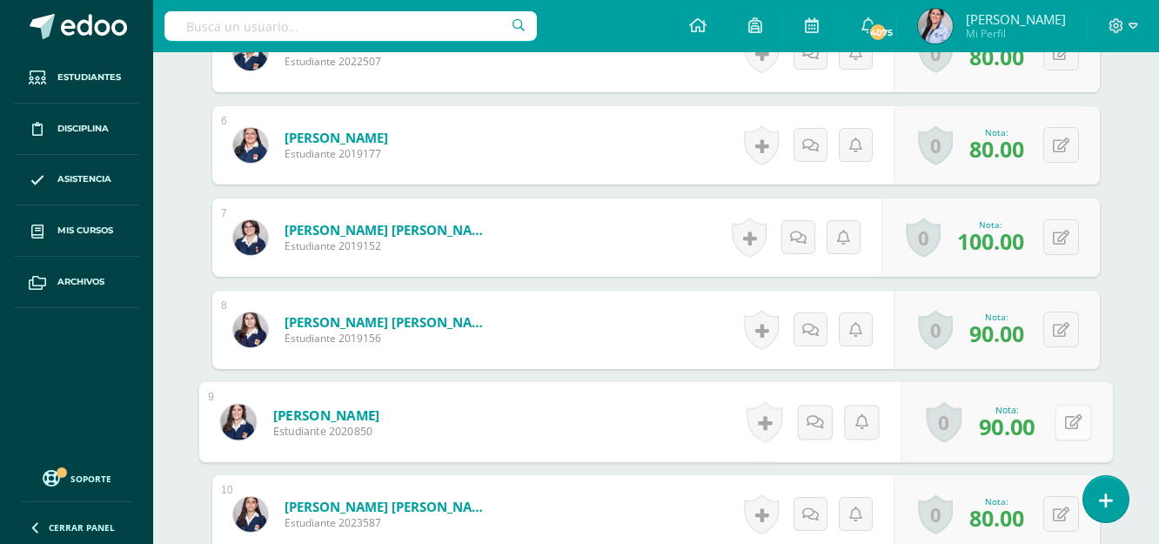
click at [1078, 410] on button at bounding box center [1073, 422] width 37 height 37
type input "100"
click at [1023, 420] on icon at bounding box center [1027, 427] width 16 height 15
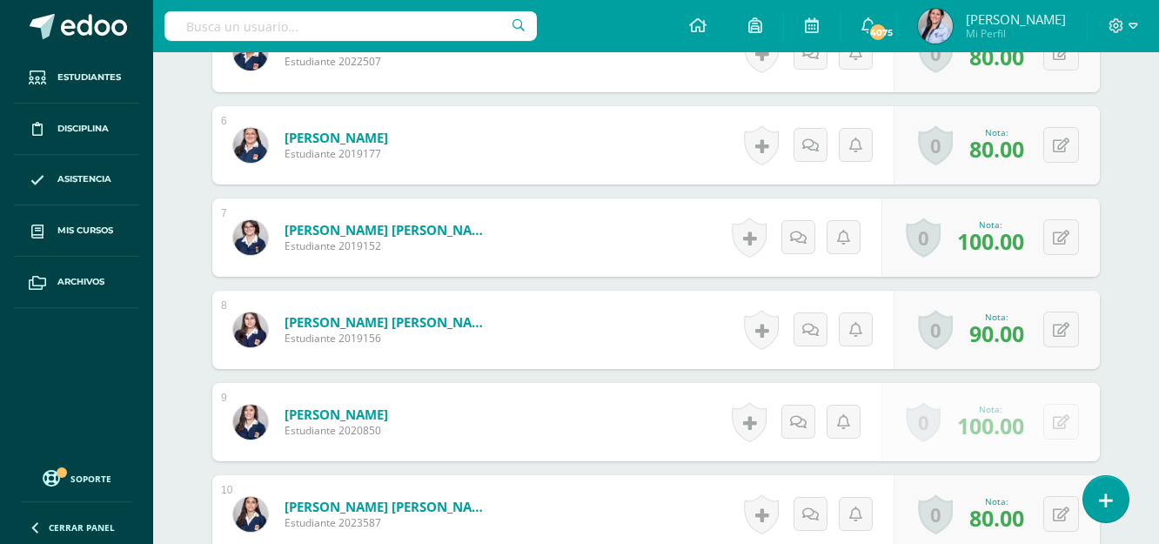
click at [1024, 420] on span "100.00" at bounding box center [990, 426] width 67 height 30
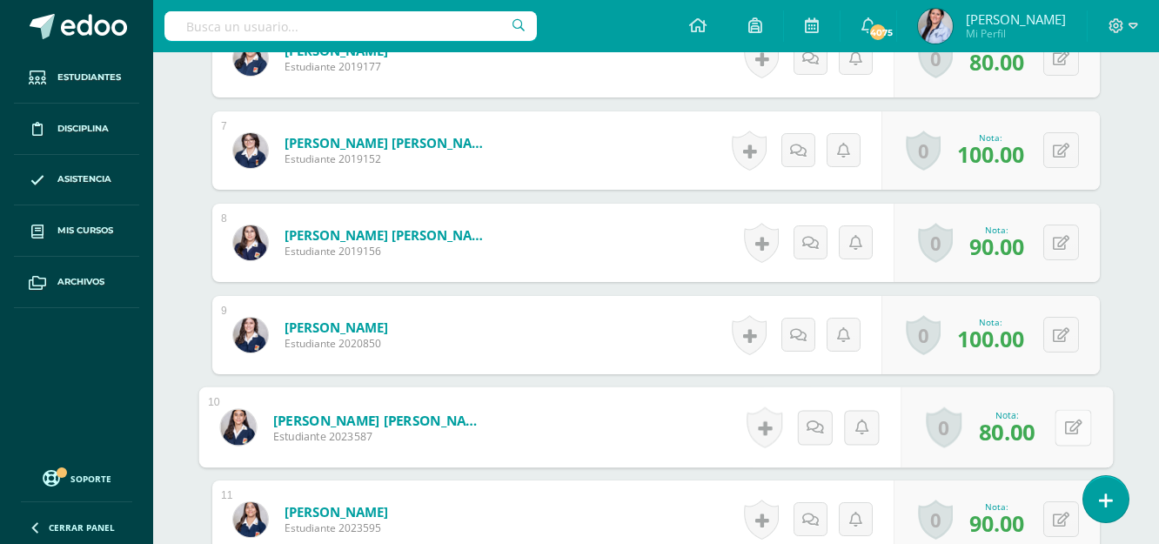
click at [1070, 417] on button at bounding box center [1073, 427] width 37 height 37
click at [1030, 432] on icon at bounding box center [1027, 432] width 16 height 15
click at [1031, 432] on icon at bounding box center [1027, 432] width 16 height 15
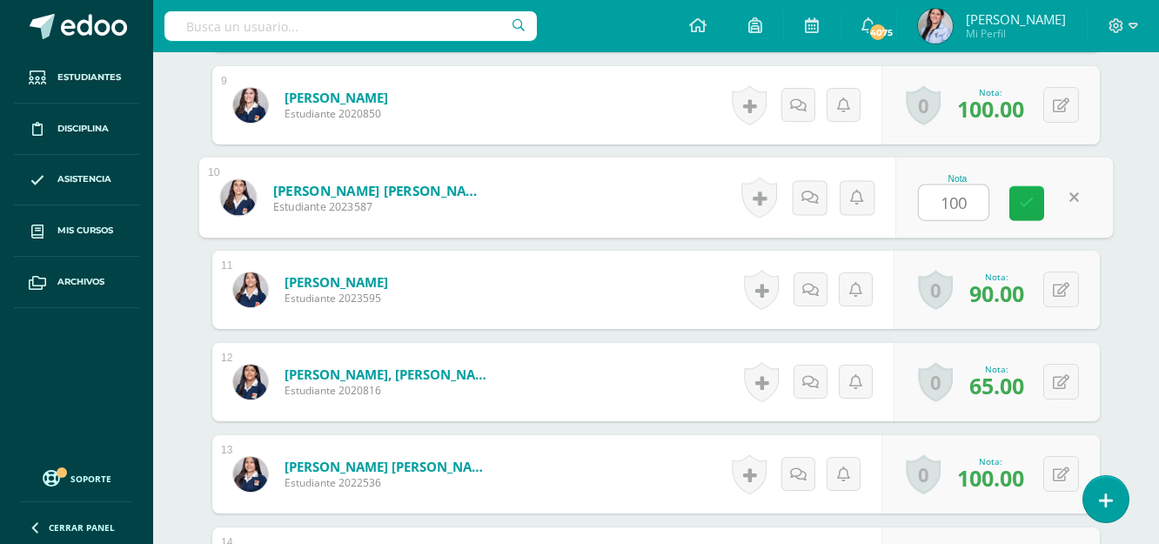
scroll to position [1308, 0]
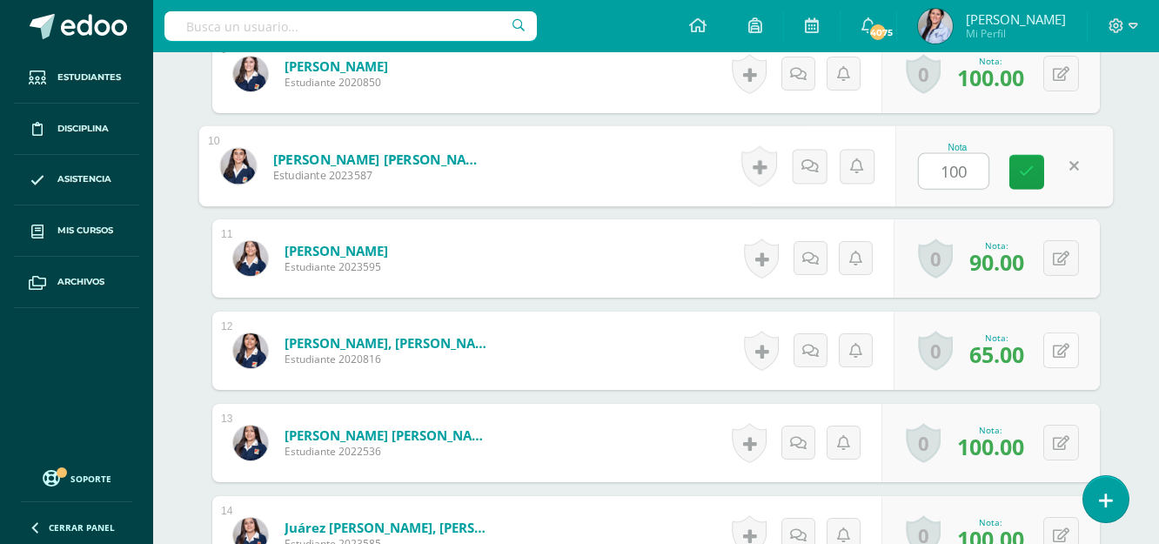
type input "100"
click at [1049, 345] on div "0 Logros Logros obtenidos Aún no hay logros agregados Nota: 65.00" at bounding box center [997, 350] width 206 height 78
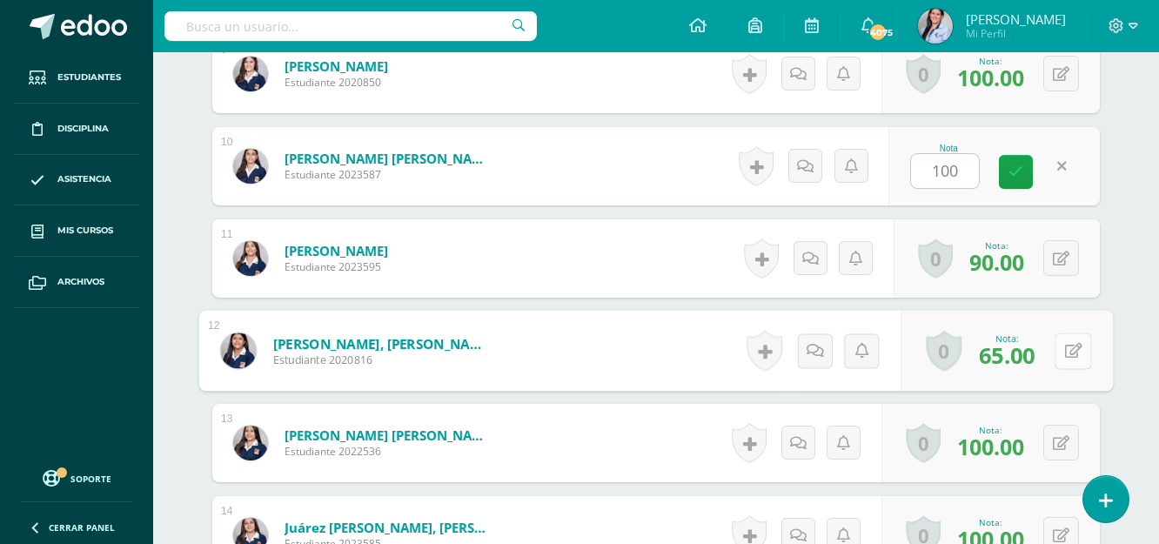
click at [1067, 347] on icon at bounding box center [1073, 350] width 17 height 15
type input "75"
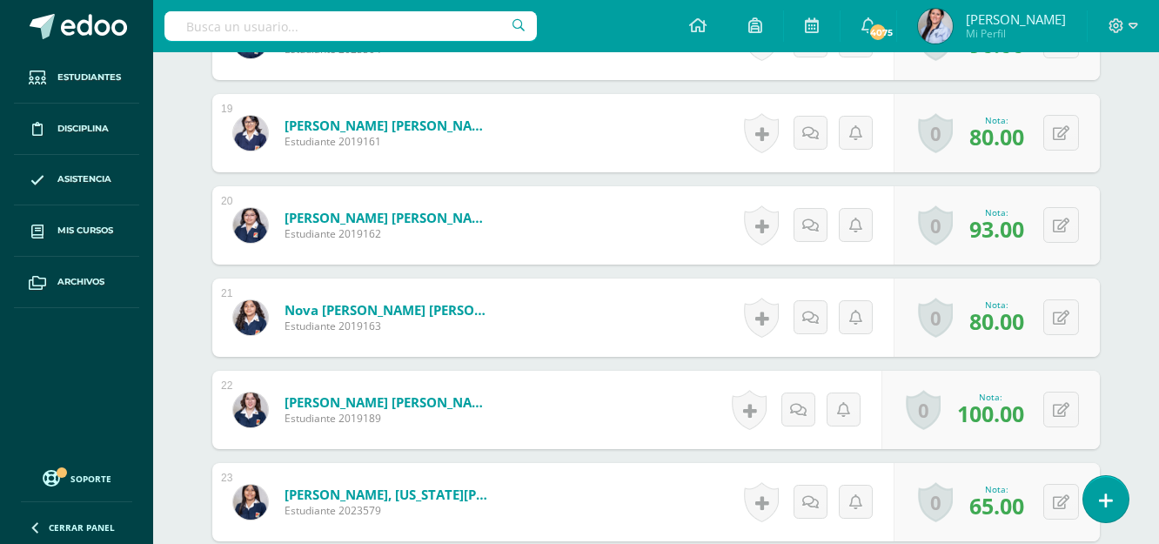
scroll to position [2265, 0]
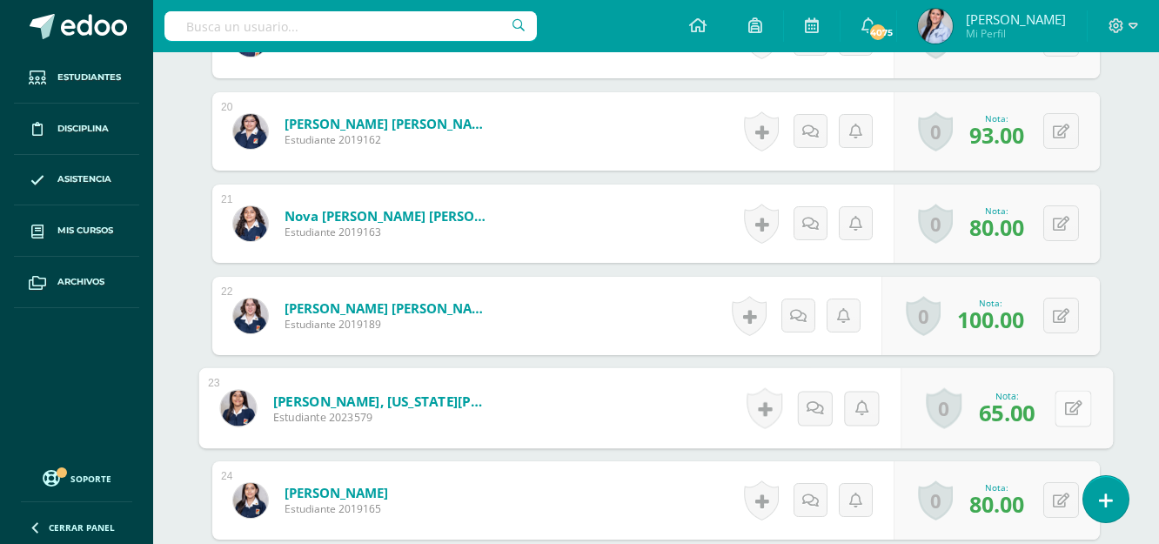
click at [1075, 406] on button at bounding box center [1073, 408] width 37 height 37
type input "93"
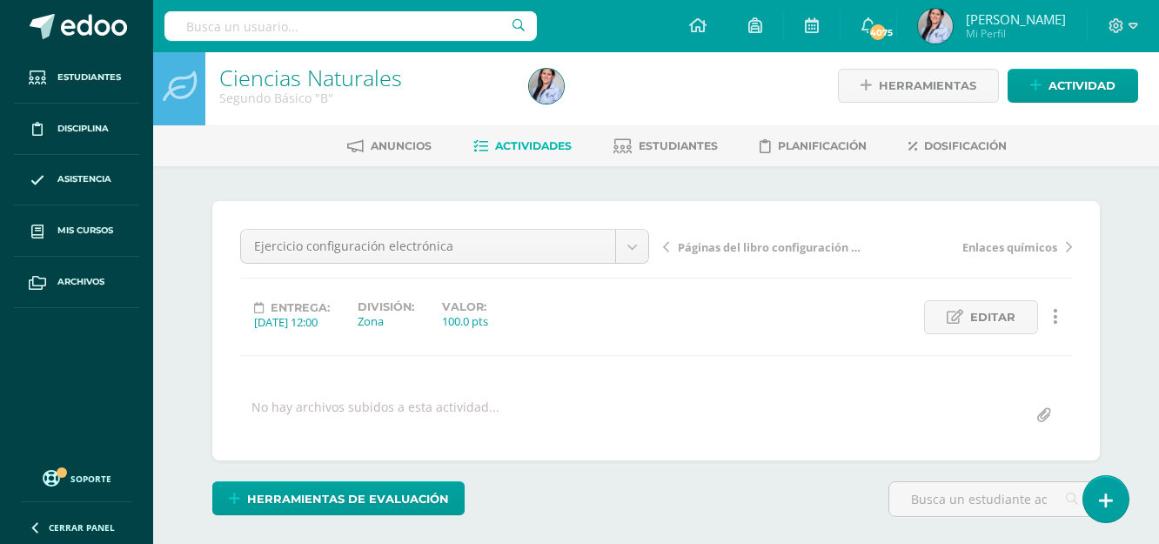
scroll to position [3, 0]
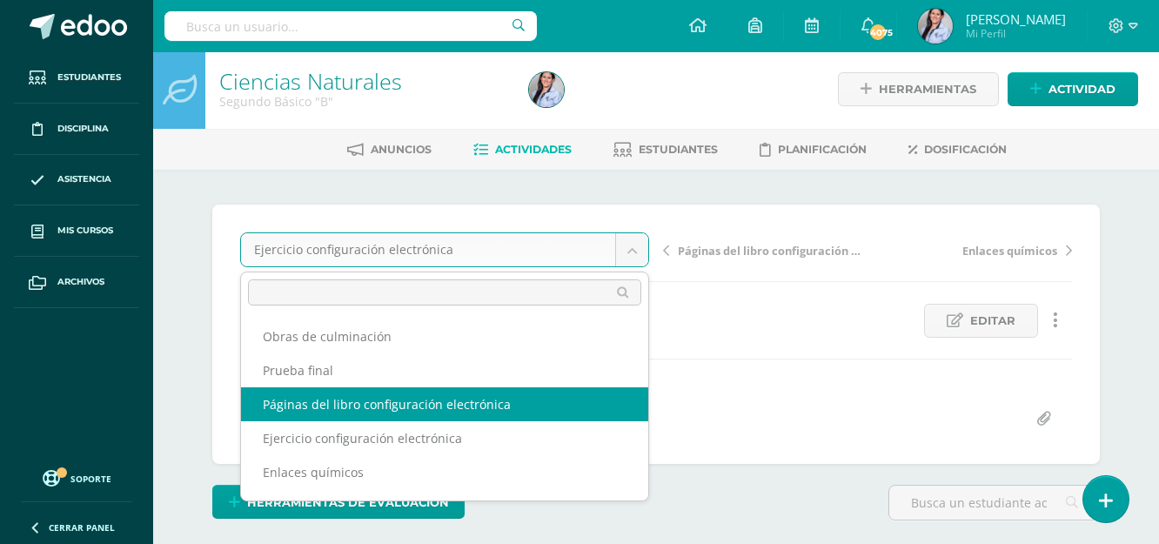
select select "/dashboard/teacher/grade-activity/129636/"
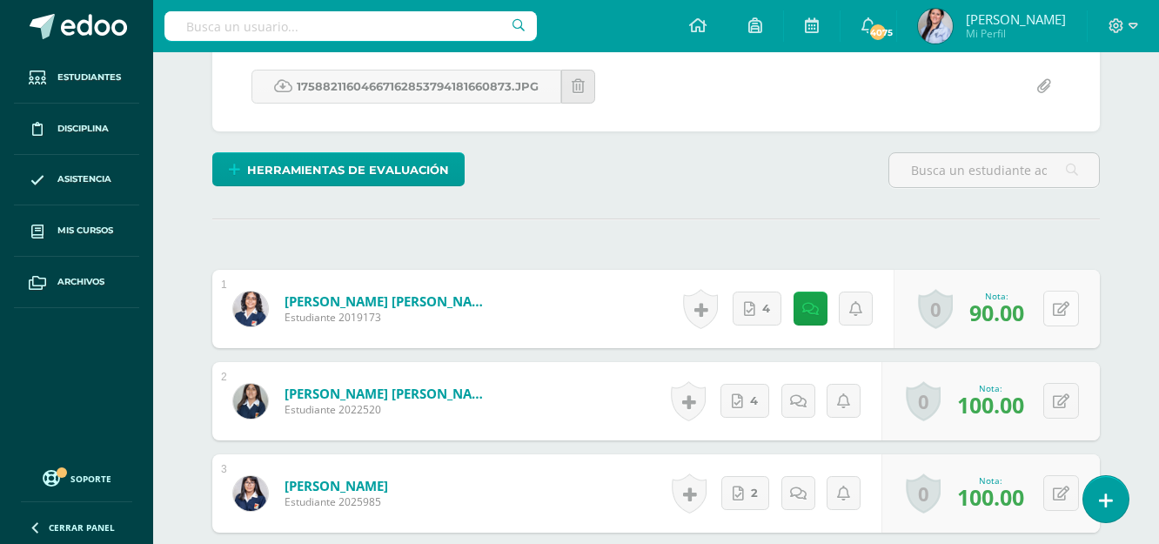
scroll to position [336, 0]
click at [1060, 316] on button at bounding box center [1061, 308] width 36 height 36
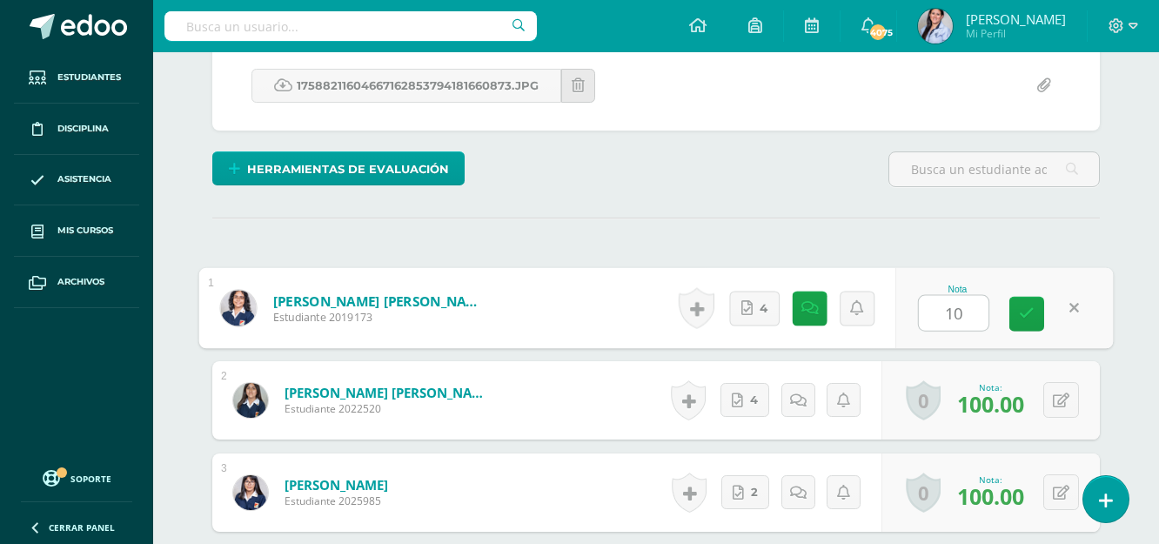
type input "100"
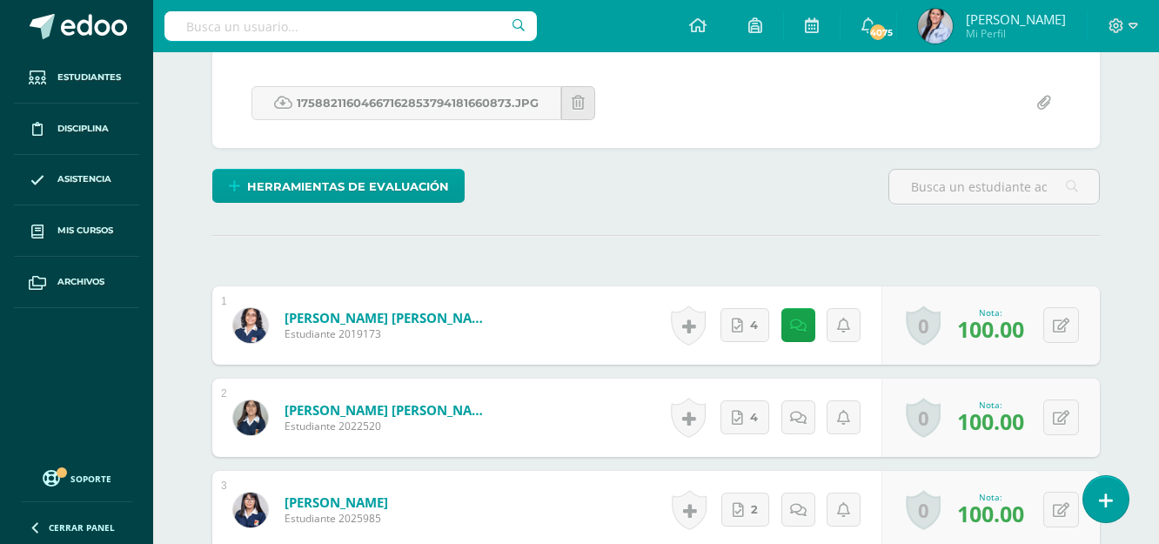
scroll to position [0, 0]
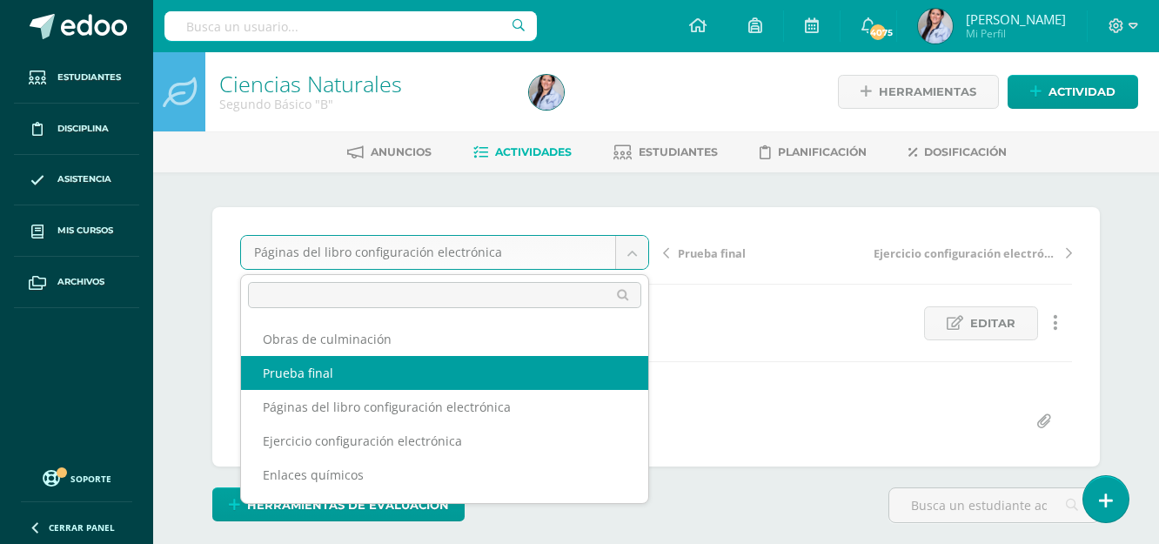
select select "/dashboard/teacher/grade-activity/130240/"
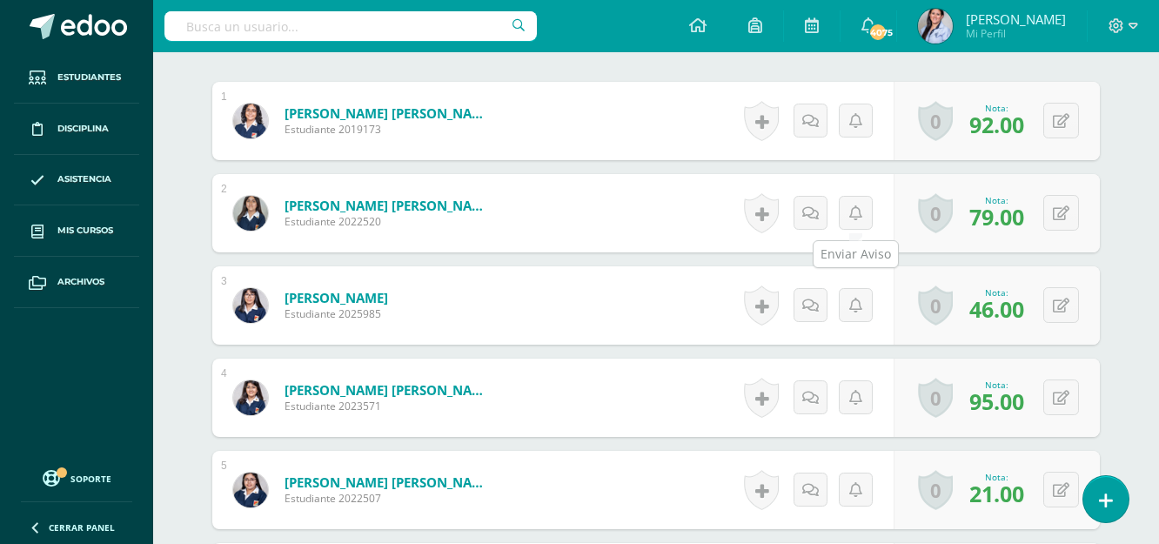
scroll to position [524, 0]
click at [1054, 110] on button at bounding box center [1061, 120] width 36 height 36
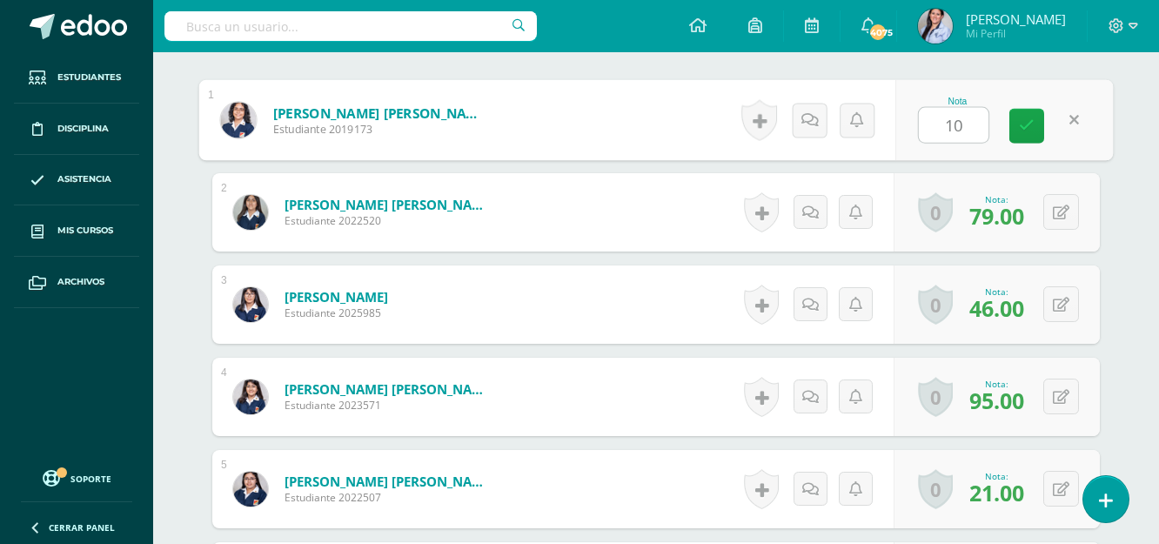
type input "100"
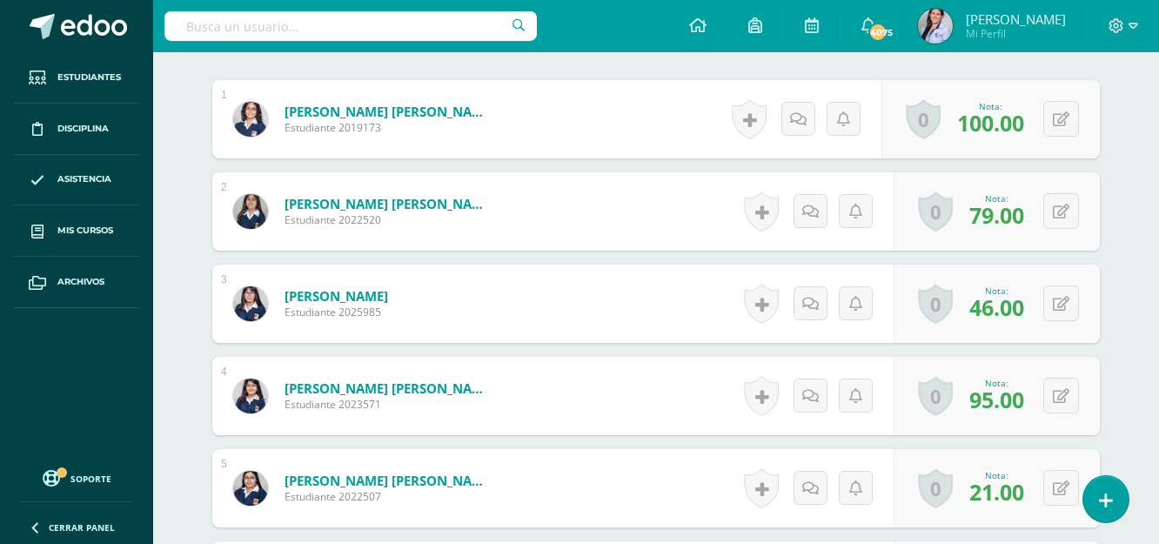
scroll to position [526, 0]
click at [1068, 393] on icon at bounding box center [1061, 395] width 17 height 15
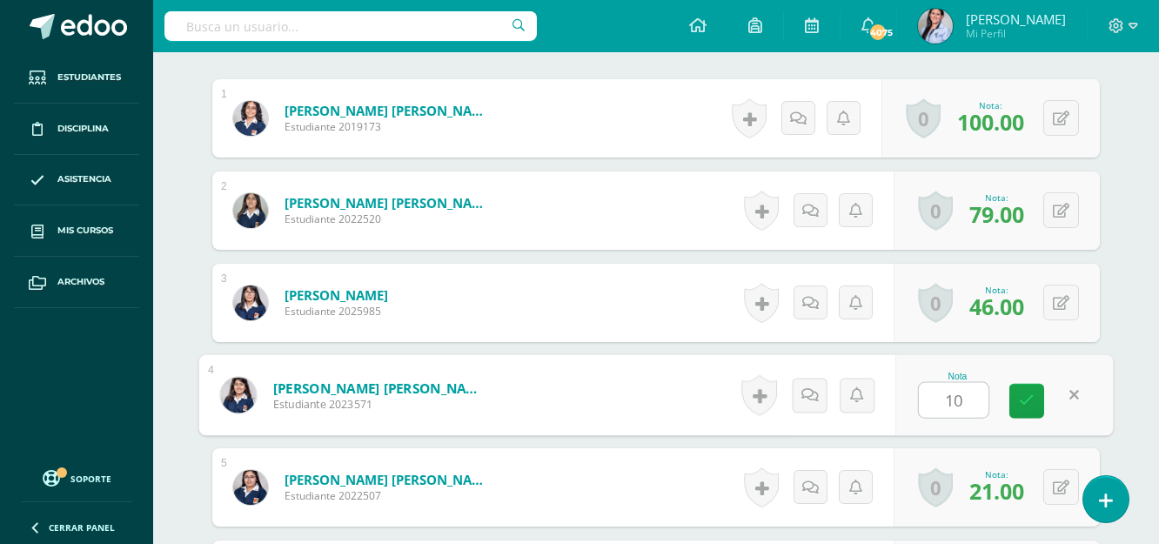
type input "100"
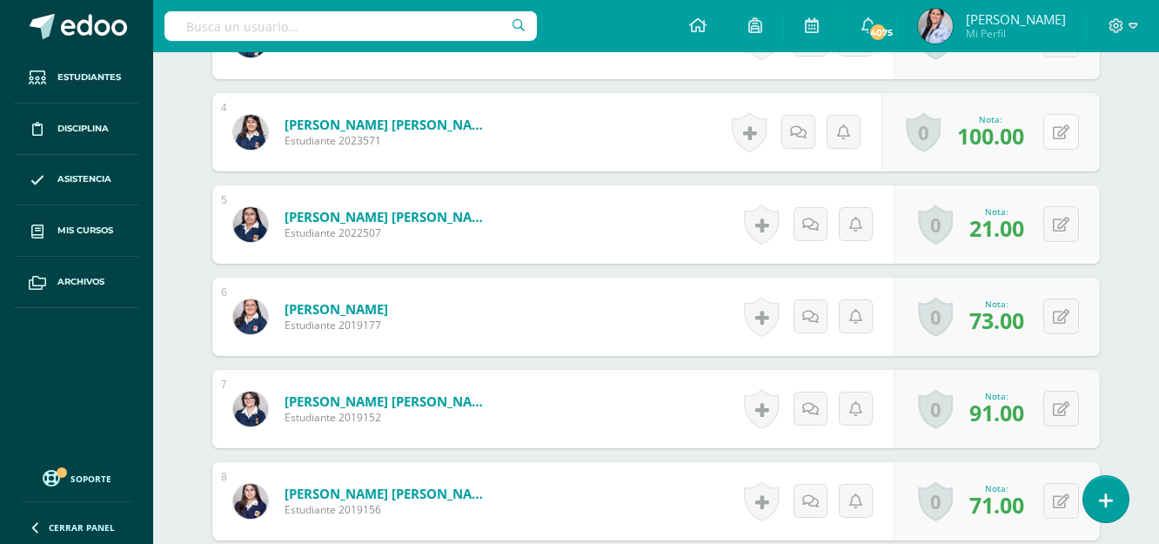
scroll to position [874, 0]
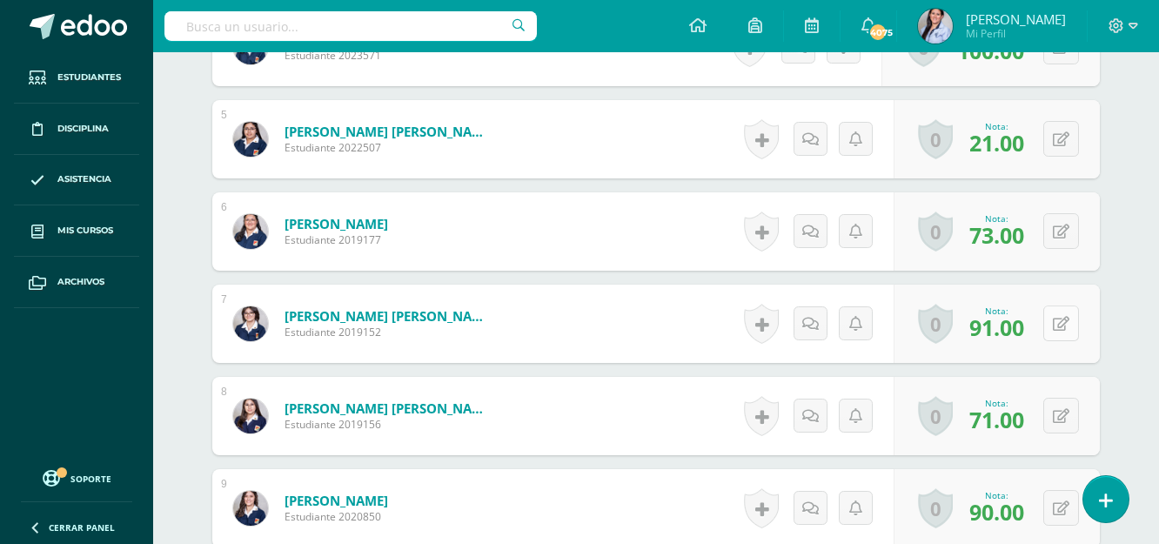
click at [1060, 317] on button at bounding box center [1061, 323] width 36 height 36
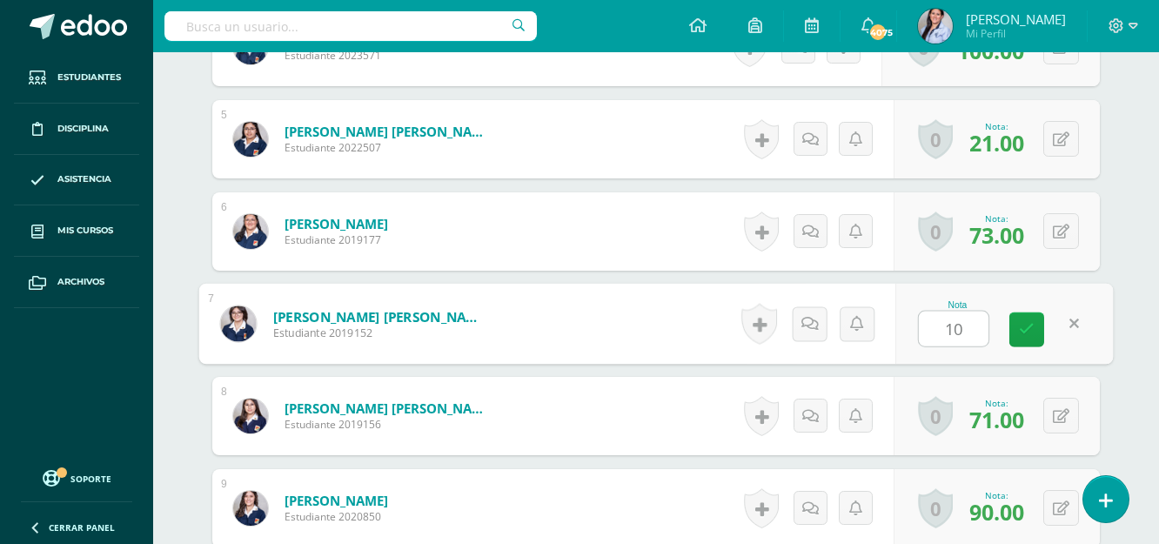
type input "100"
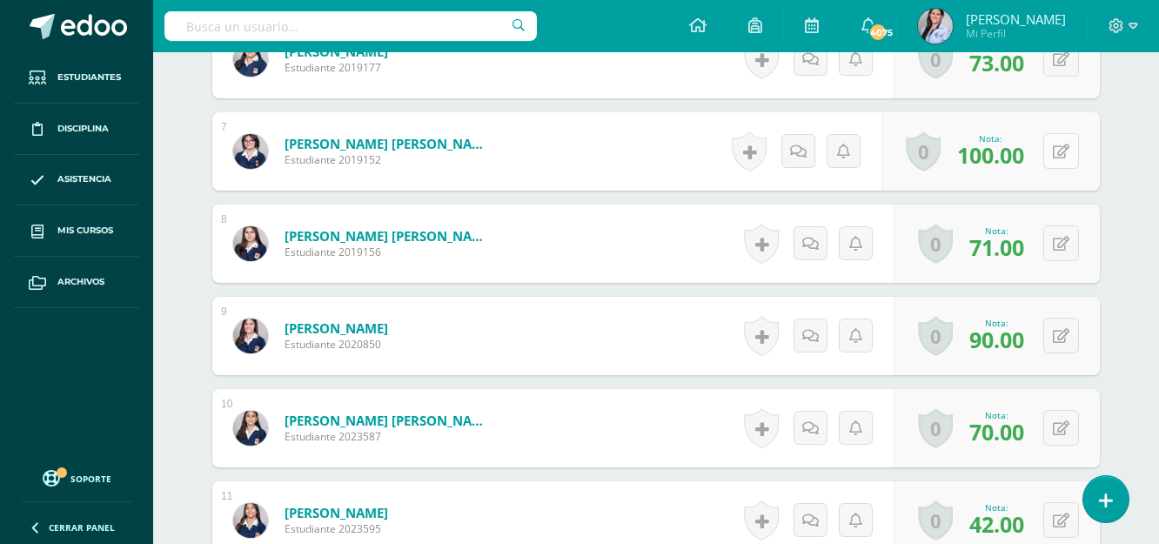
scroll to position [1048, 0]
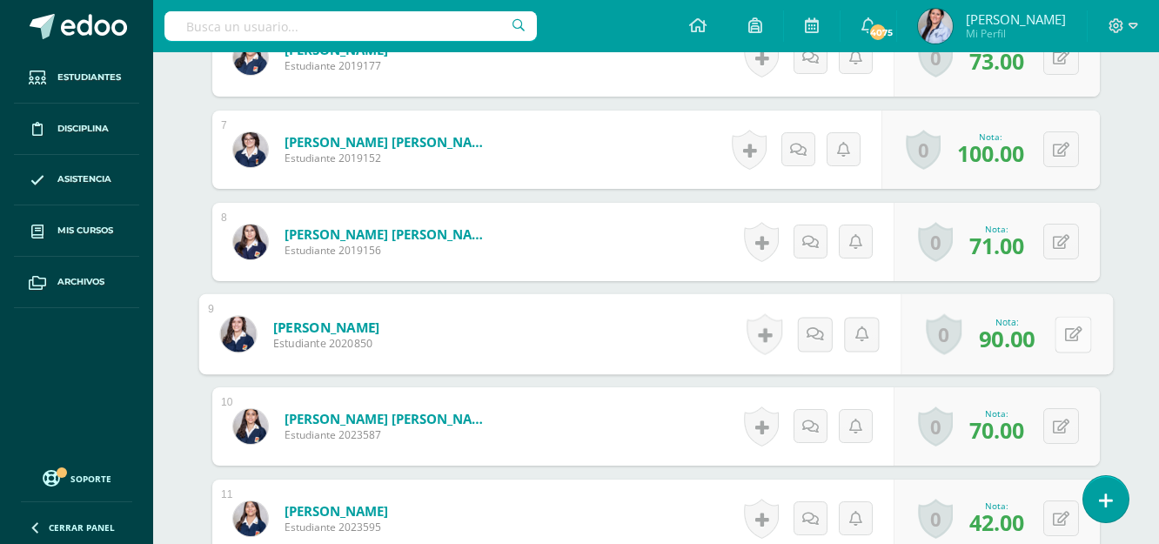
click at [1055, 332] on button at bounding box center [1073, 334] width 37 height 37
type input "100"
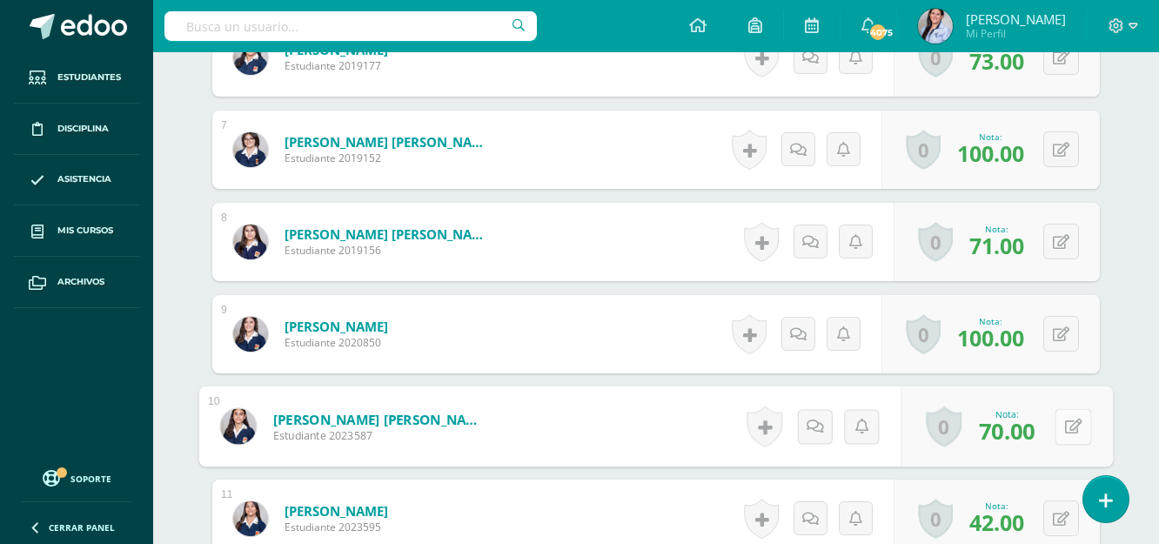
click at [1068, 418] on button at bounding box center [1073, 426] width 37 height 37
type input "100"
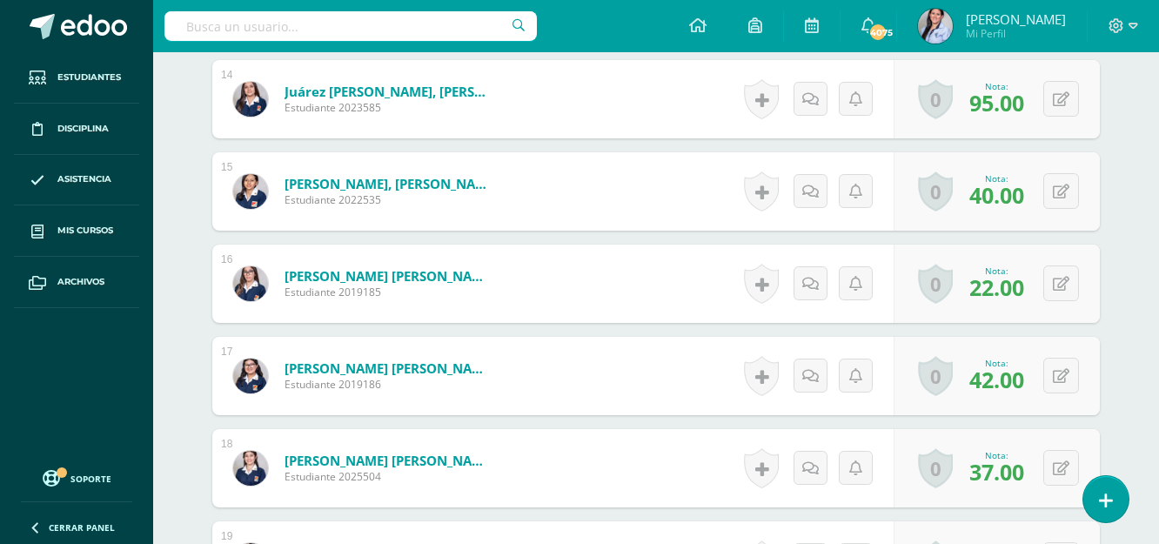
scroll to position [1831, 0]
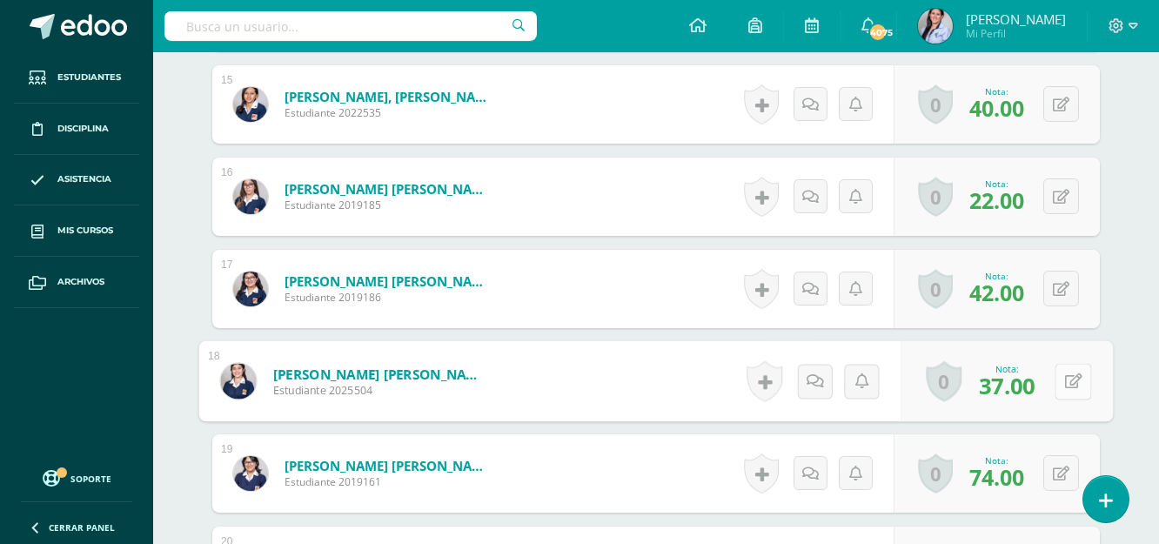
click at [1068, 377] on icon at bounding box center [1073, 380] width 17 height 15
type input "57"
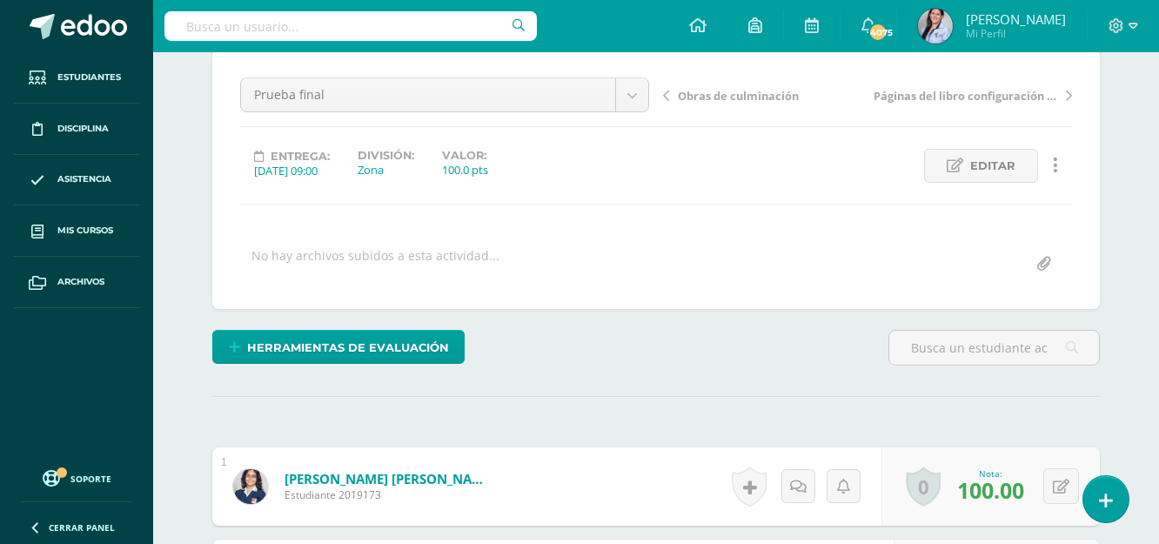
scroll to position [0, 0]
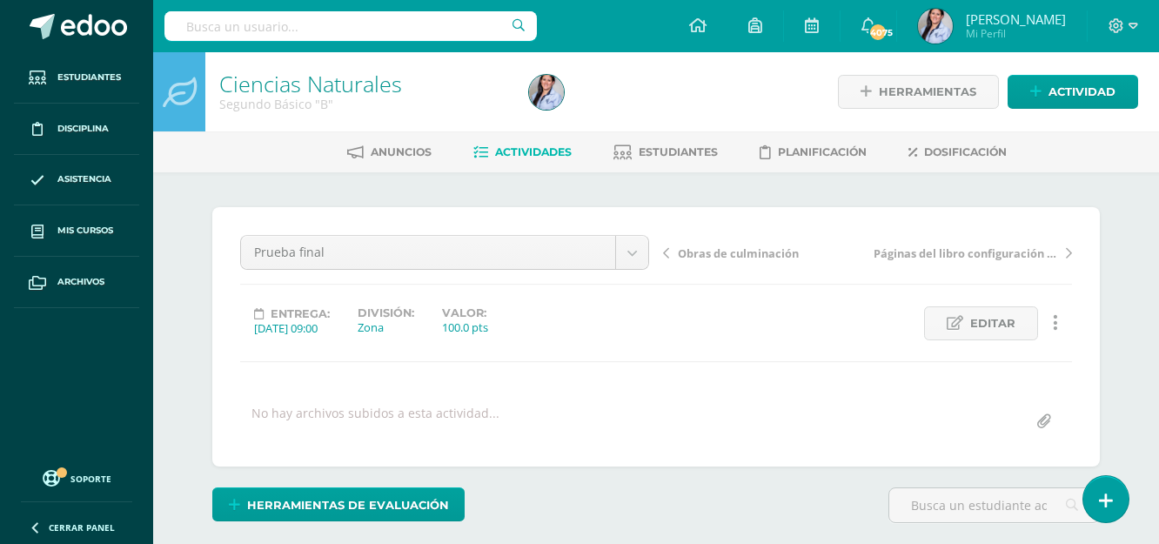
click at [528, 152] on span "Actividades" at bounding box center [533, 151] width 77 height 13
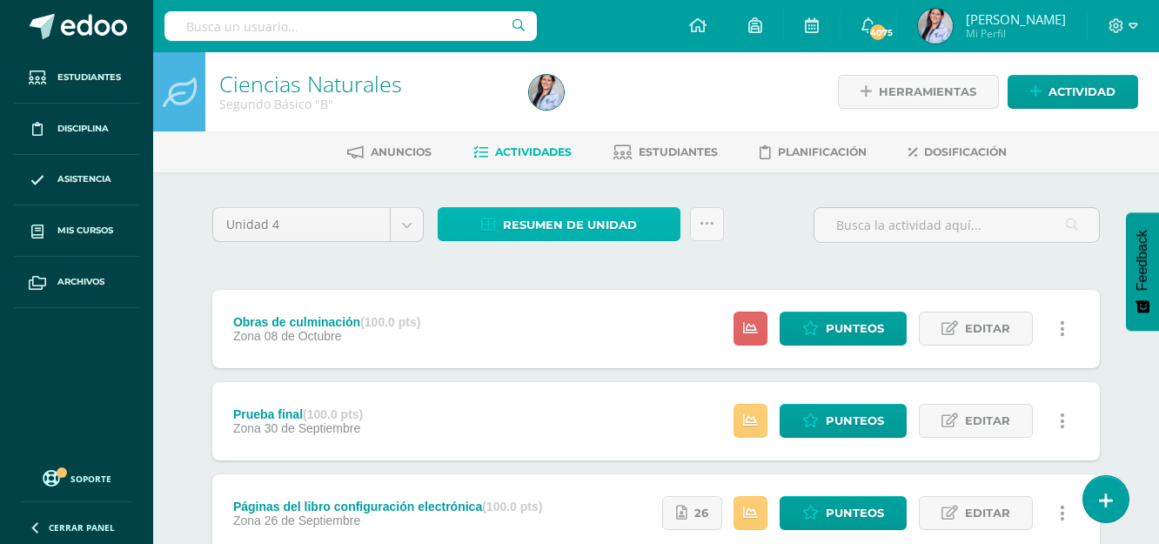
click at [586, 227] on span "Resumen de unidad" at bounding box center [570, 225] width 134 height 32
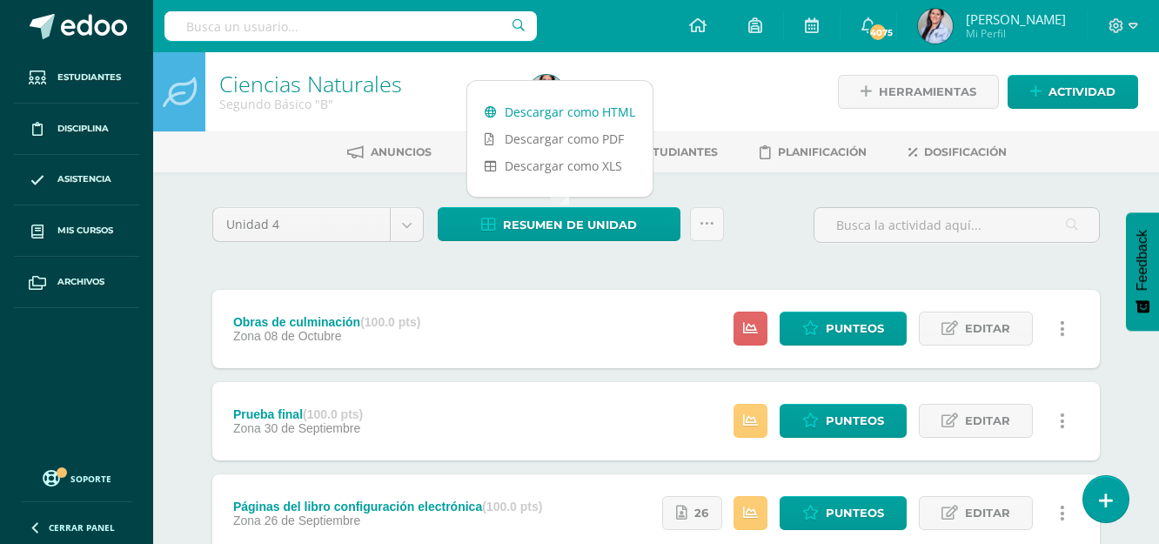
click at [606, 110] on link "Descargar como HTML" at bounding box center [559, 111] width 185 height 27
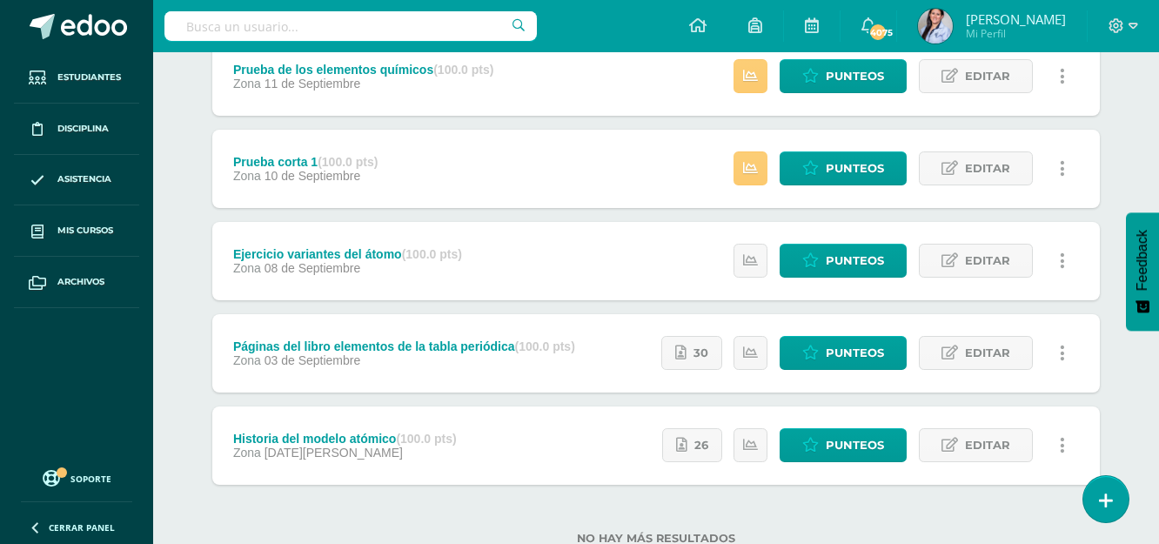
scroll to position [683, 0]
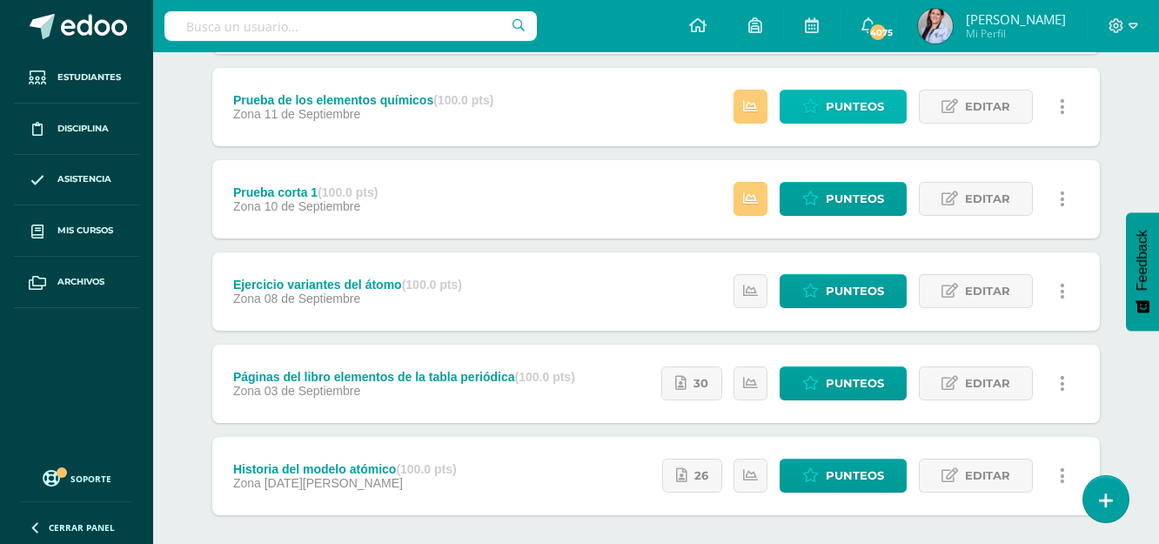
click at [891, 110] on link "Punteos" at bounding box center [843, 107] width 127 height 34
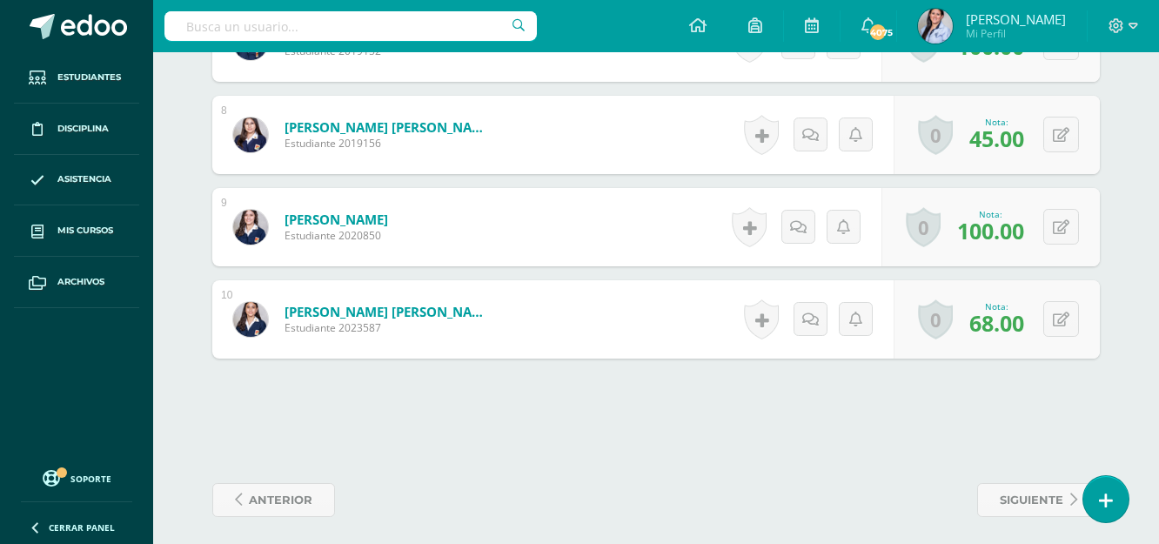
scroll to position [1232, 0]
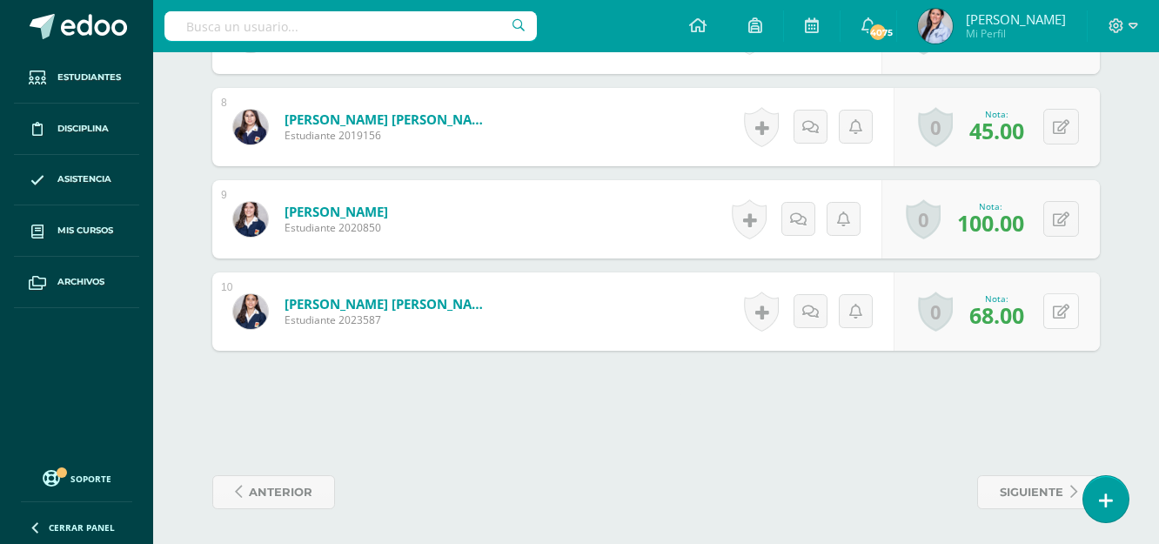
click at [1059, 308] on button at bounding box center [1061, 311] width 36 height 36
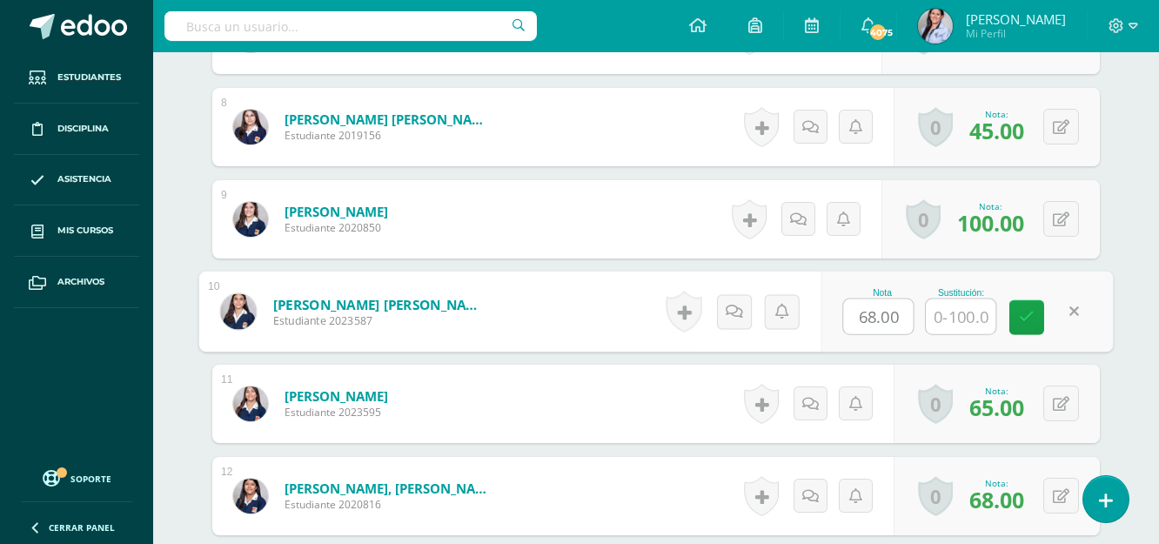
click at [875, 313] on input "68.00" at bounding box center [879, 316] width 70 height 35
type input "100.00"
click at [1041, 322] on link at bounding box center [1026, 316] width 35 height 35
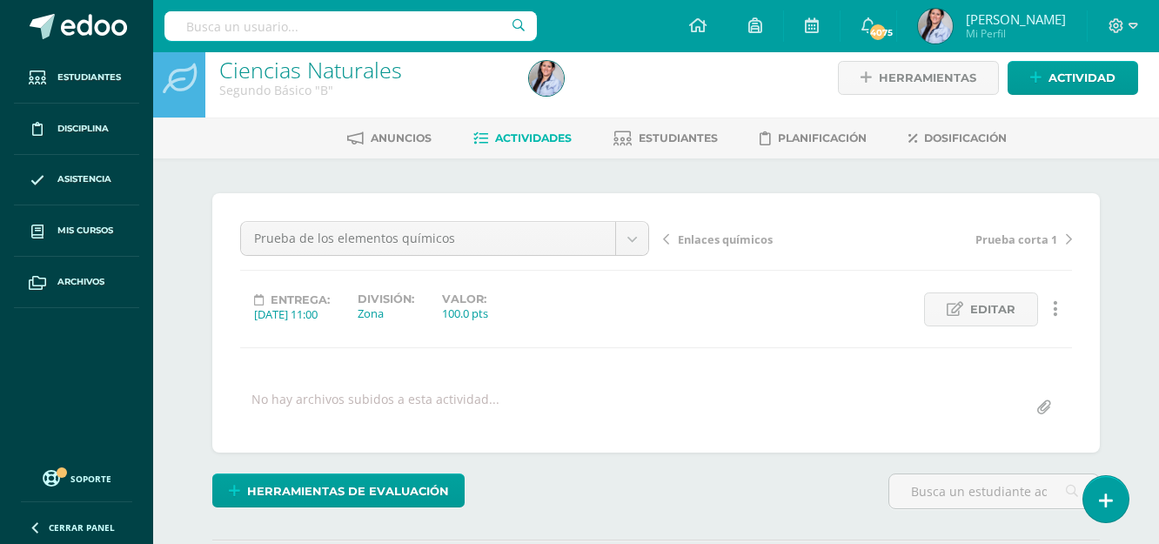
scroll to position [0, 0]
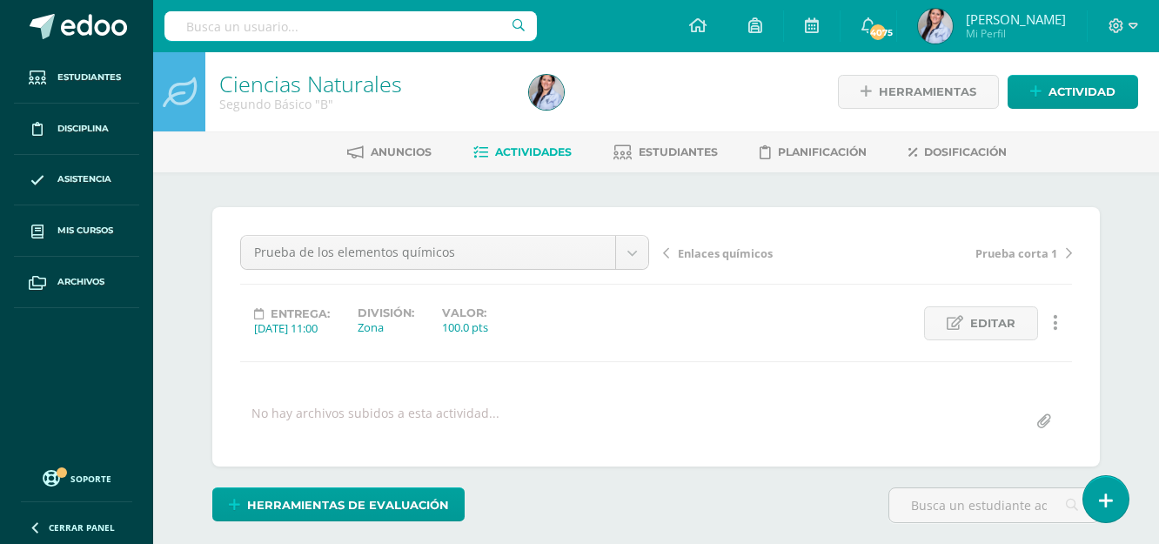
click at [541, 144] on link "Actividades" at bounding box center [522, 152] width 98 height 28
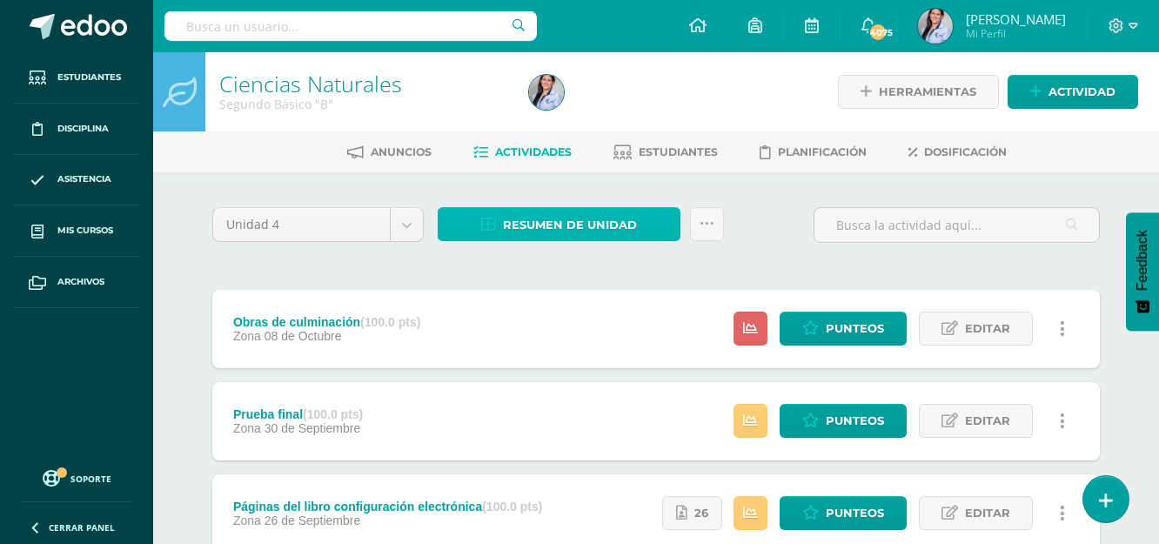
click at [573, 226] on span "Resumen de unidad" at bounding box center [570, 225] width 134 height 32
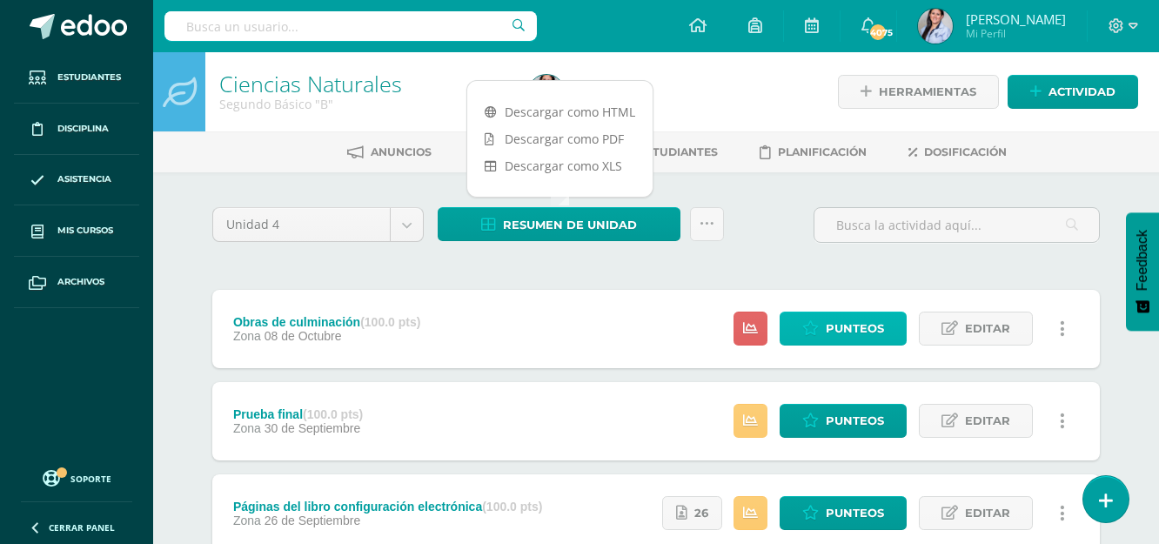
click at [858, 336] on span "Punteos" at bounding box center [855, 328] width 58 height 32
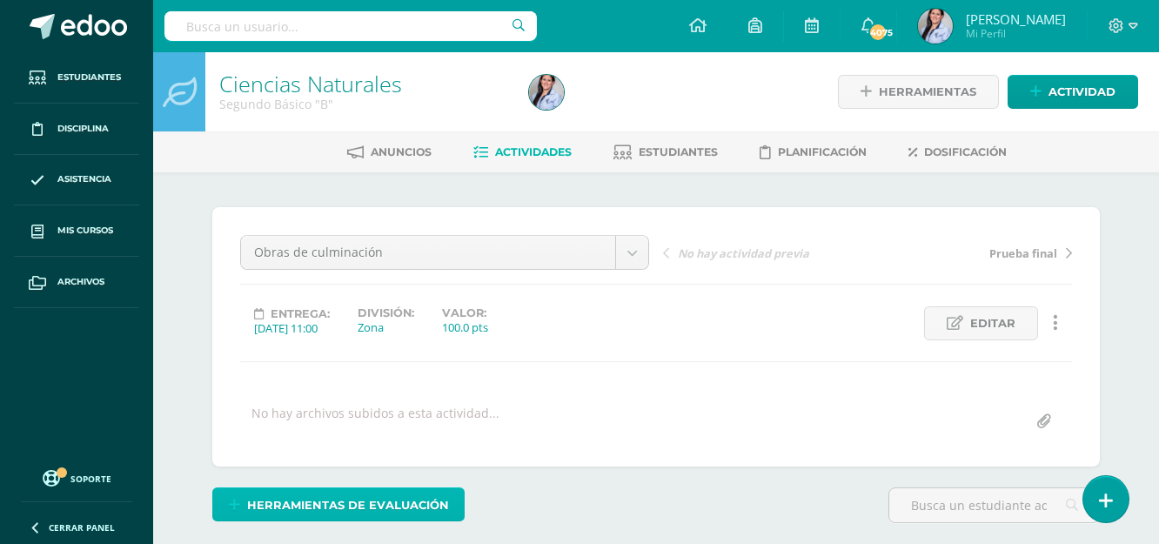
click at [371, 507] on span "Herramientas de evaluación" at bounding box center [348, 505] width 202 height 32
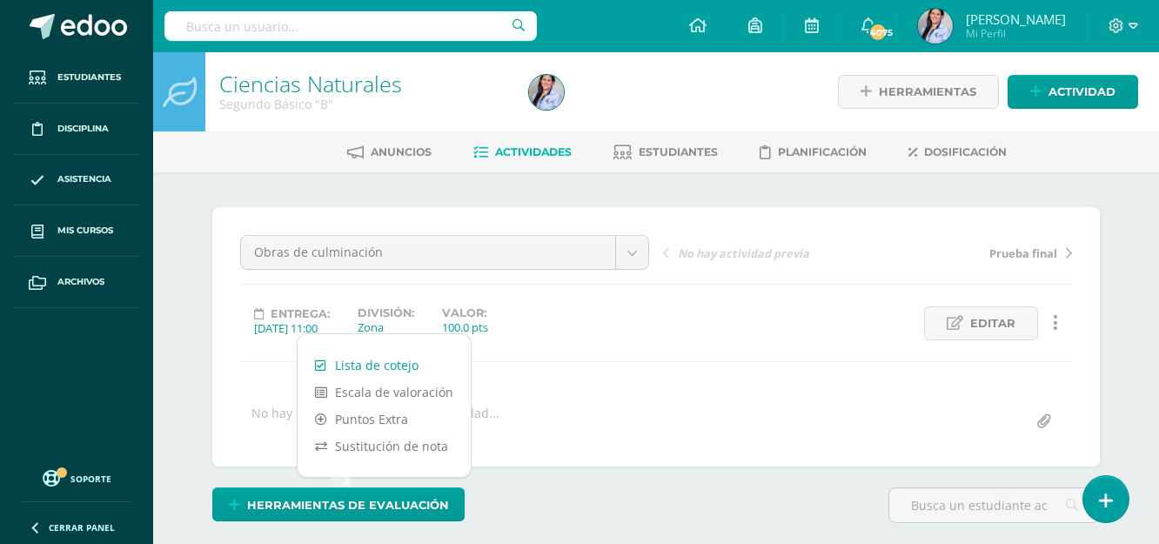
click at [348, 362] on link "Lista de cotejo" at bounding box center [384, 365] width 173 height 27
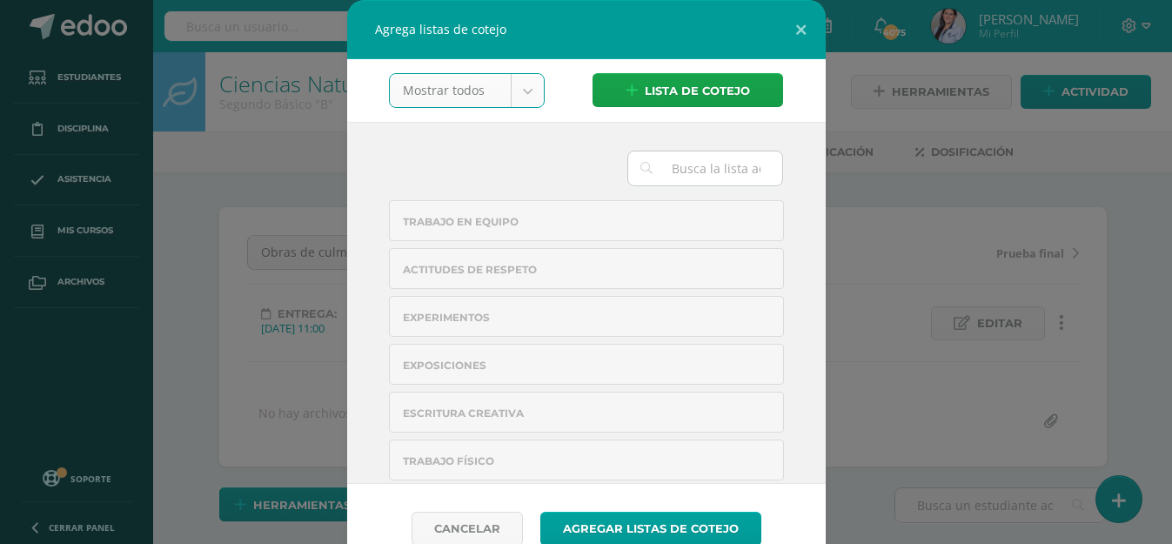
click at [330, 149] on div "Agrega listas de cotejo Mostrar todos Mostrar todos Mis listas Generales Comuni…" at bounding box center [586, 286] width 1158 height 573
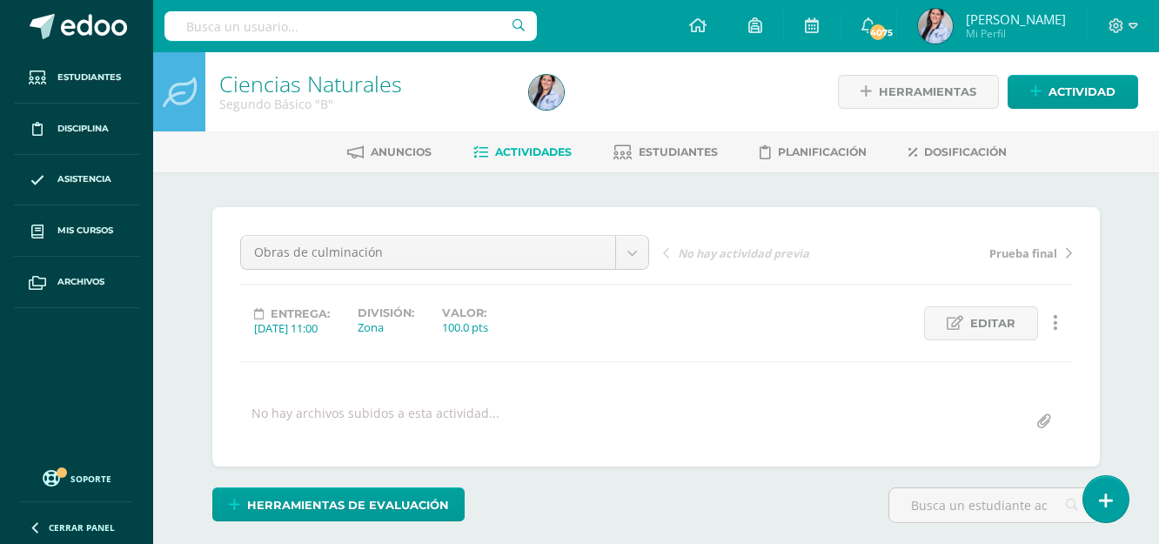
click at [524, 151] on span "Actividades" at bounding box center [533, 151] width 77 height 13
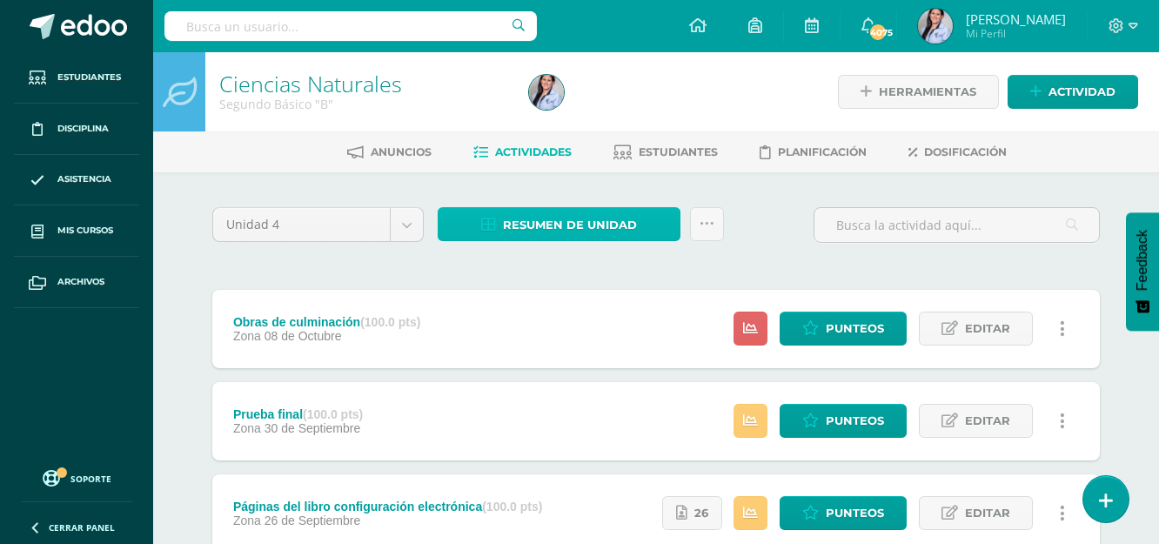
click at [598, 224] on span "Resumen de unidad" at bounding box center [570, 225] width 134 height 32
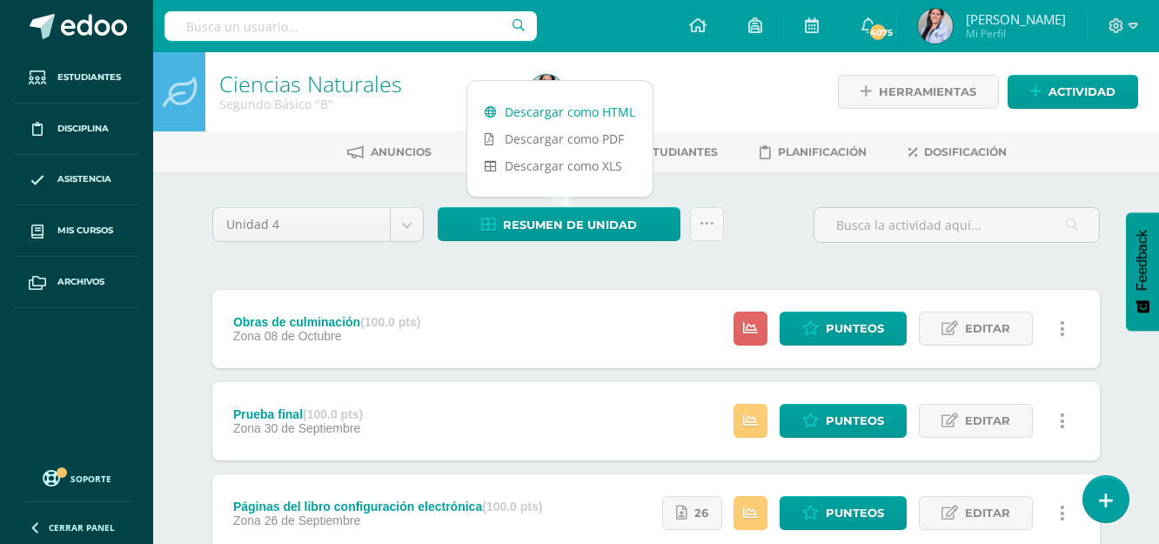
click at [535, 98] on link "Descargar como HTML" at bounding box center [559, 111] width 185 height 27
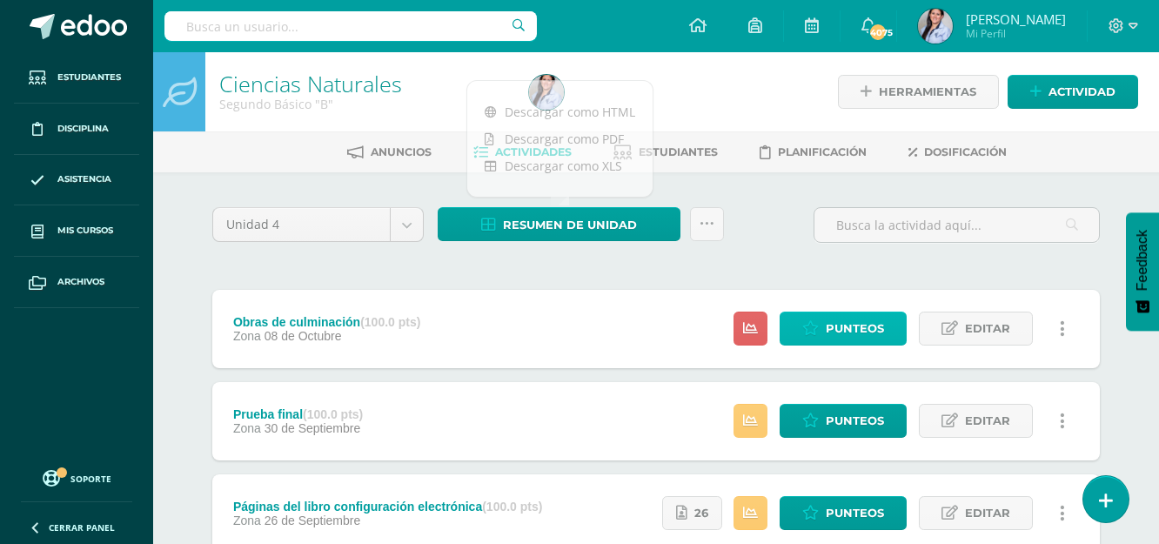
click at [847, 333] on span "Punteos" at bounding box center [855, 328] width 58 height 32
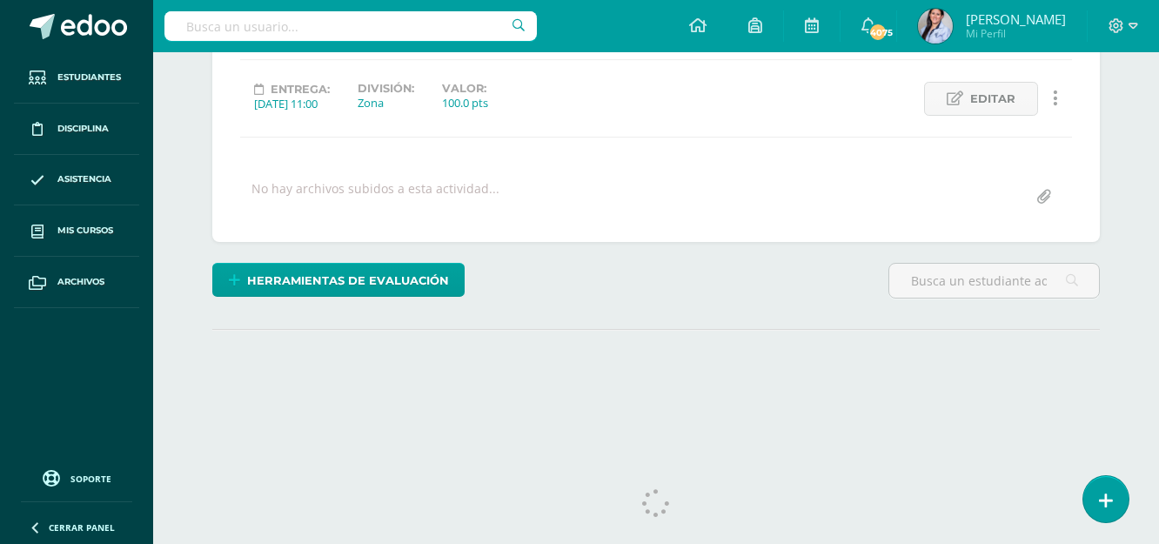
scroll to position [248, 0]
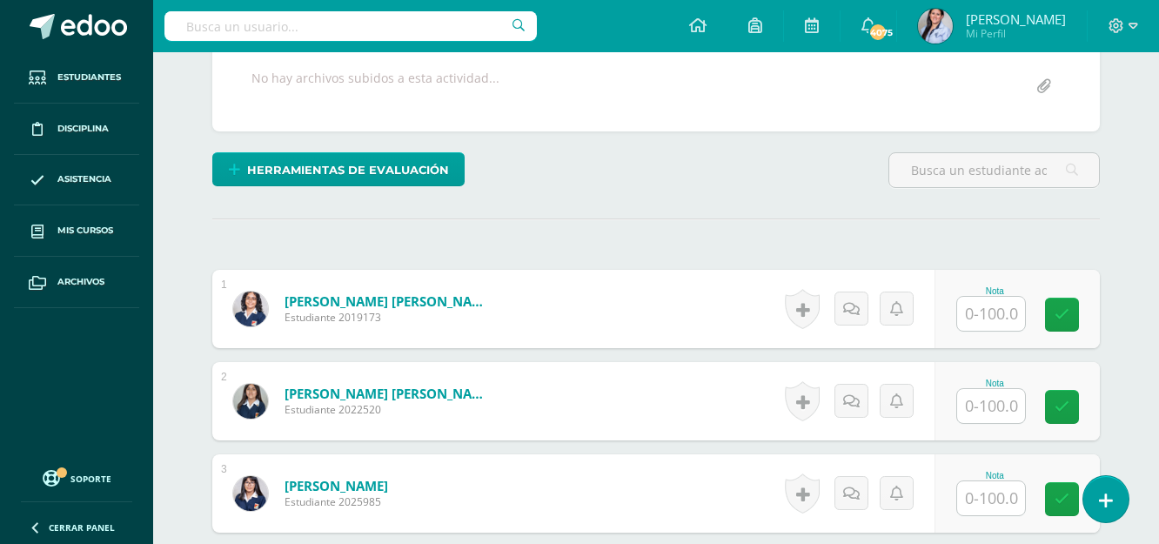
click at [1008, 296] on div at bounding box center [991, 314] width 70 height 36
click at [1000, 311] on input "text" at bounding box center [991, 313] width 68 height 34
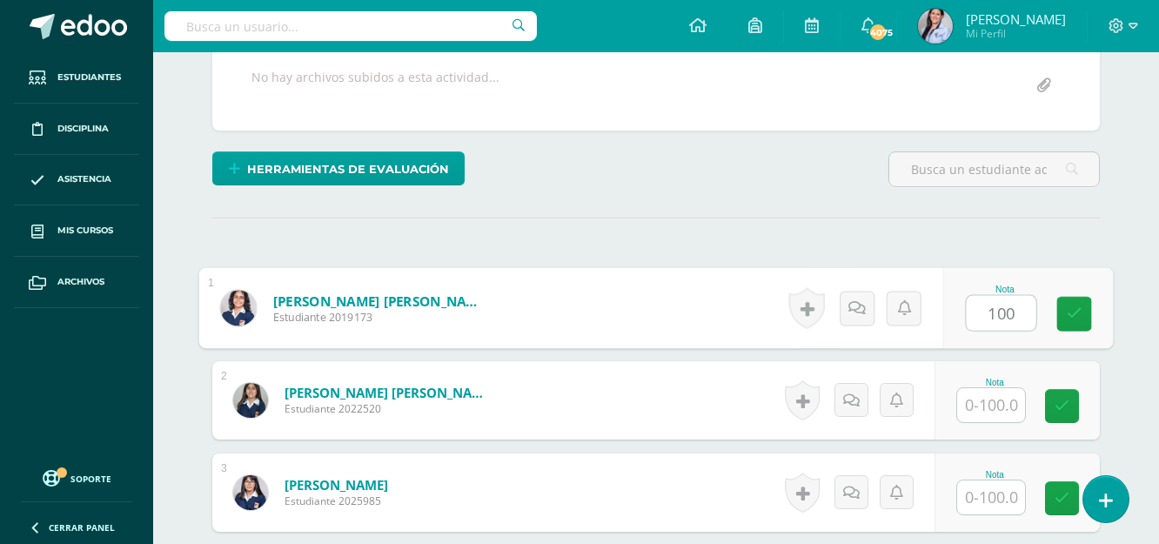
type input "100"
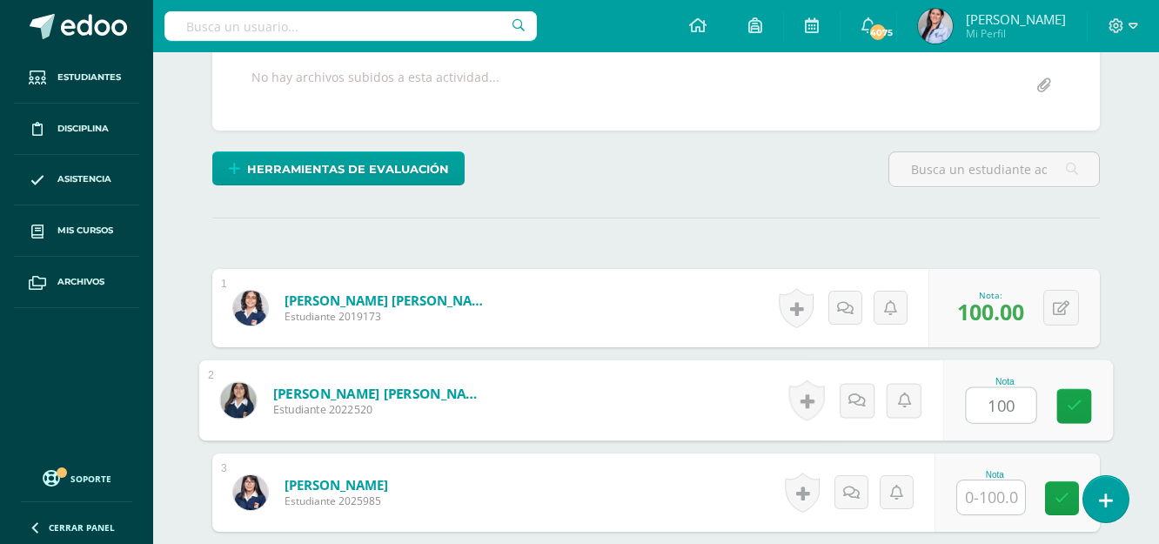
type input "100"
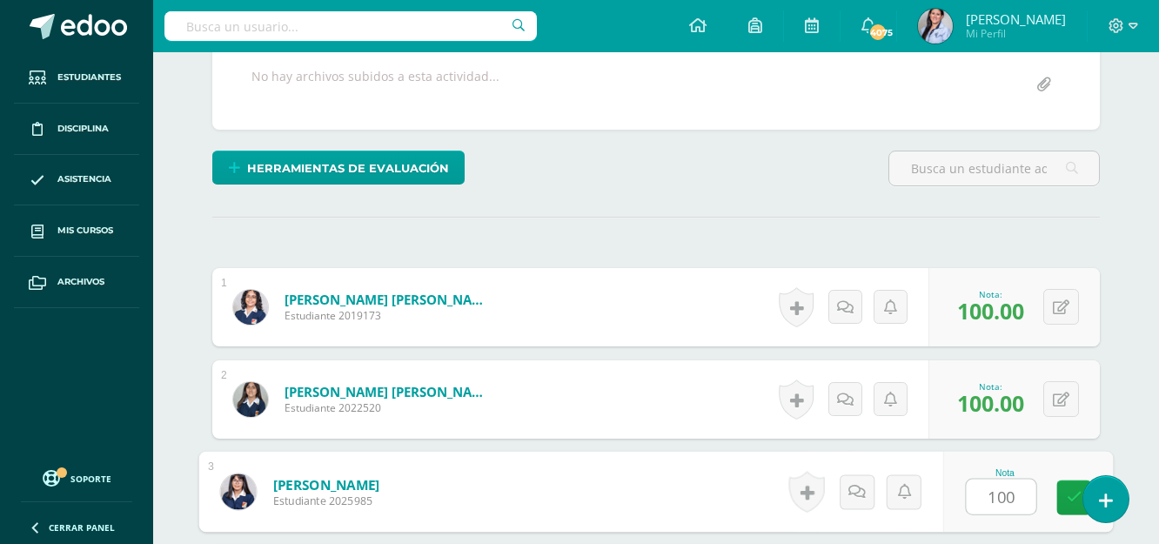
type input "100"
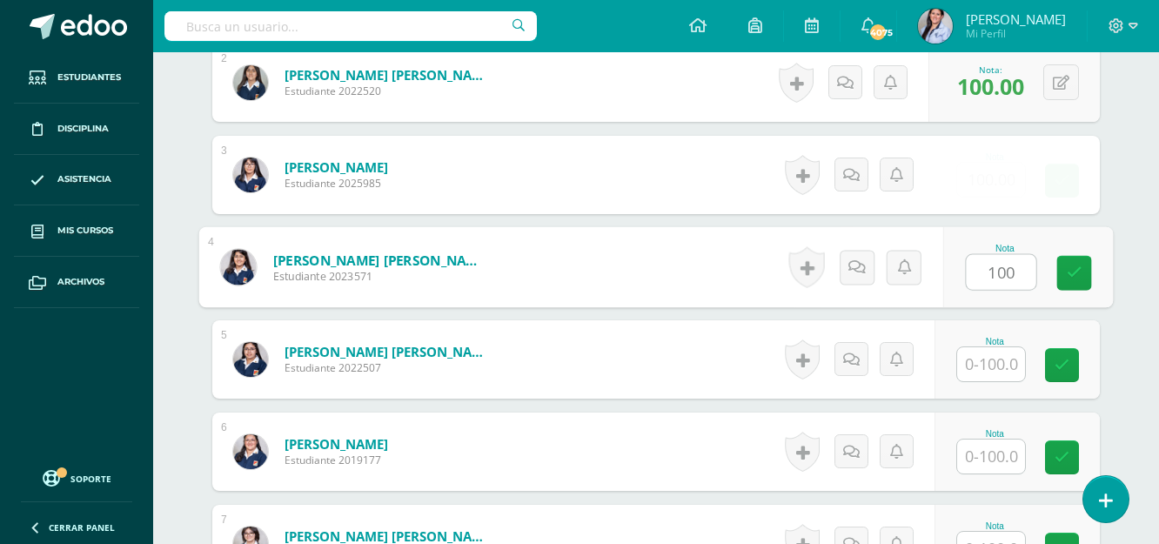
type input "100"
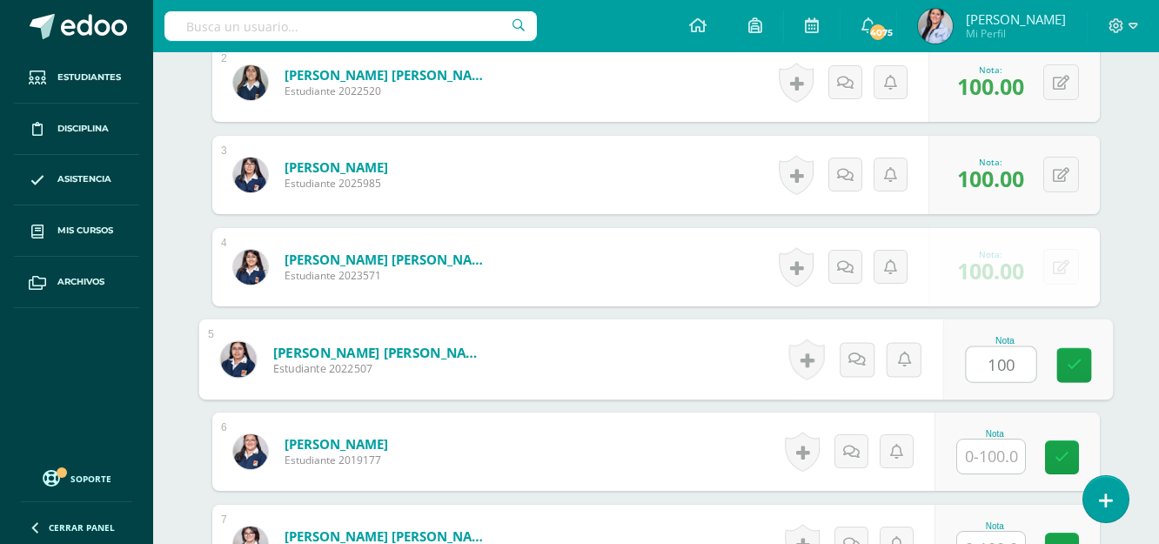
type input "100"
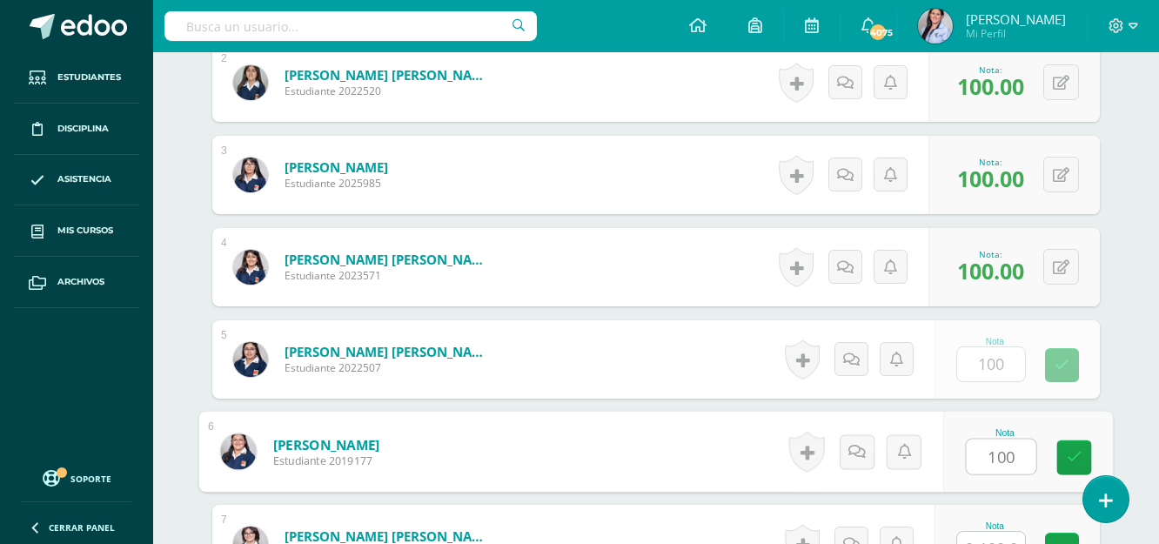
type input "100"
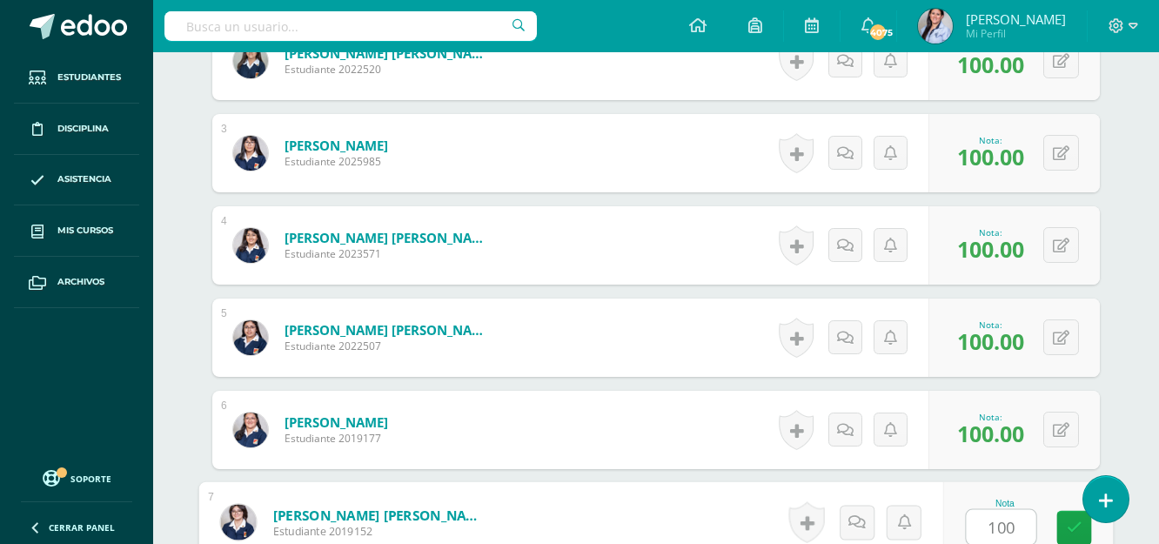
type input "100"
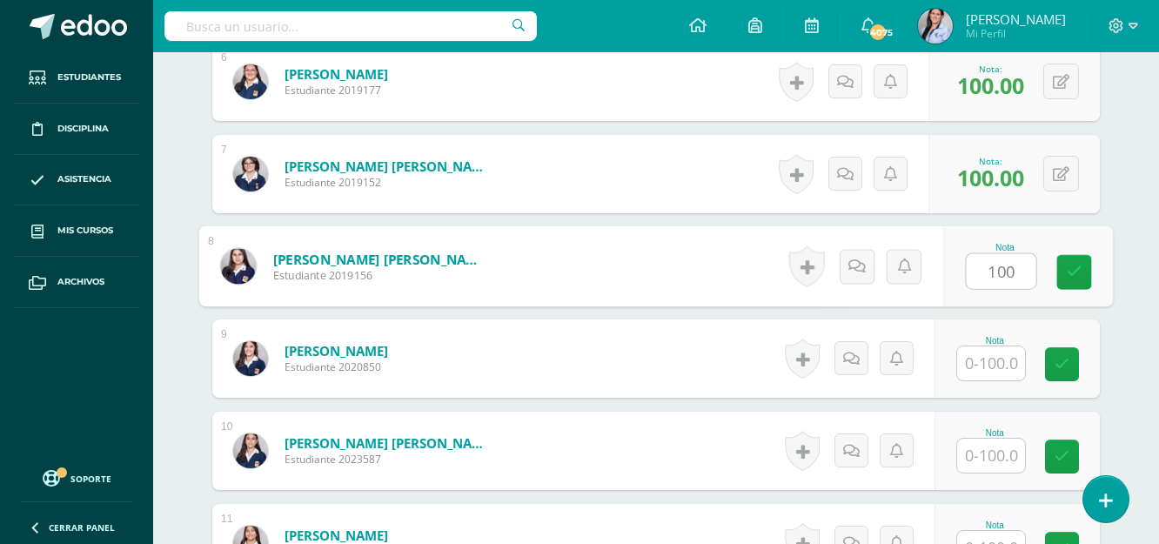
type input "100"
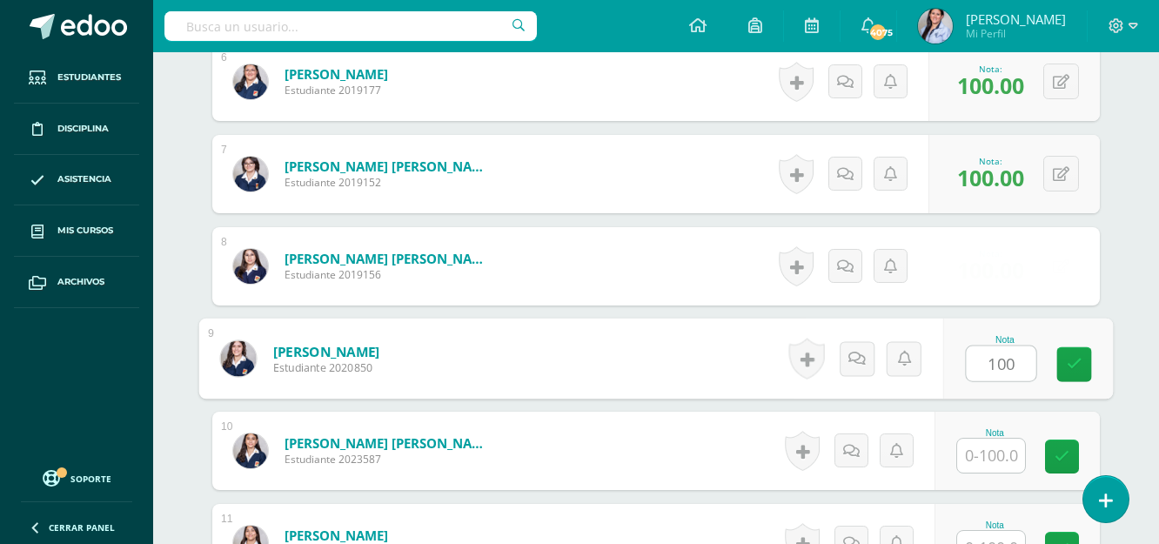
type input "100"
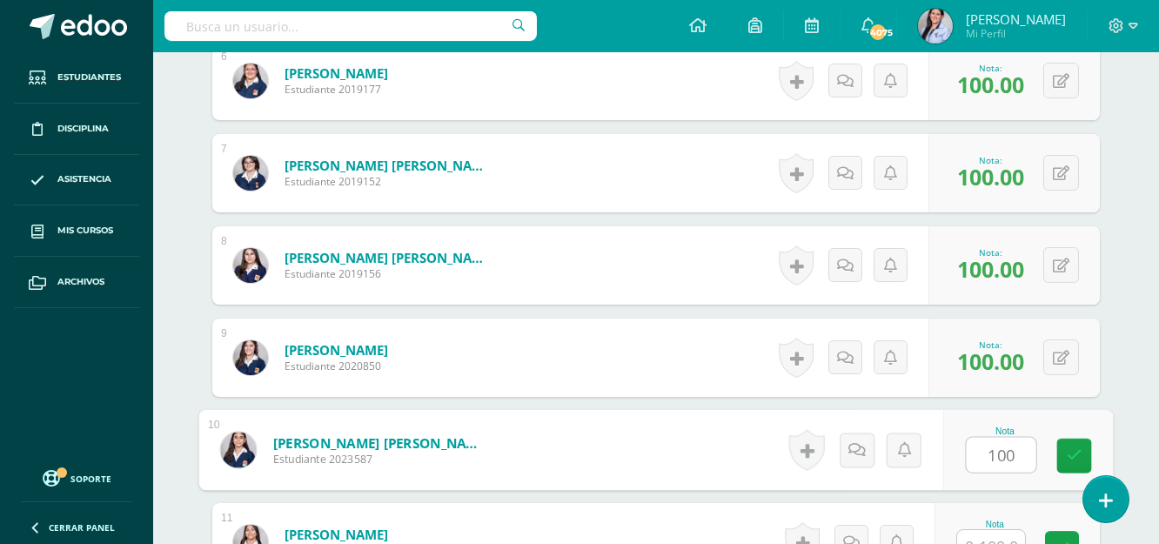
type input "100"
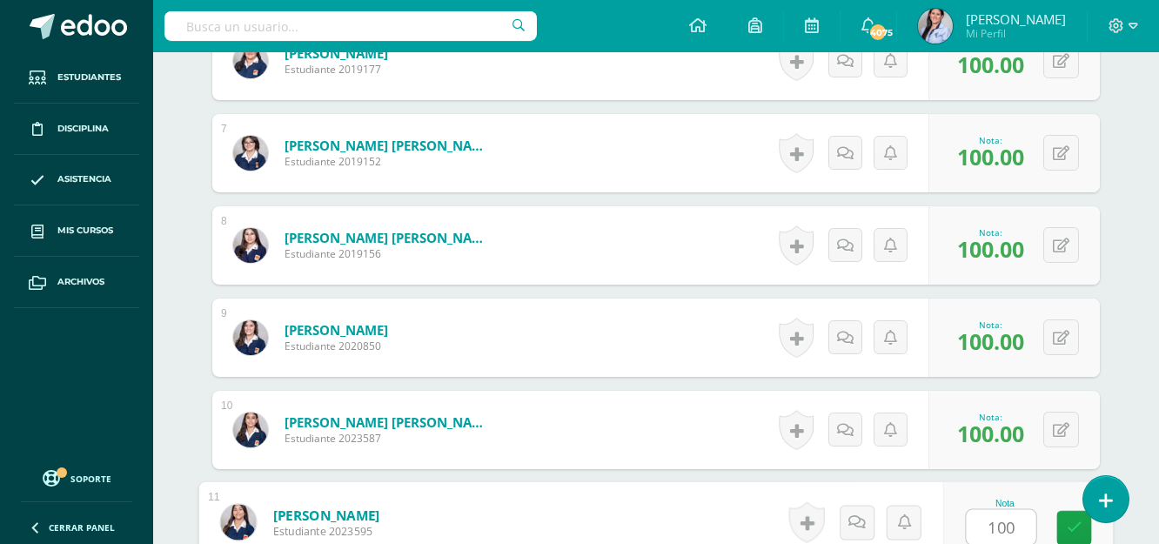
type input "100"
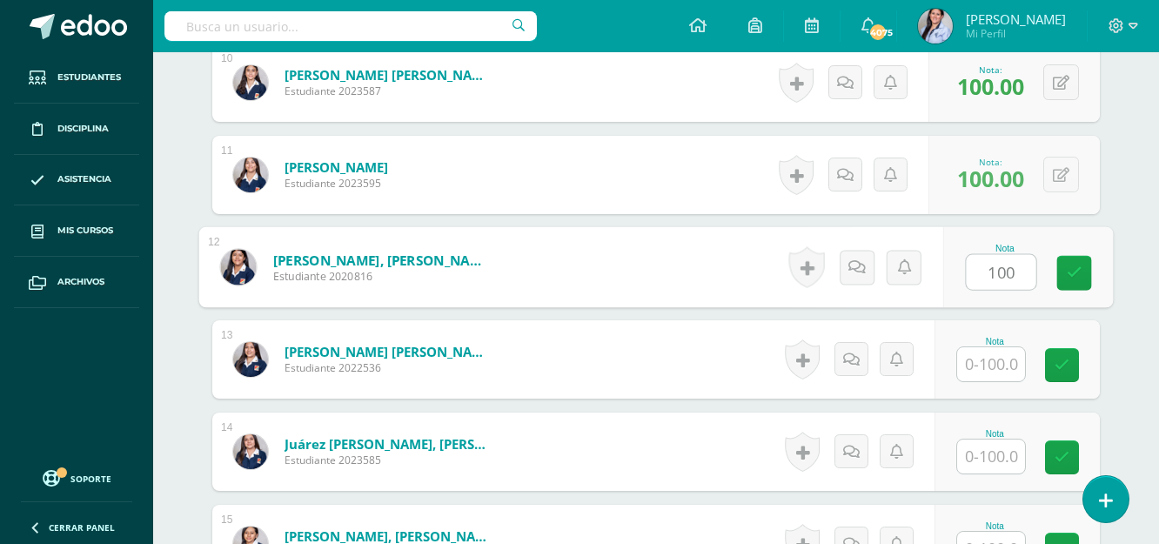
type input "100"
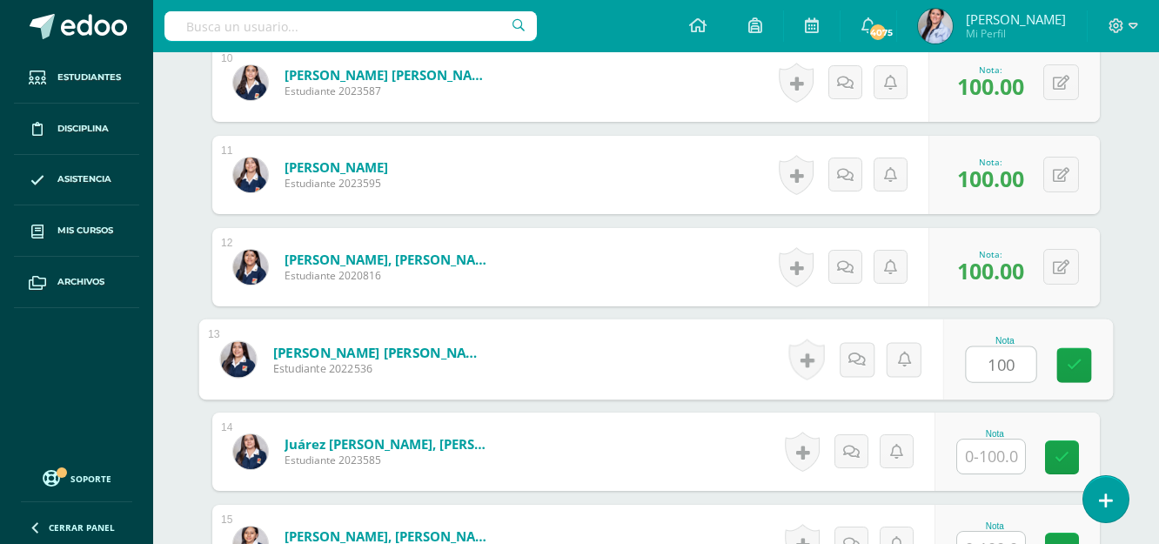
type input "100"
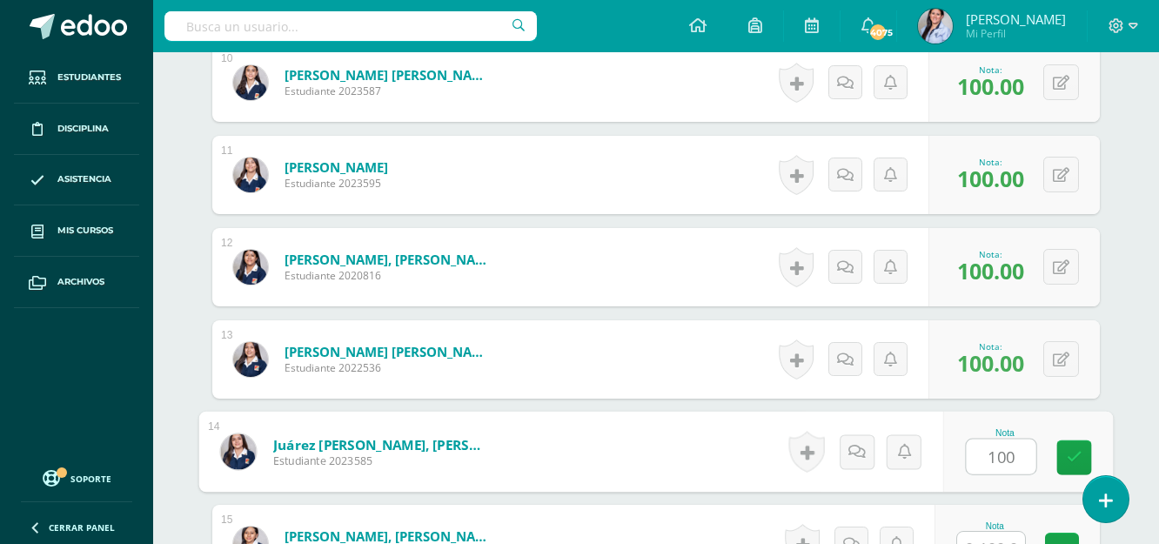
type input "100"
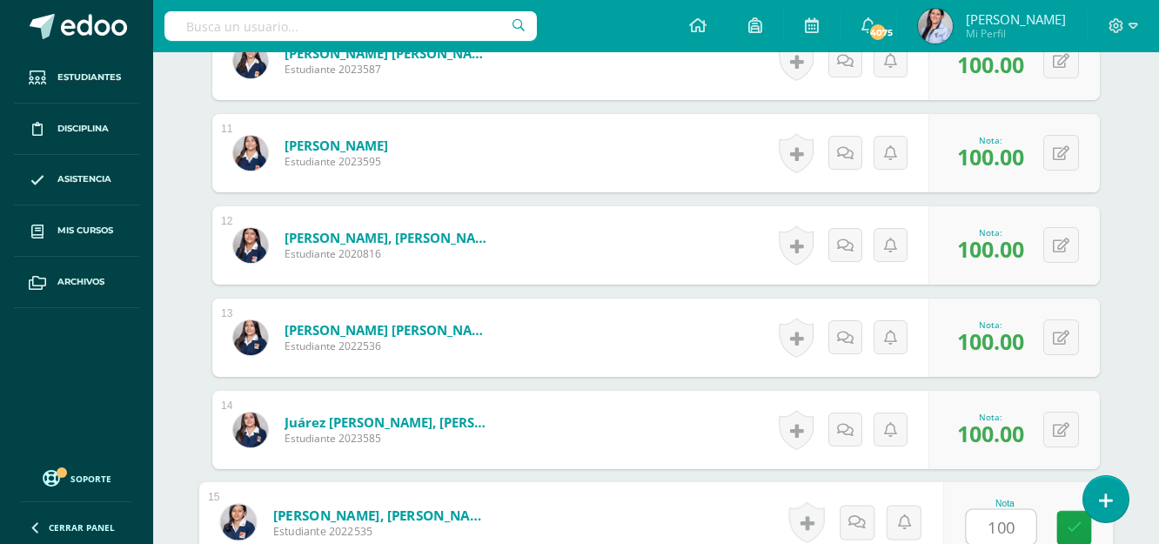
type input "100"
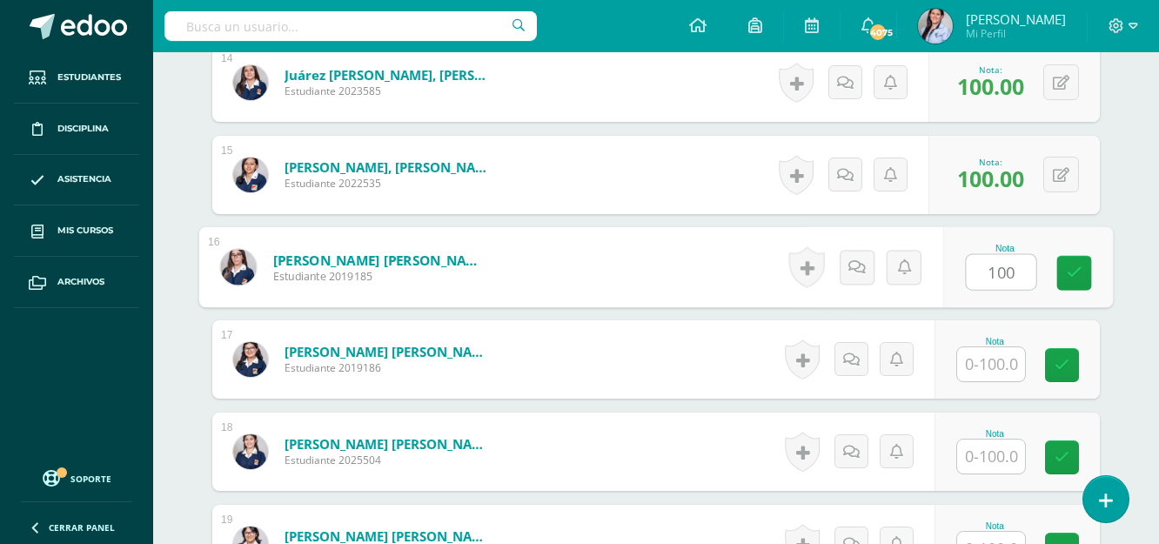
type input "100"
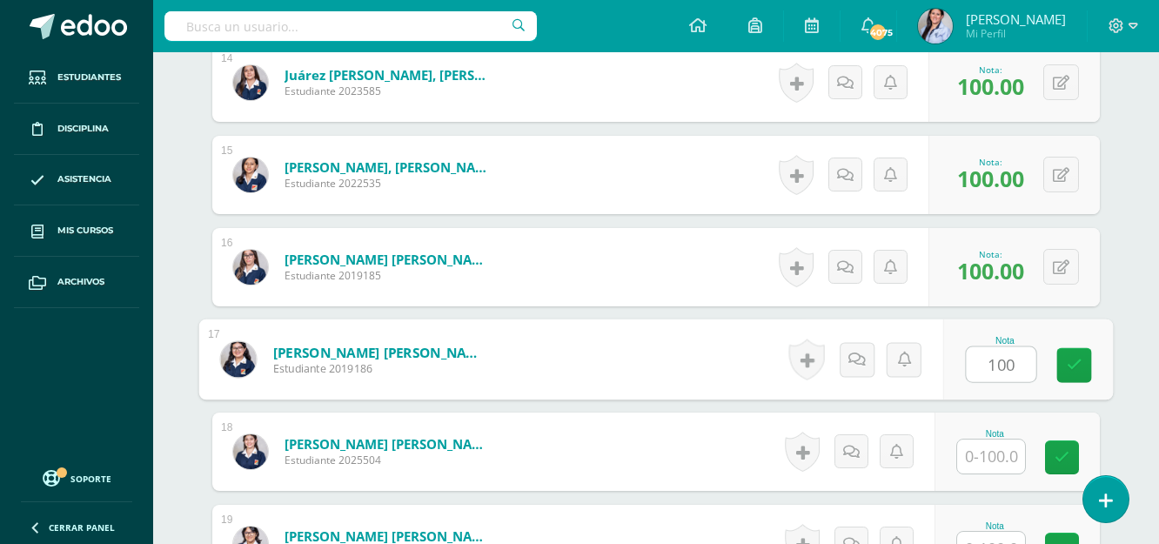
type input "100"
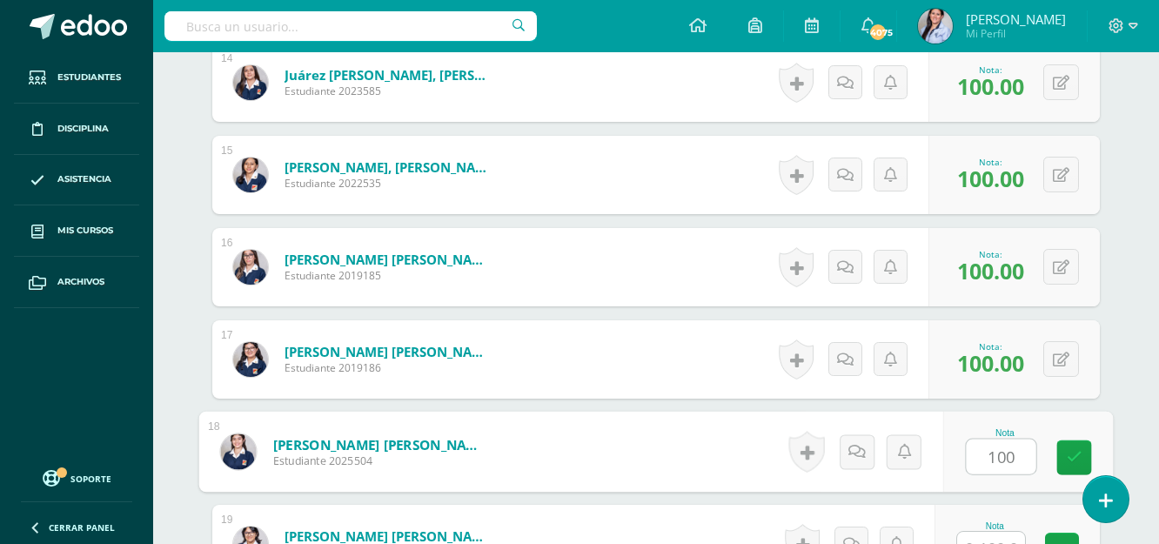
type input "100"
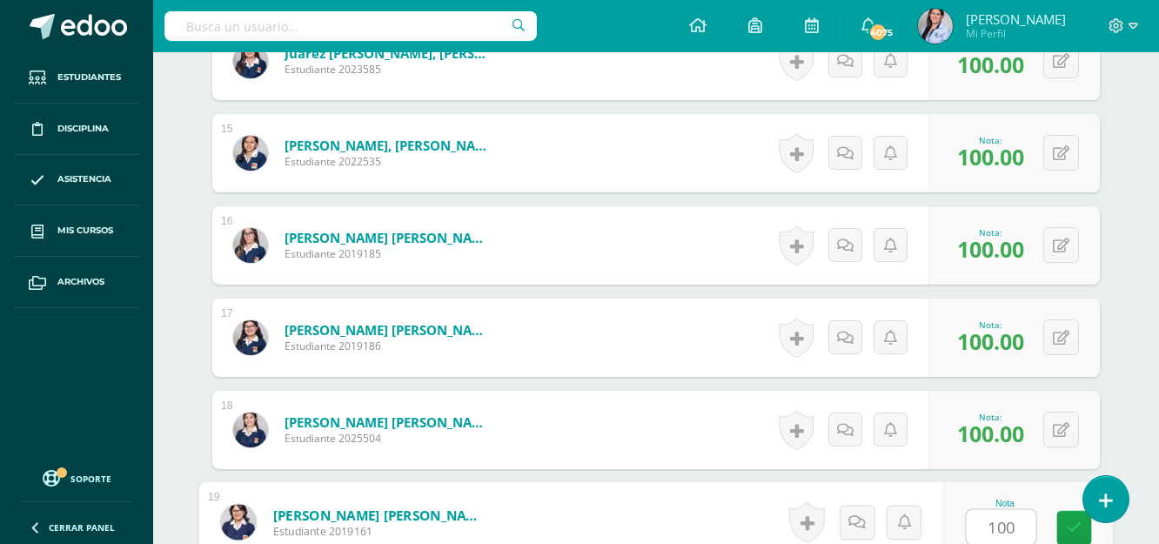
type input "100"
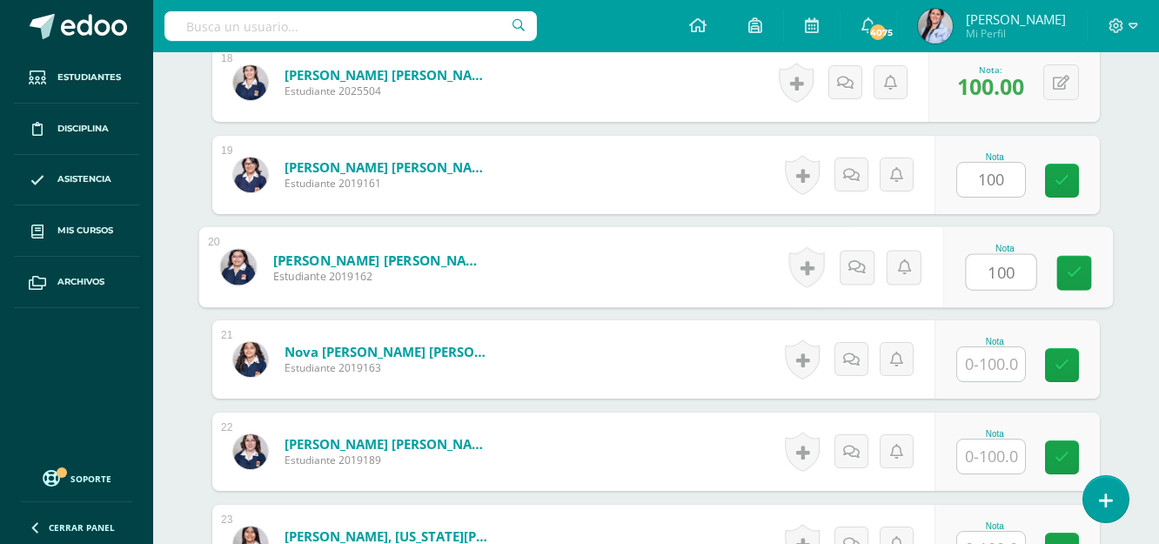
type input "100"
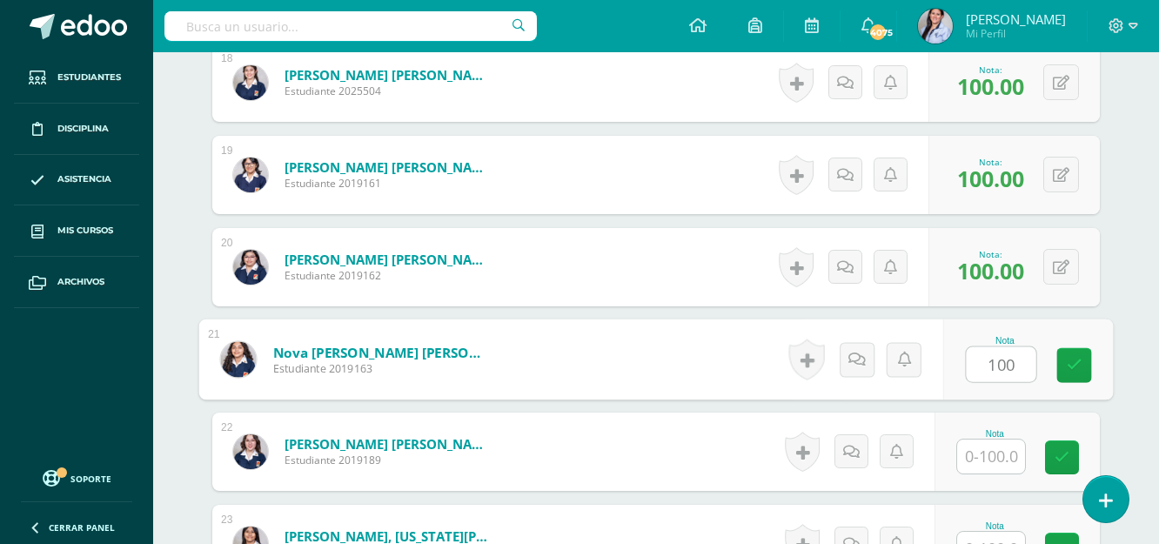
type input "100"
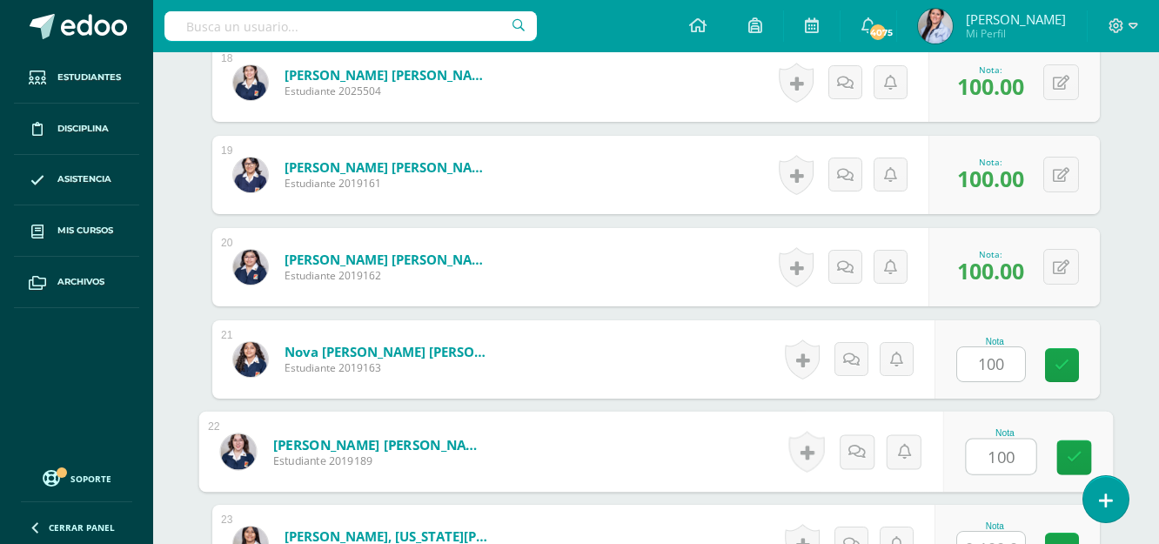
type input "100"
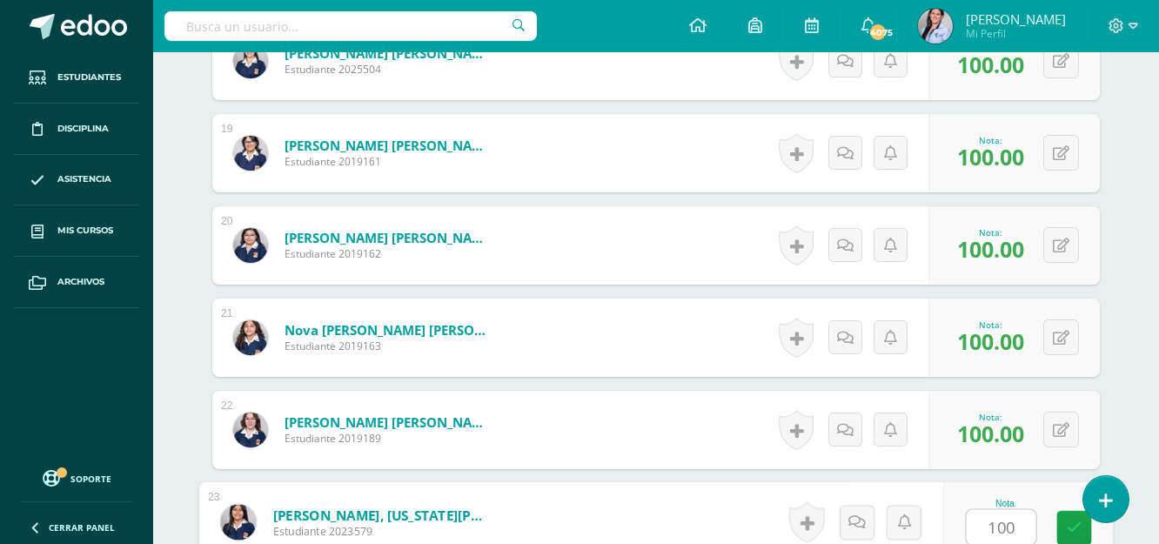
type input "100"
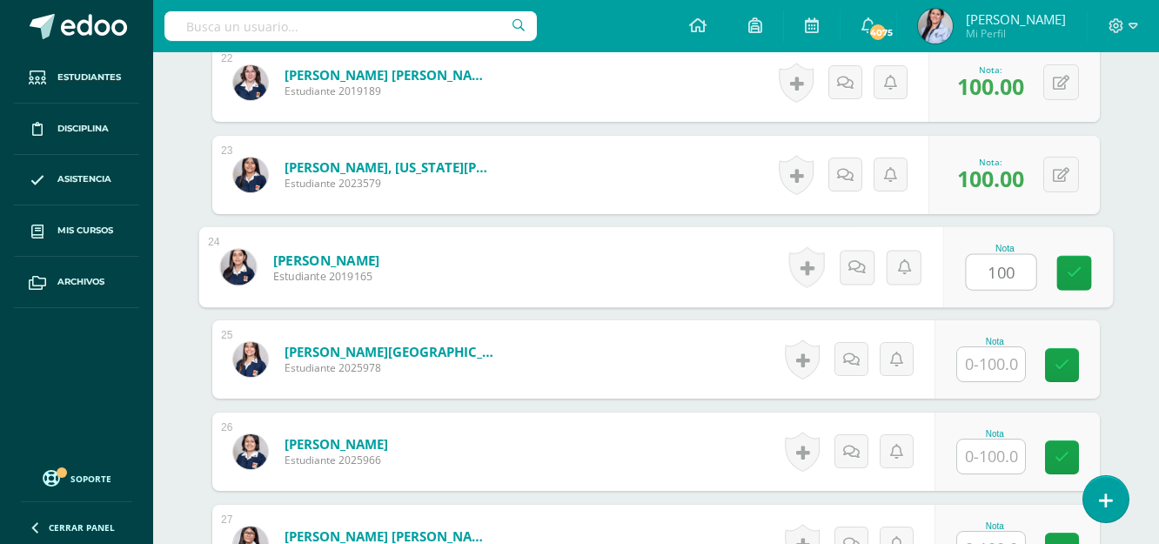
type input "100"
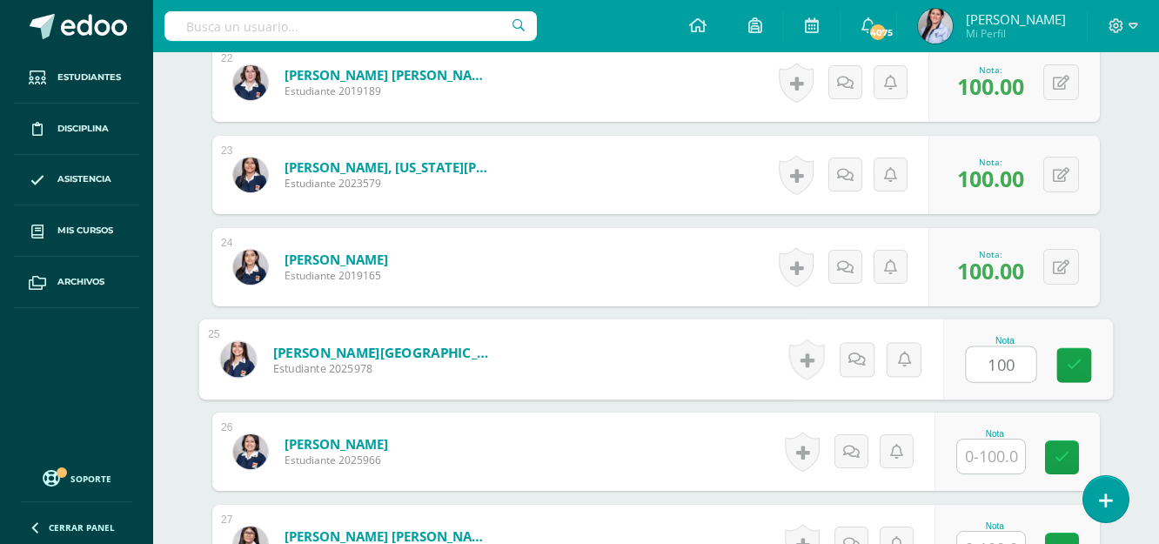
type input "100"
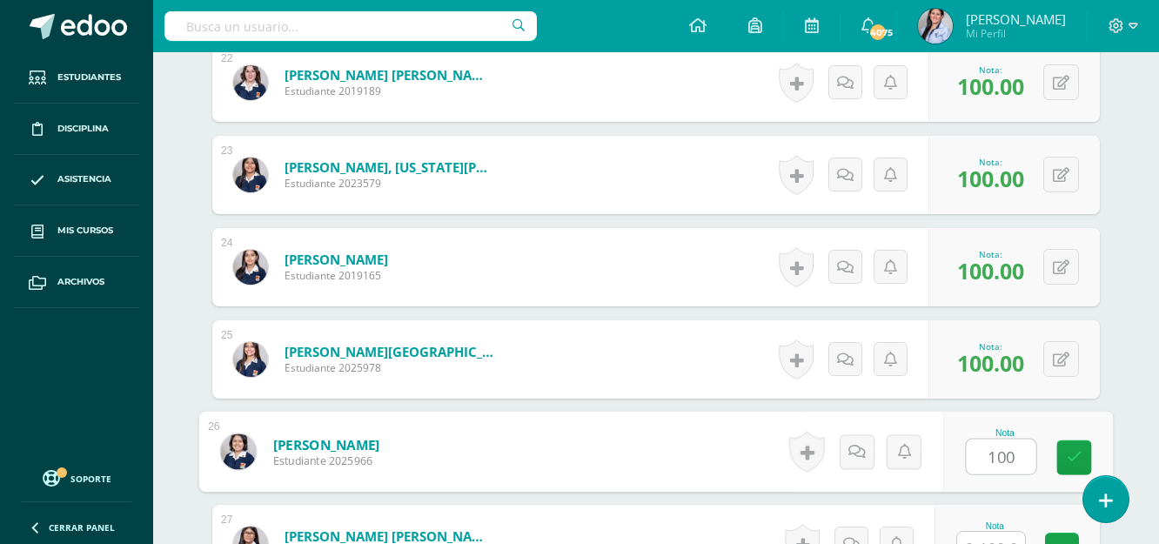
type input "100"
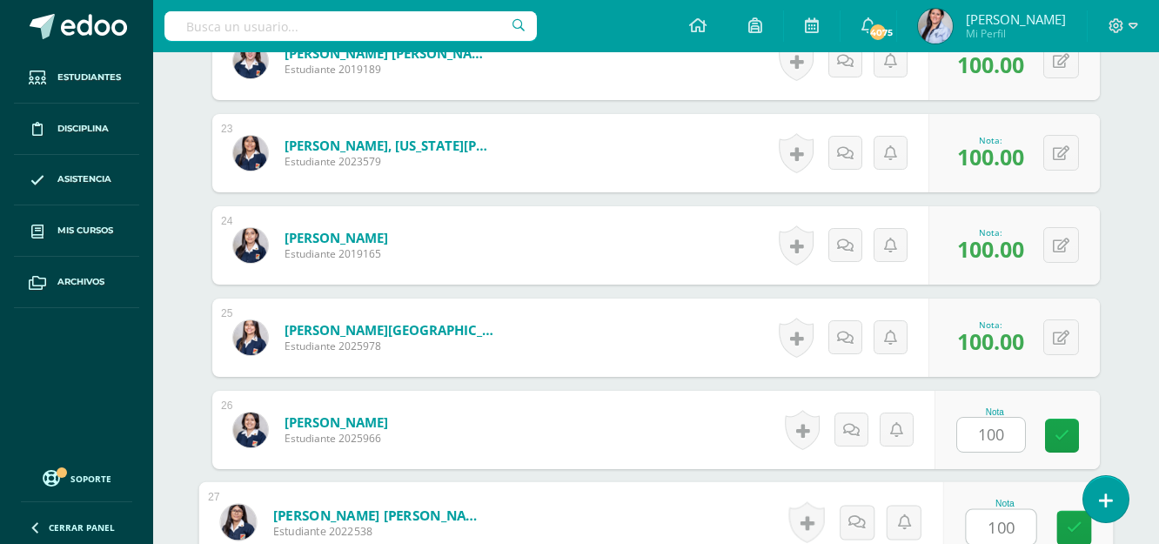
type input "100"
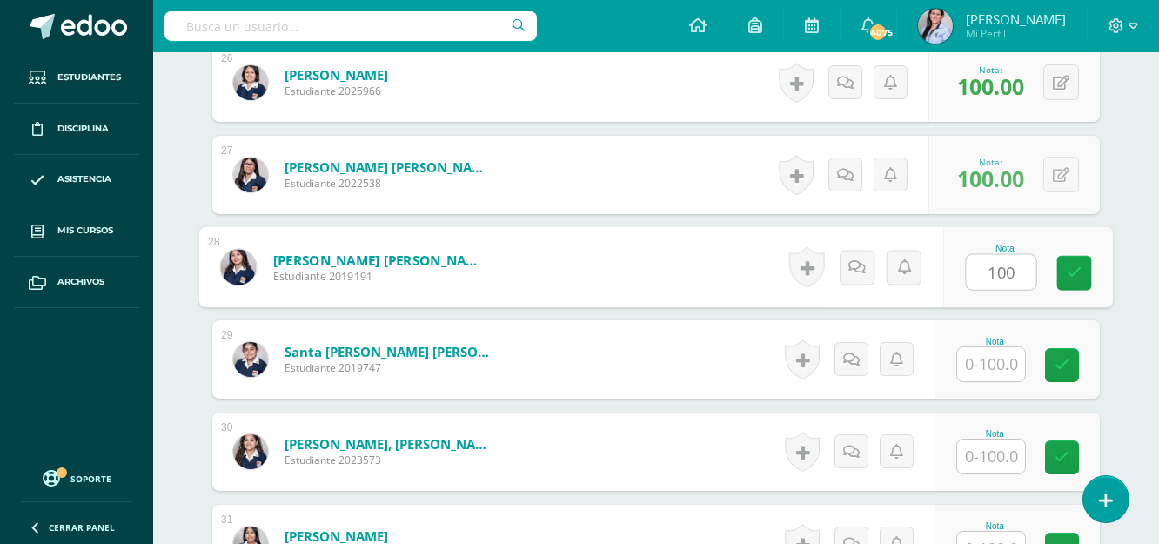
type input "100"
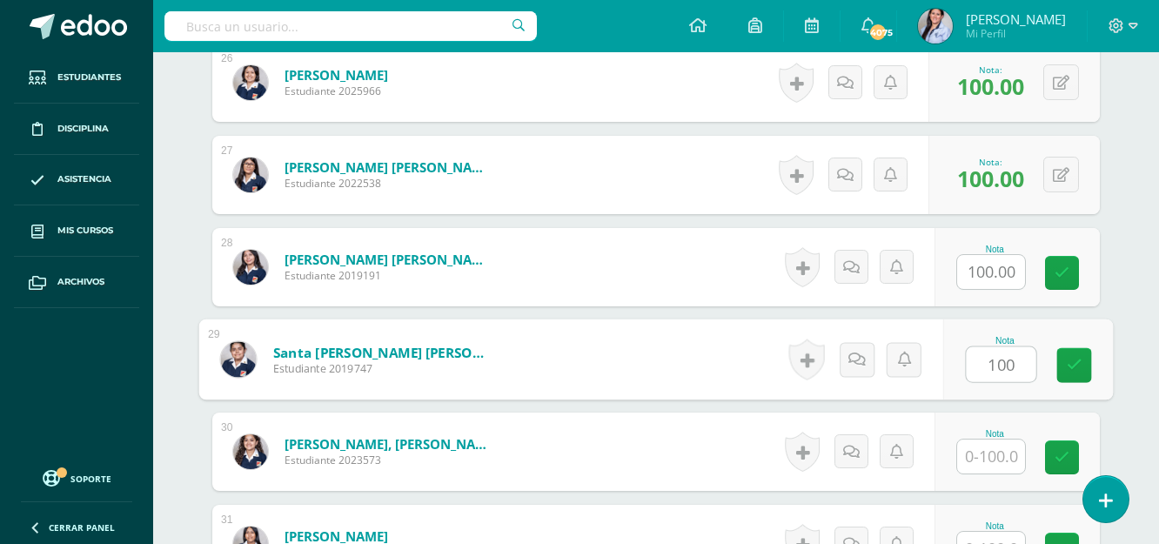
type input "100"
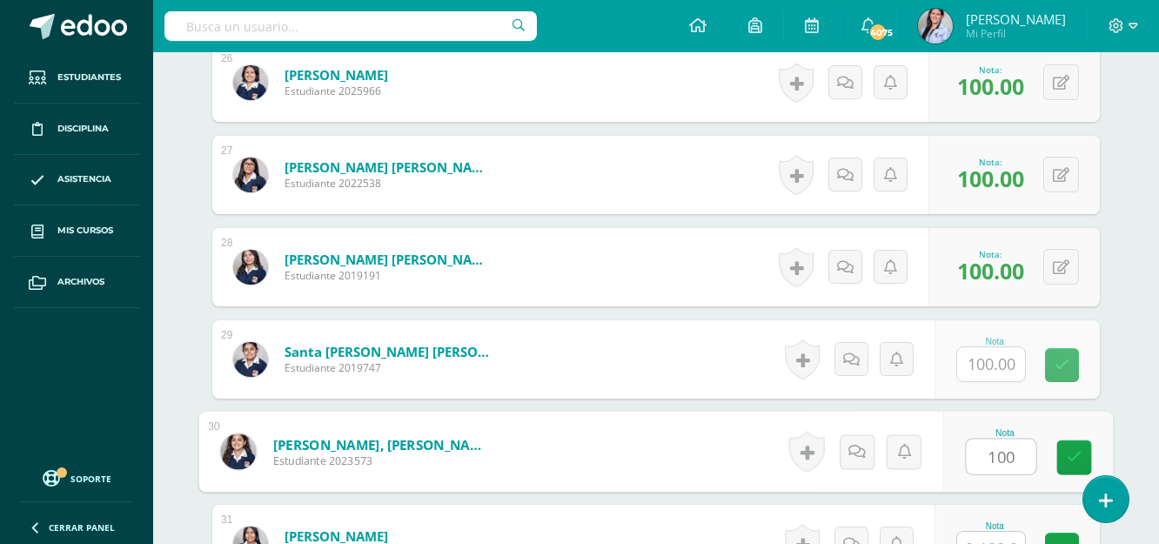
type input "100"
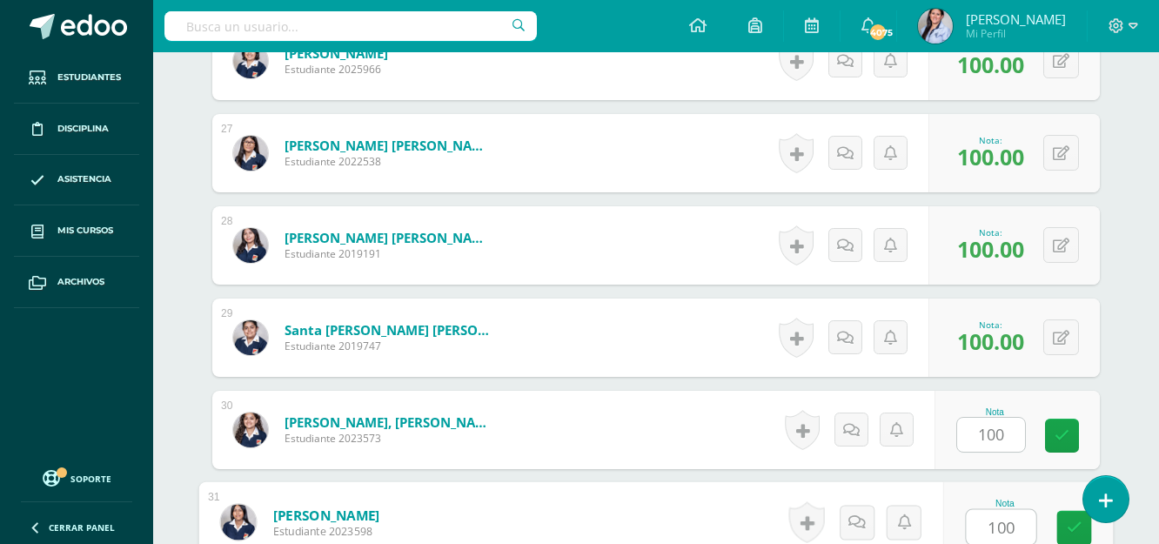
type input "100"
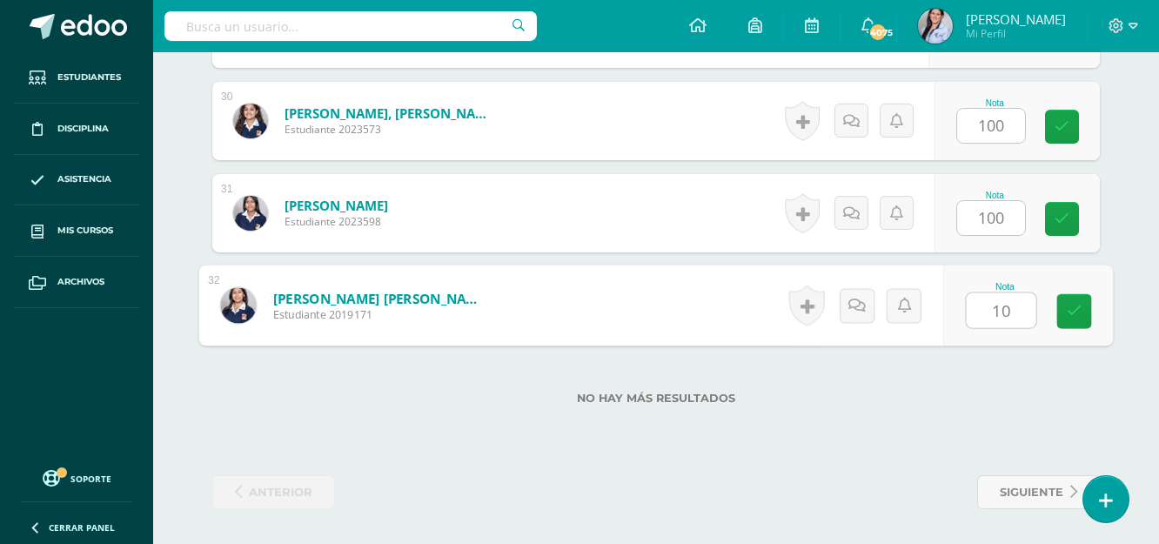
type input "100"
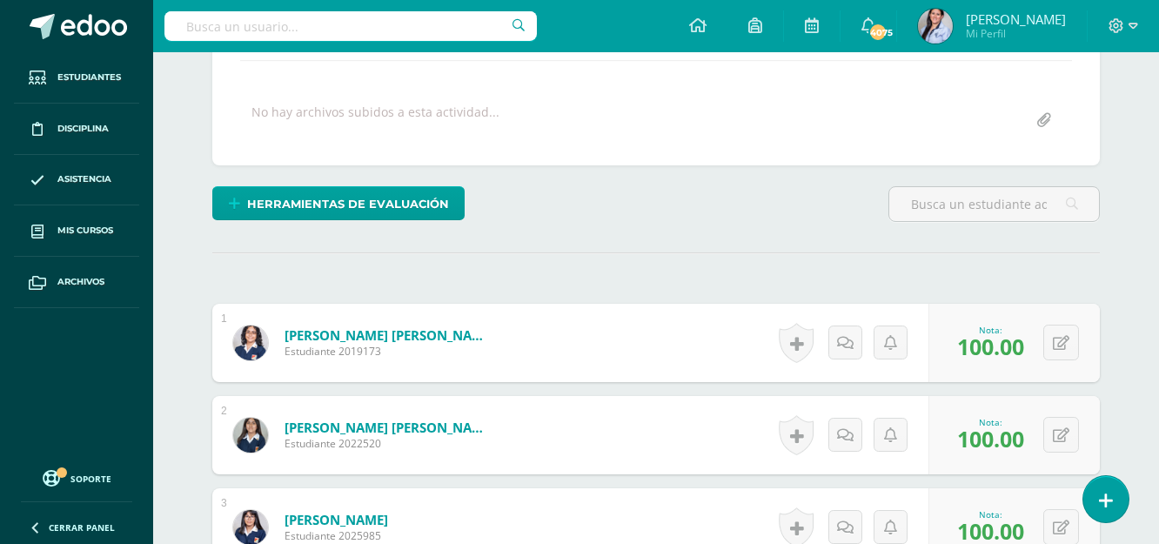
scroll to position [65, 0]
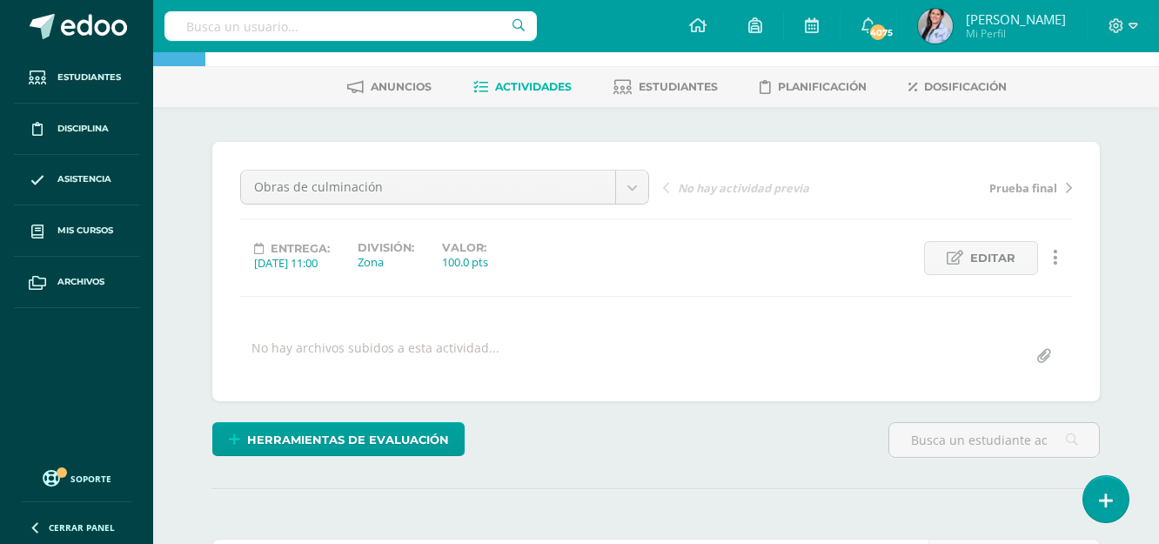
click at [537, 88] on span "Actividades" at bounding box center [533, 86] width 77 height 13
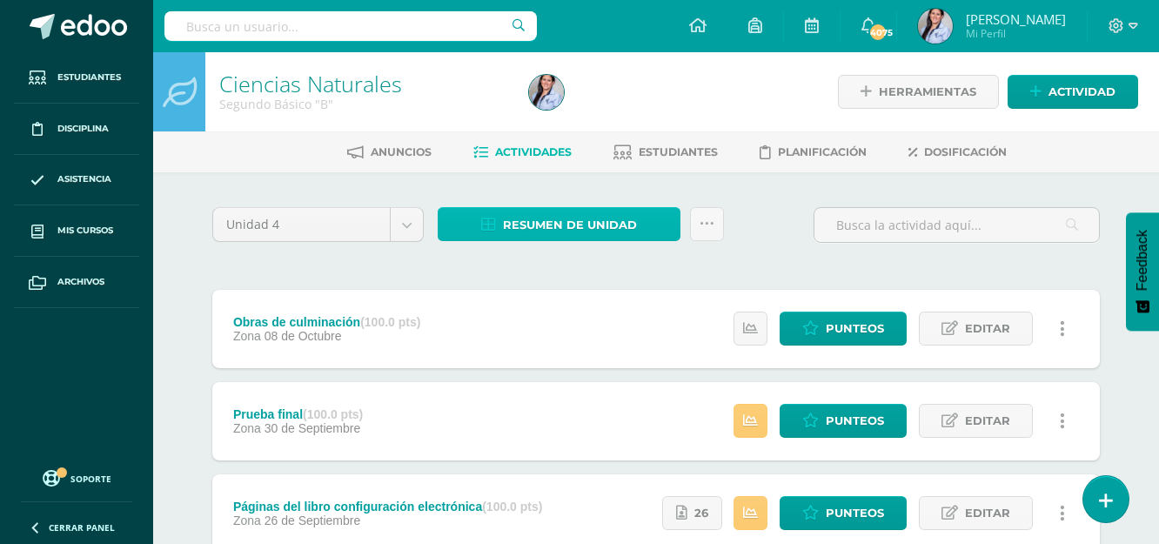
click at [521, 219] on span "Resumen de unidad" at bounding box center [570, 225] width 134 height 32
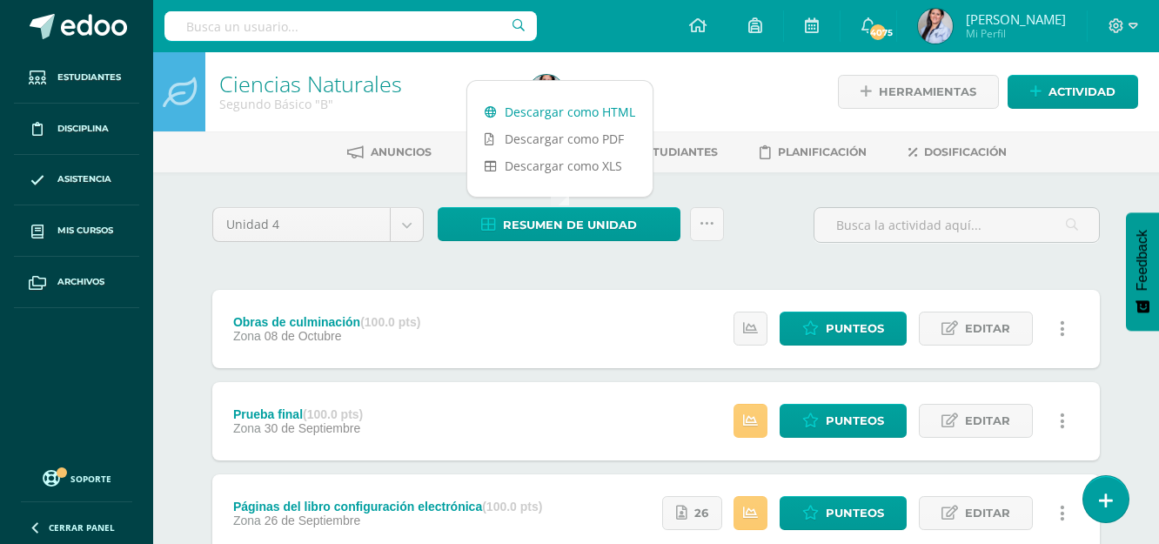
click at [531, 110] on link "Descargar como HTML" at bounding box center [559, 111] width 185 height 27
